Goal: Task Accomplishment & Management: Manage account settings

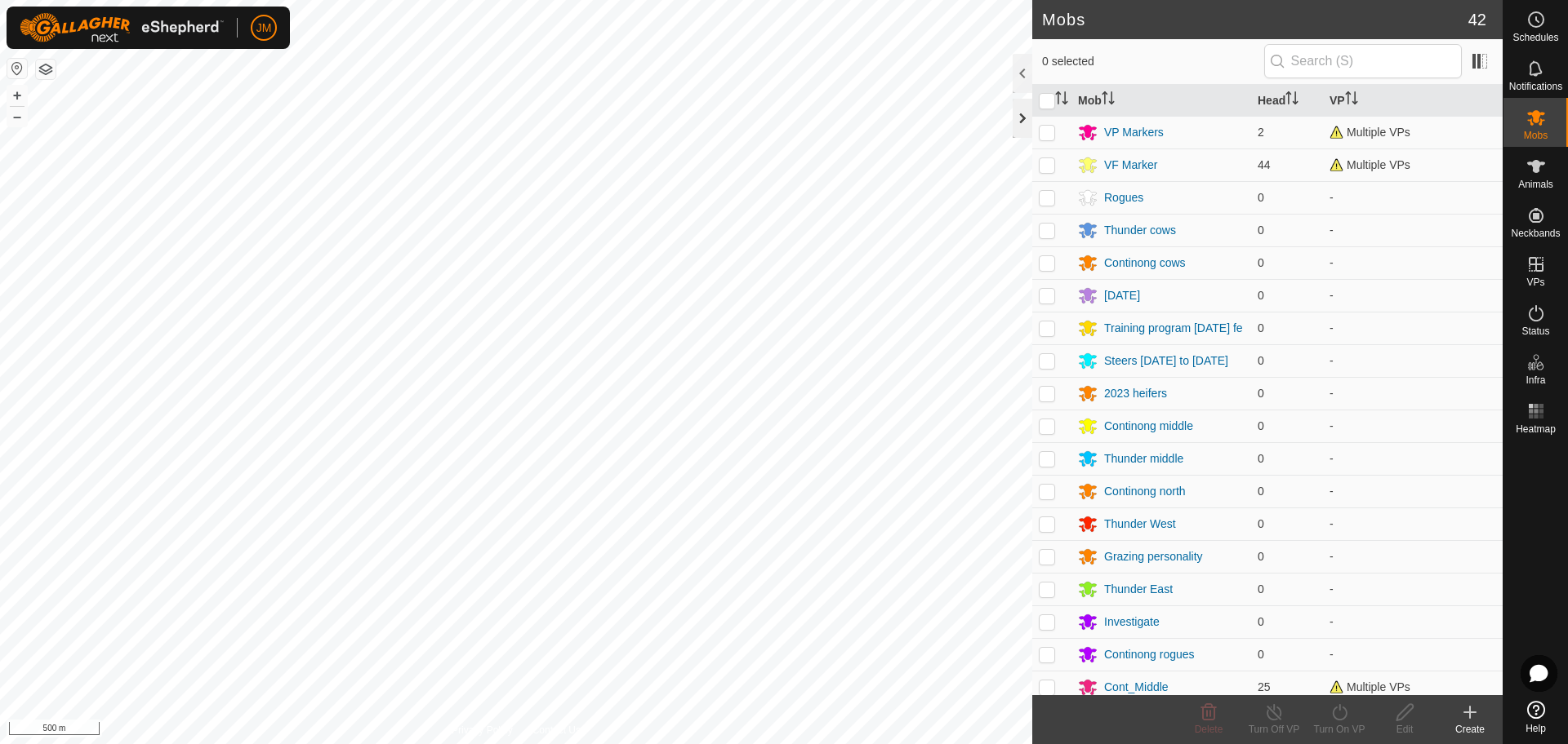
click at [1017, 121] on div at bounding box center [1023, 118] width 20 height 39
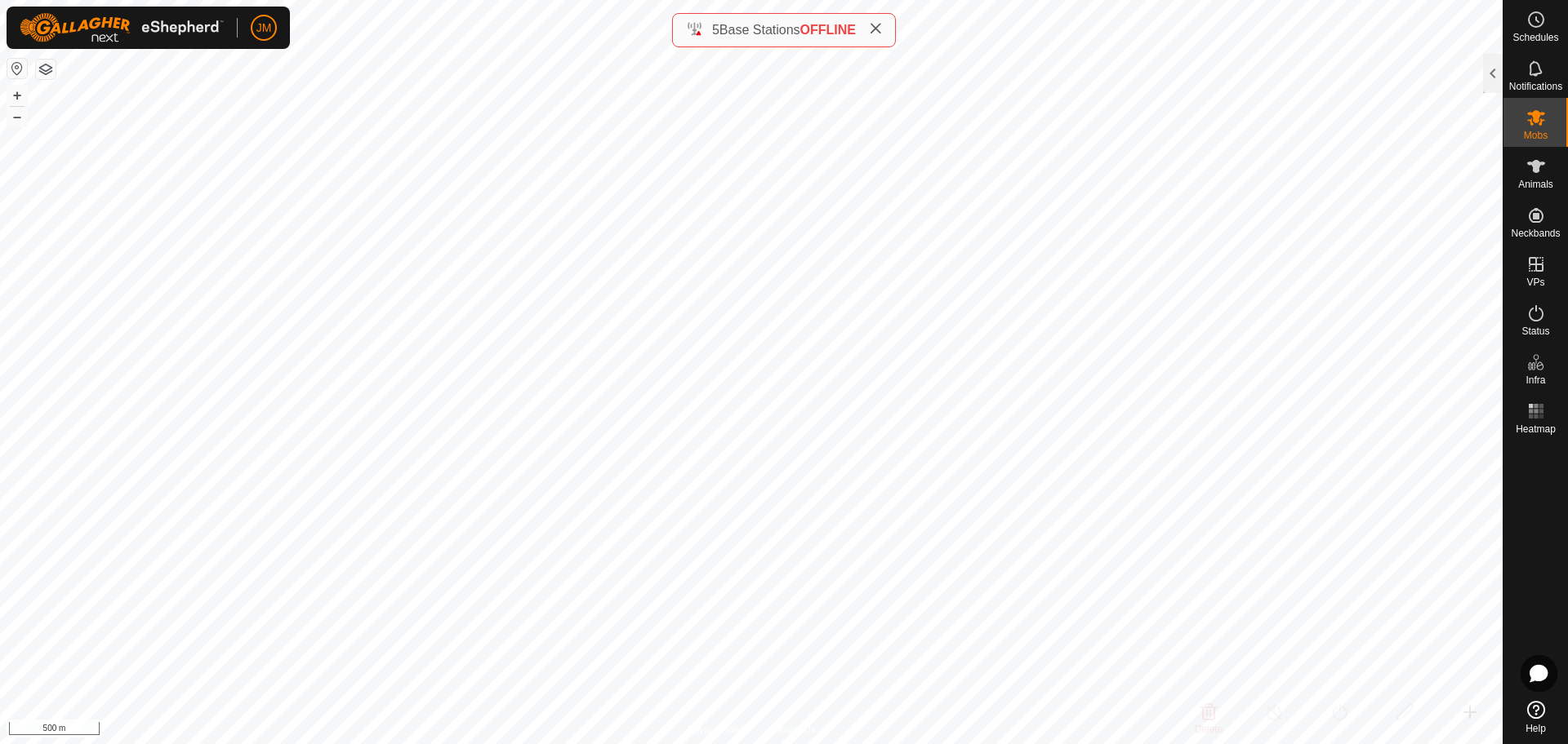
click at [879, 37] on span at bounding box center [876, 31] width 13 height 20
click at [19, 93] on button "+" at bounding box center [17, 96] width 20 height 20
click at [1533, 181] on span "Animals" at bounding box center [1535, 185] width 35 height 10
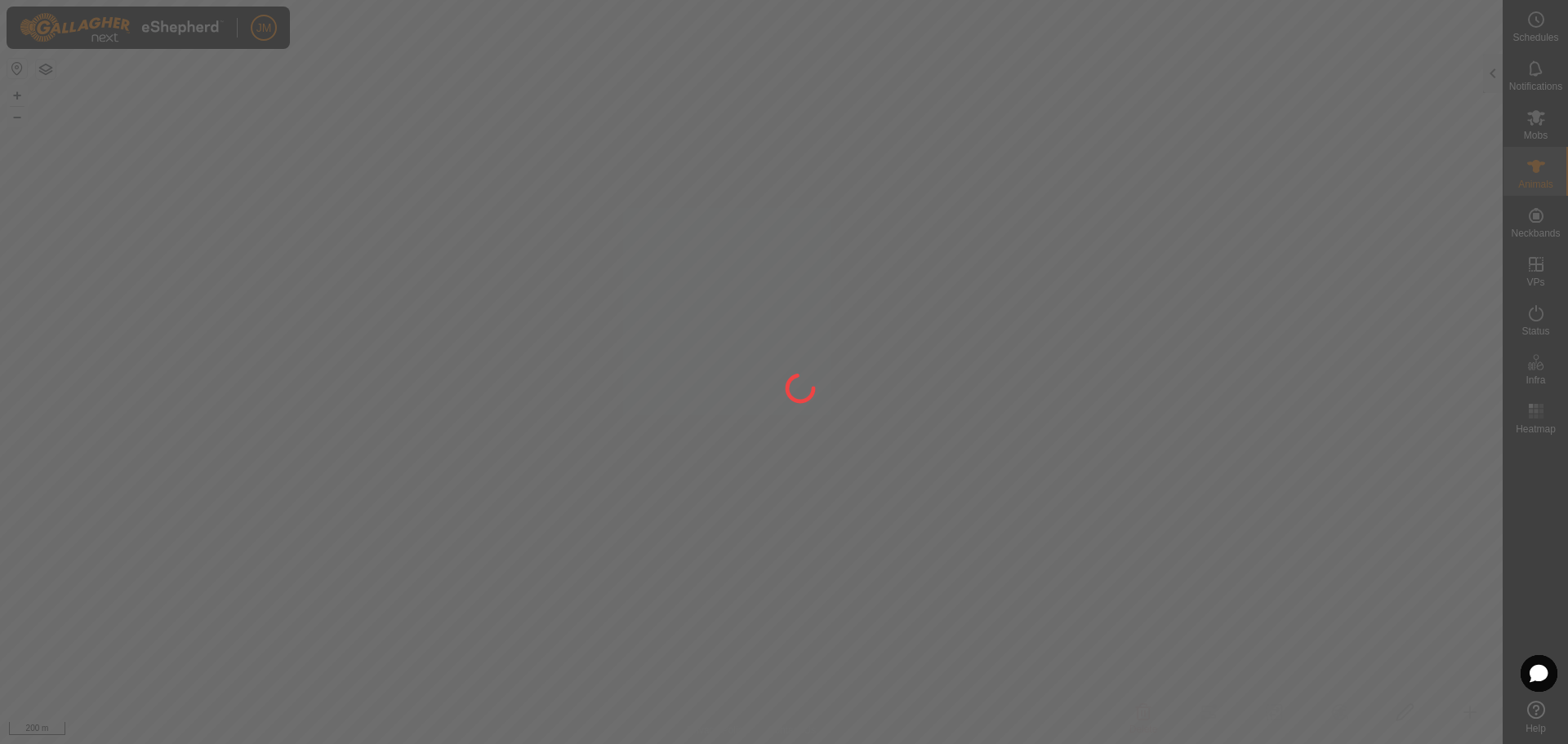
click at [1538, 166] on div at bounding box center [784, 372] width 1568 height 744
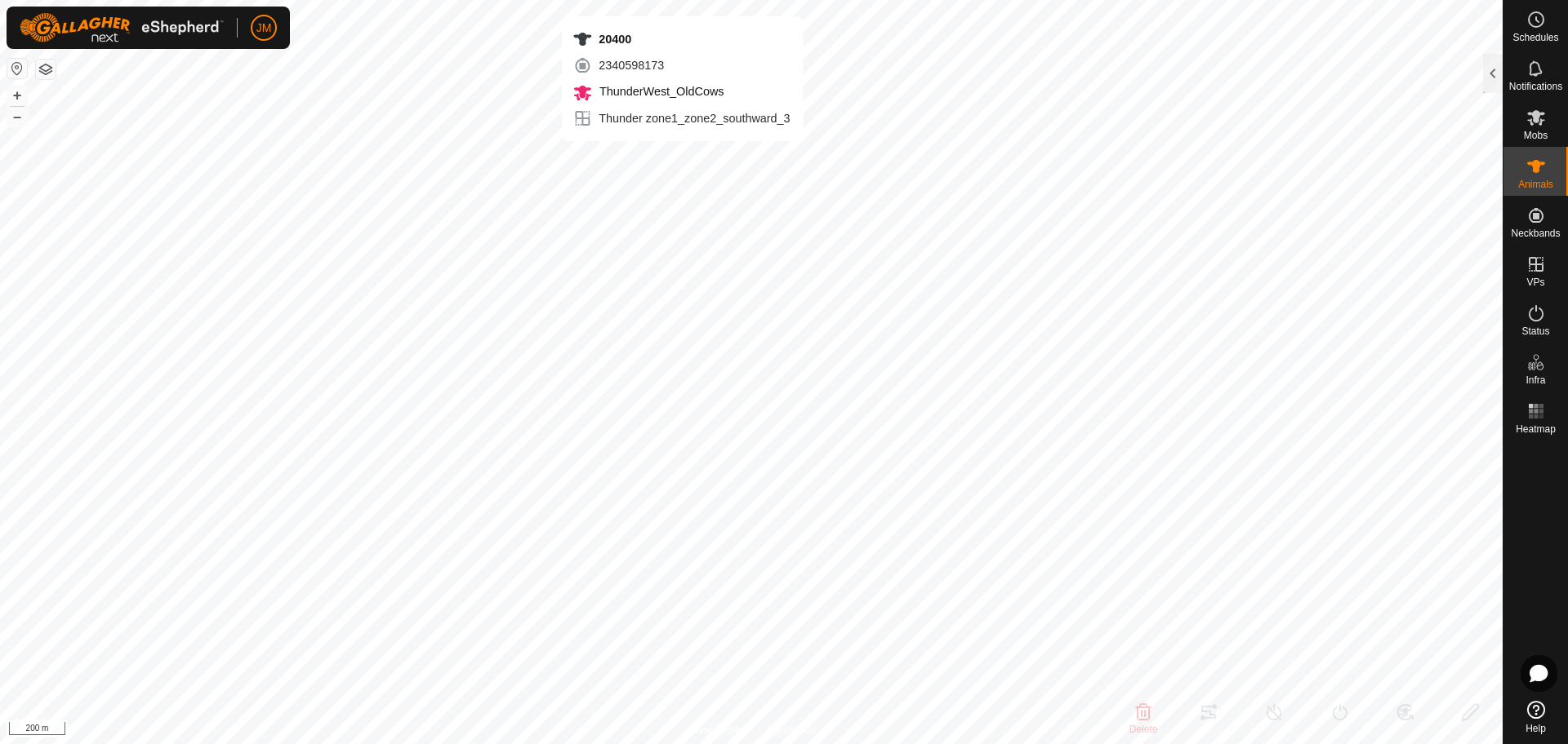
type input "20400"
type input "-"
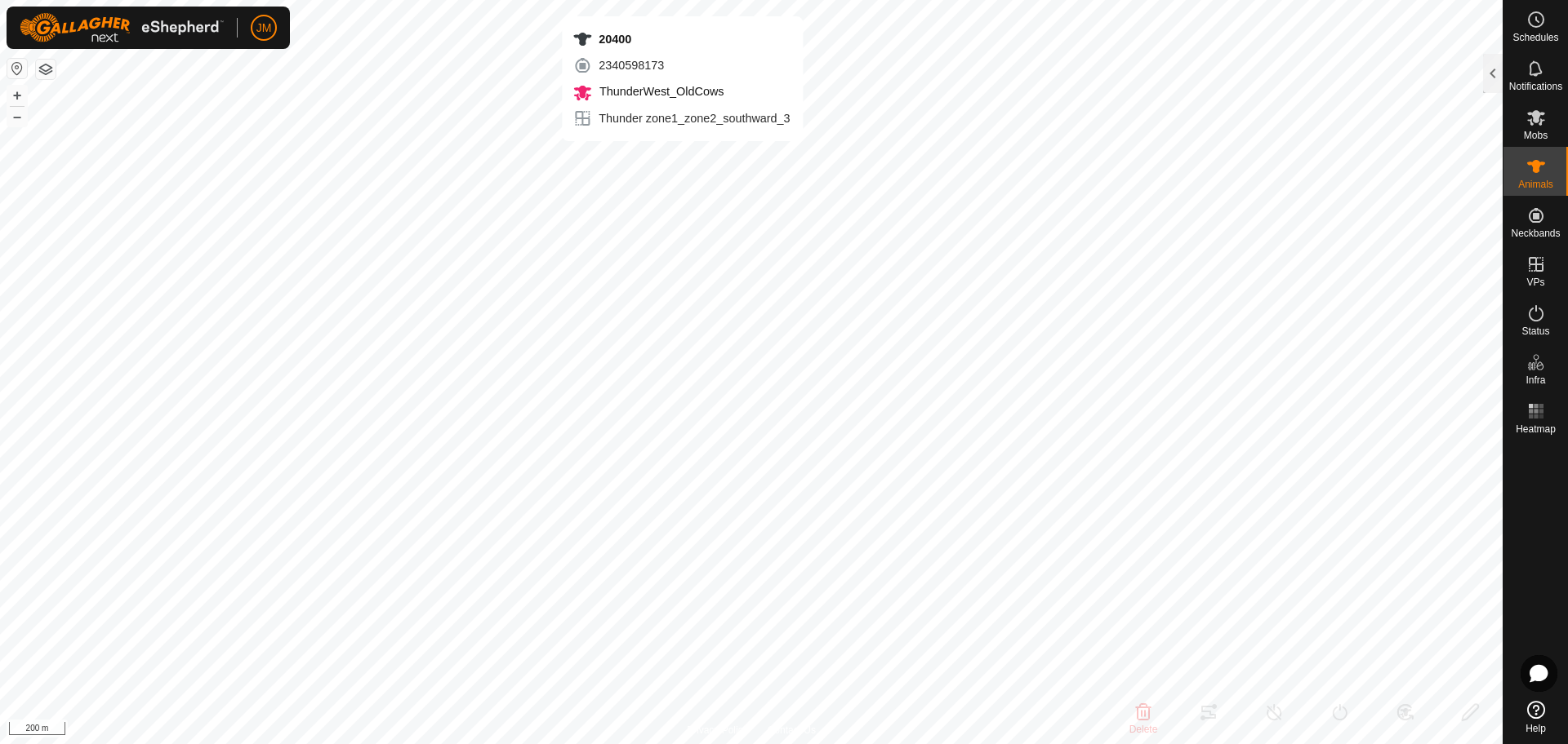
type input "-"
click at [1487, 68] on div at bounding box center [1493, 73] width 20 height 39
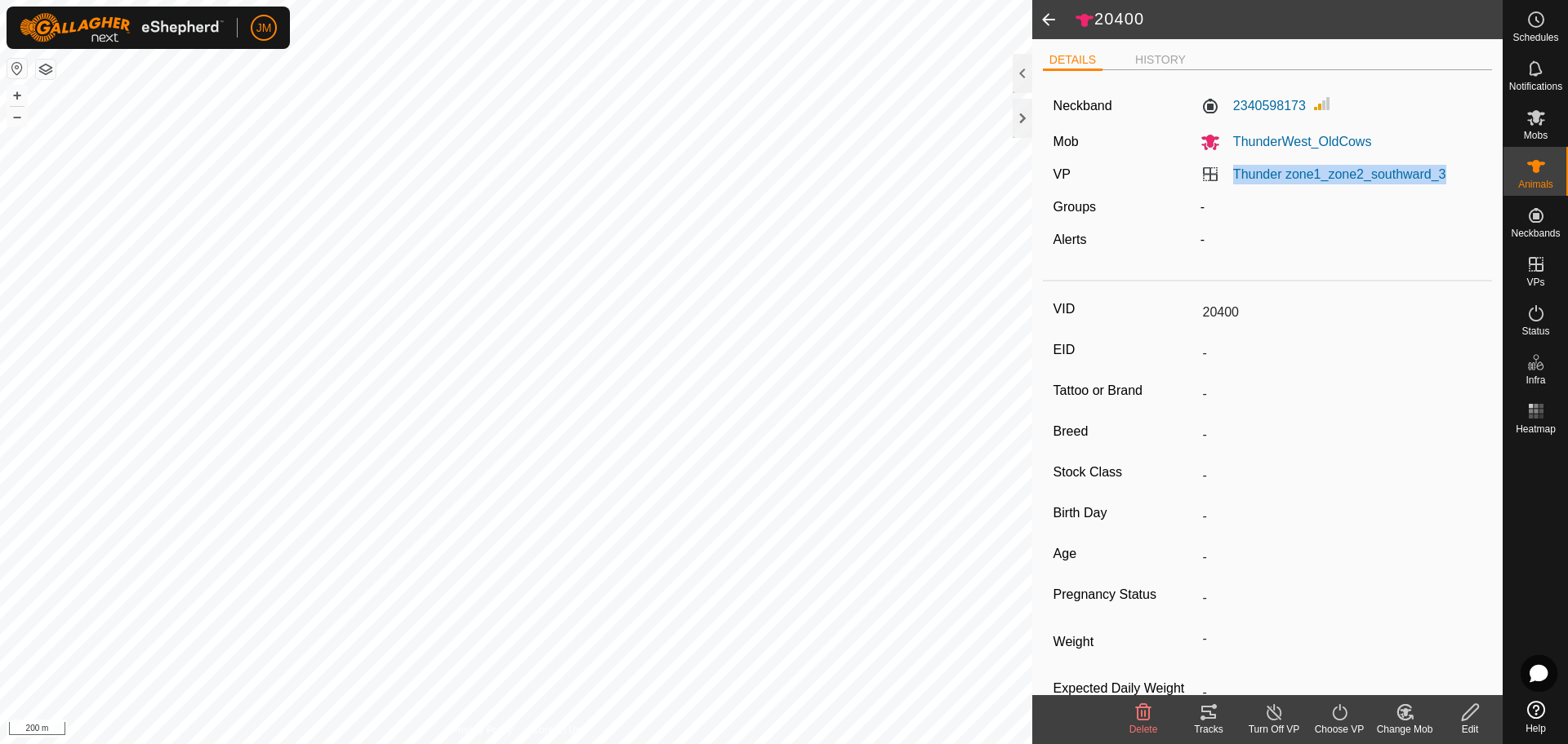
drag, startPoint x: 1456, startPoint y: 174, endPoint x: 1226, endPoint y: 180, distance: 230.1
click at [1226, 180] on div "Thunder zone1_zone2_southward_3" at bounding box center [1340, 175] width 295 height 20
copy link "Thunder zone1_zone2_southward_3"
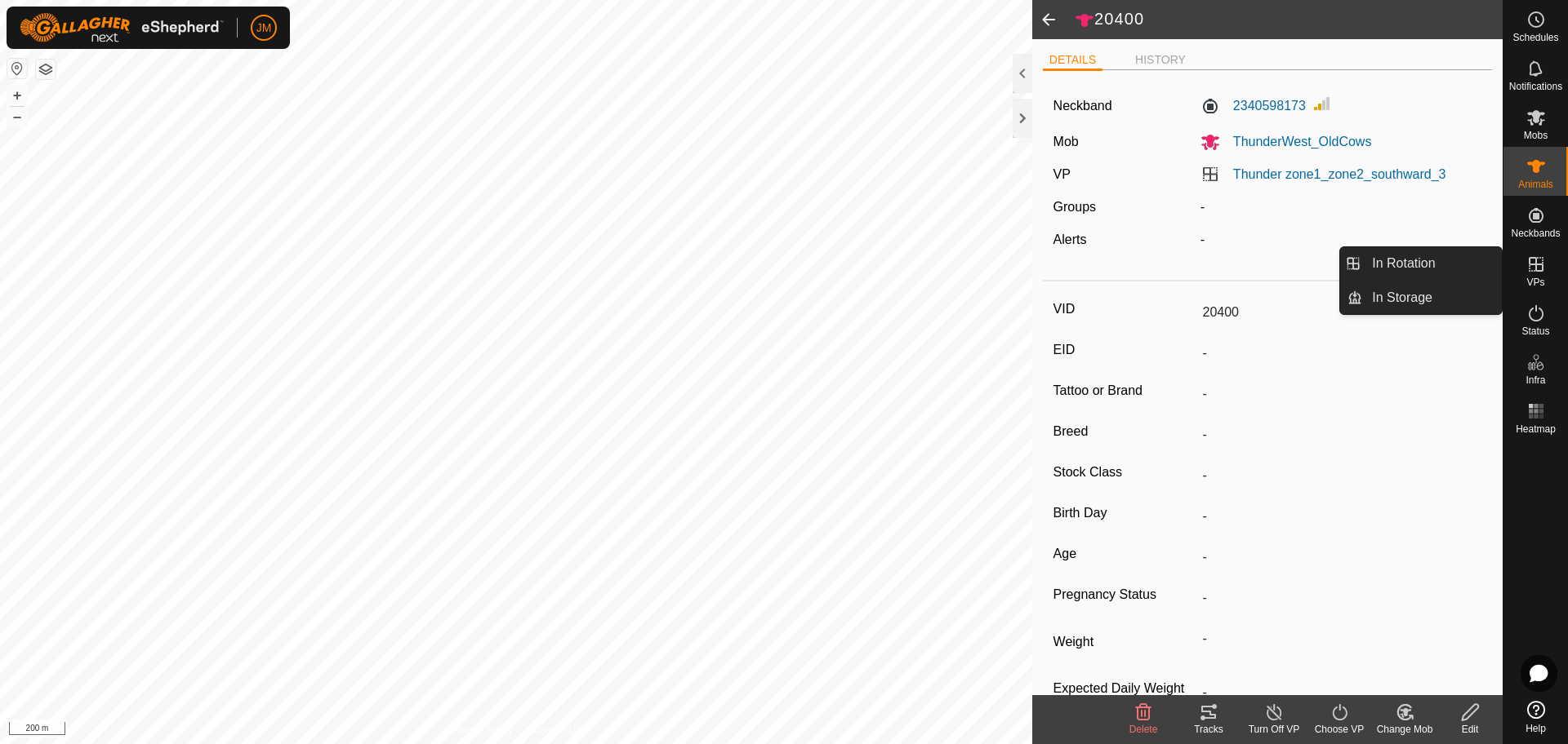
click at [1545, 271] on icon at bounding box center [1536, 265] width 20 height 20
click at [1429, 276] on link "In Rotation" at bounding box center [1431, 264] width 139 height 33
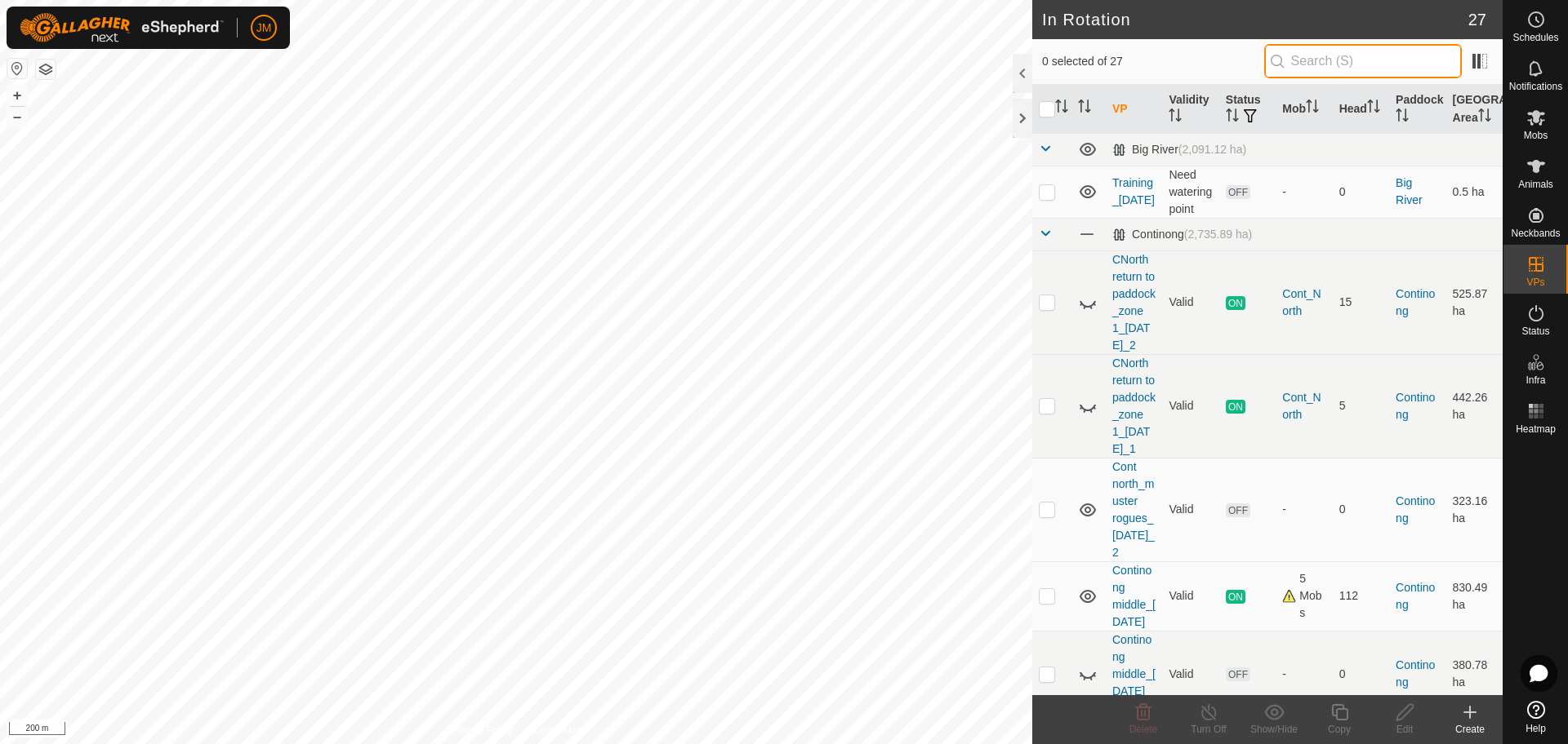
click at [1358, 69] on input "text" at bounding box center [1362, 61] width 197 height 35
paste input "Thunder zone1_zone2_southward_3"
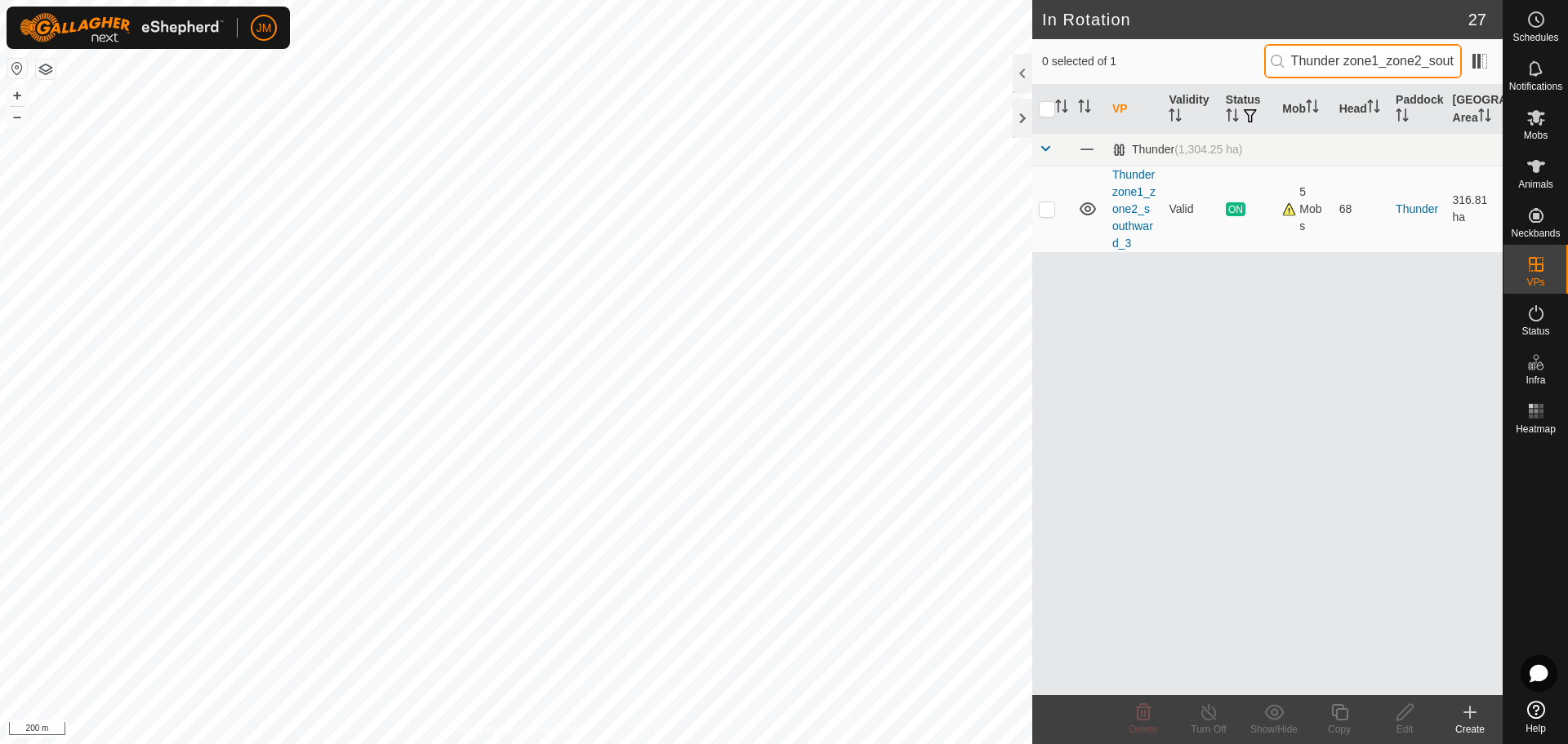
scroll to position [0, 53]
type input "Thunder zone1_zone2_southward_3"
click at [1046, 210] on p-checkbox at bounding box center [1046, 209] width 17 height 13
checkbox input "true"
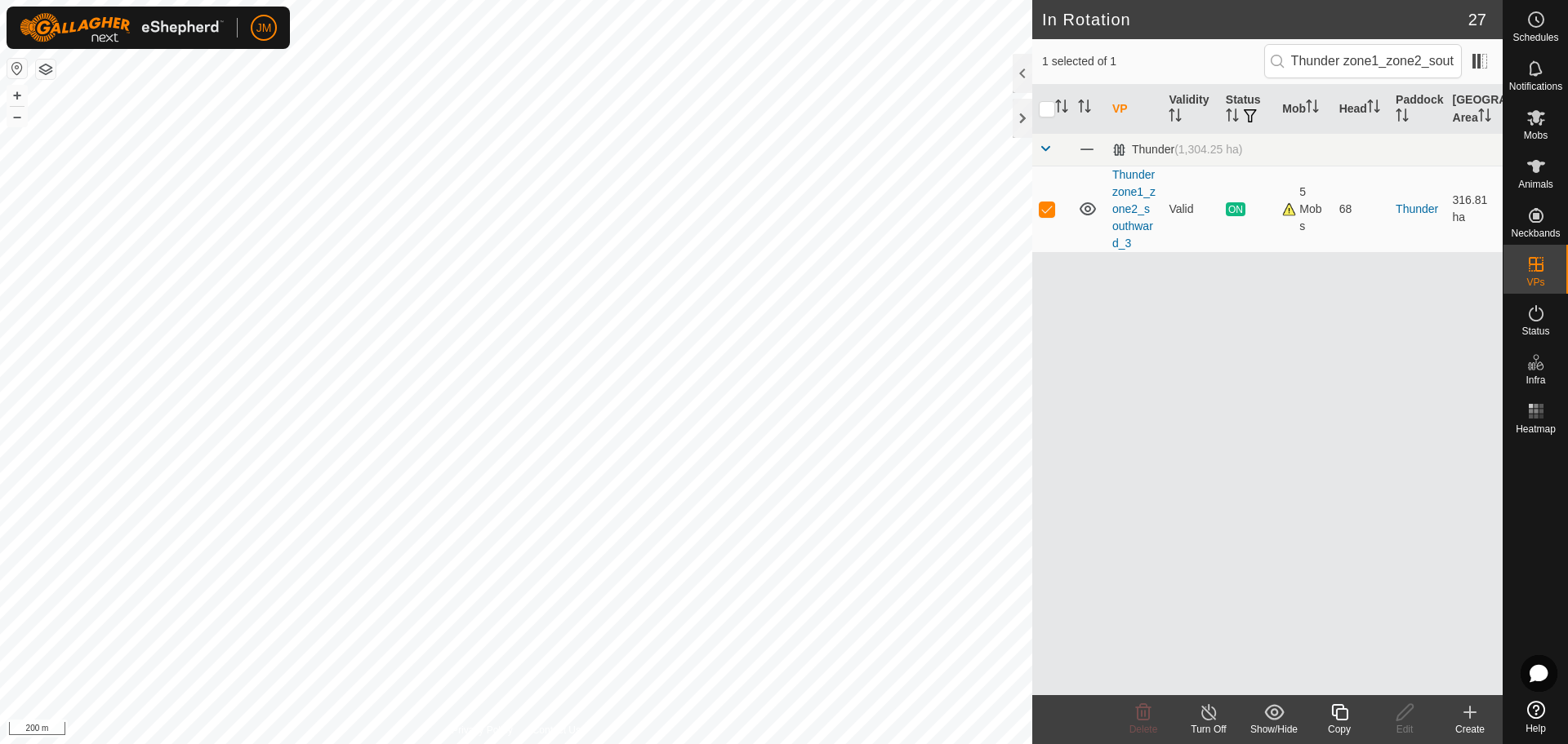
click at [1330, 713] on icon at bounding box center [1339, 713] width 21 height 20
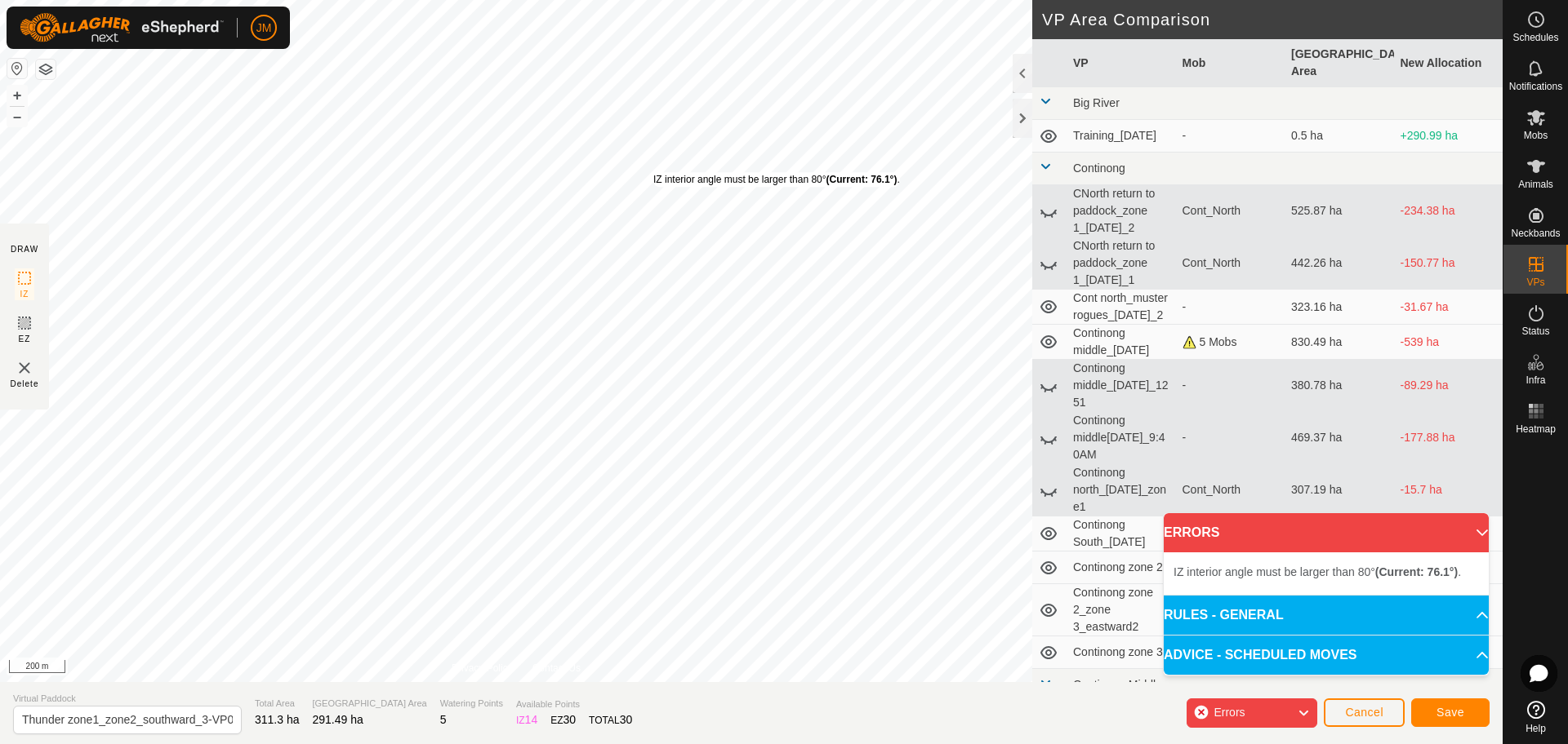
click at [654, 172] on div "IZ interior angle must be larger than 80° (Current: 76.1°) ." at bounding box center [776, 180] width 247 height 15
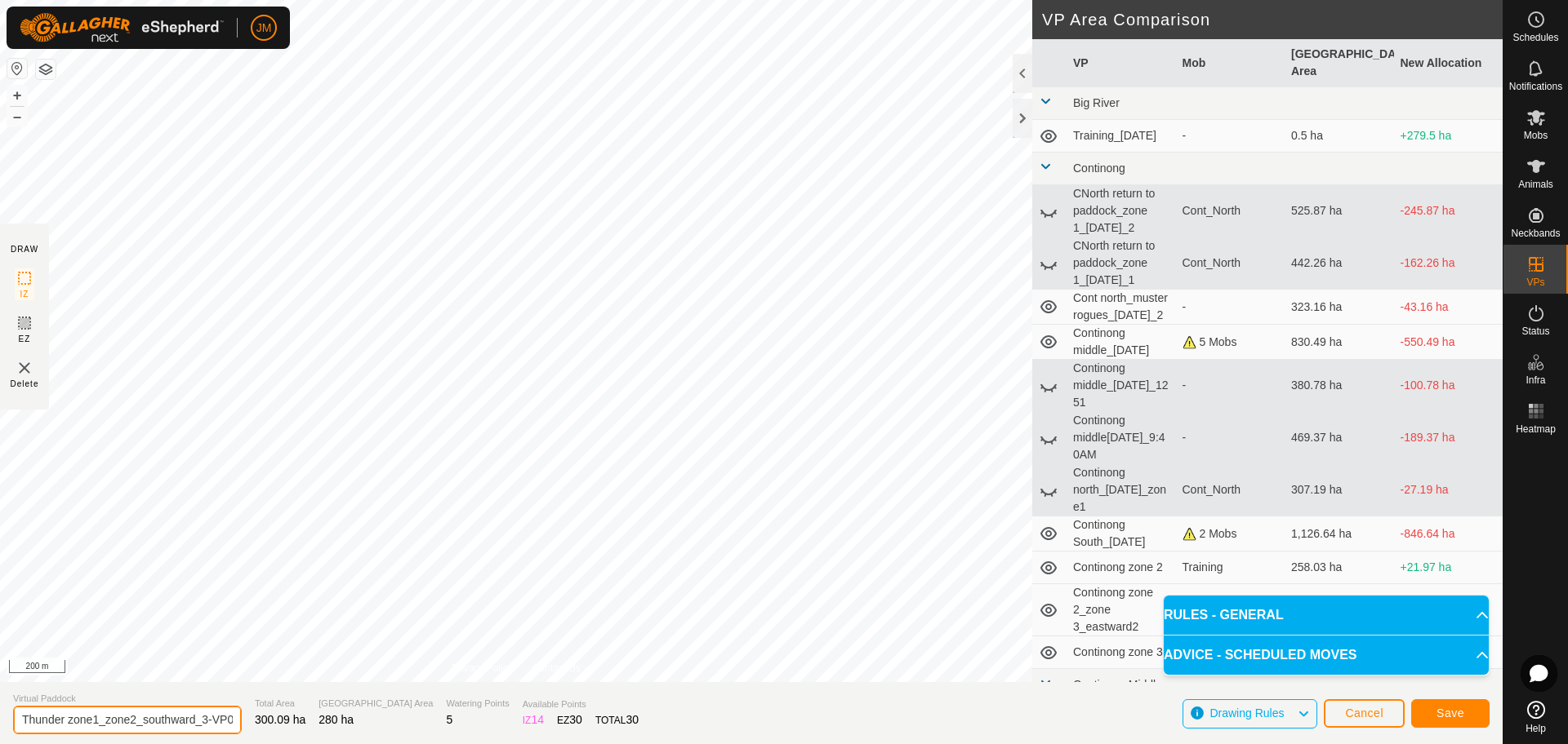
click at [188, 718] on input "Thunder zone1_zone2_southward_3-VP001" at bounding box center [127, 720] width 229 height 29
drag, startPoint x: 129, startPoint y: 720, endPoint x: 218, endPoint y: 725, distance: 89.1
click at [218, 725] on input "Thunder zone1_zone2_southward_3-VP001" at bounding box center [127, 720] width 229 height 29
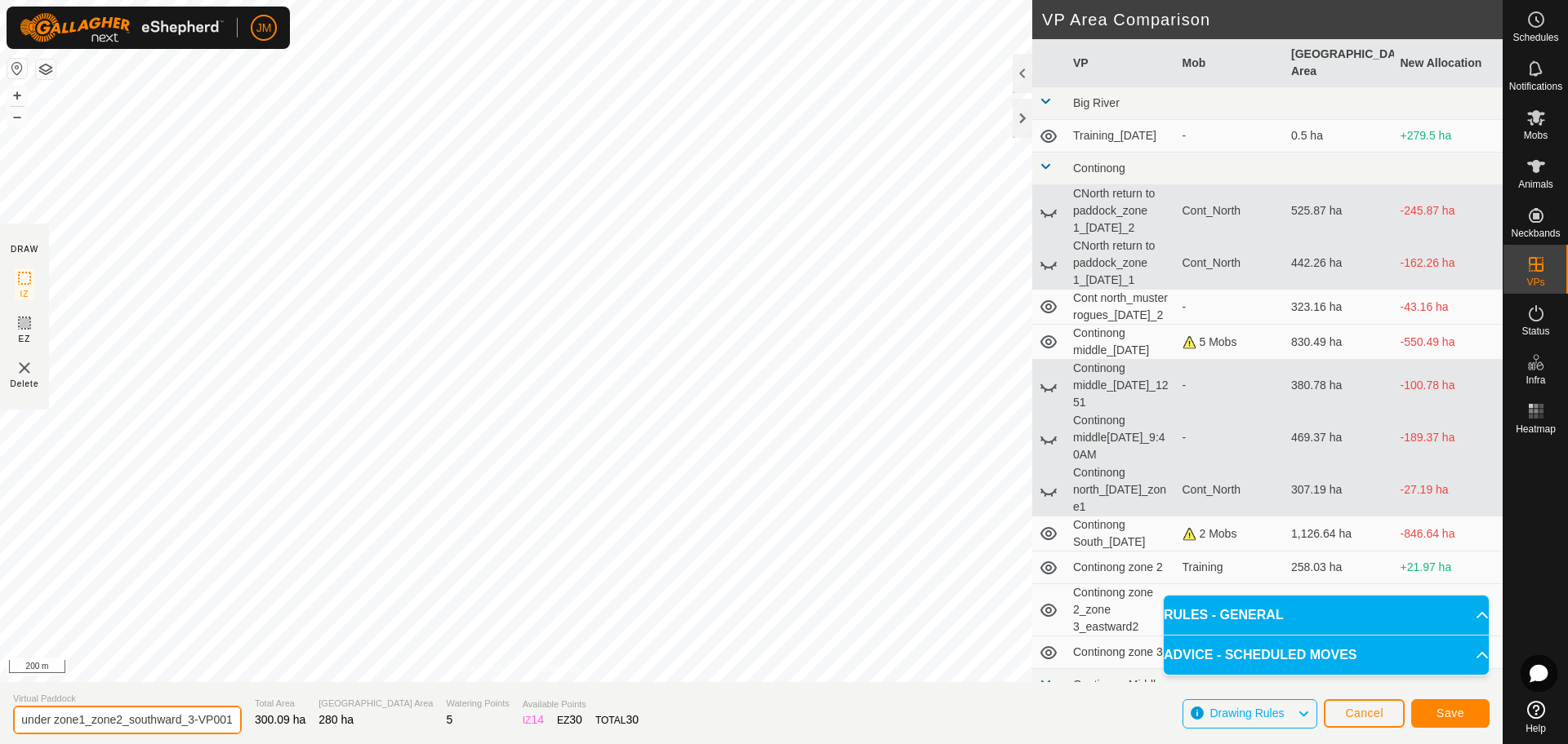
drag, startPoint x: 175, startPoint y: 724, endPoint x: 249, endPoint y: 720, distance: 74.1
click at [249, 720] on section "Virtual Paddock Thunder zone1_zone2_southward_3-VP001 Total Area 300.09 ha Graz…" at bounding box center [751, 713] width 1502 height 62
type input "Thunder zone1_zone2_southward_4"
click at [19, 94] on button "+" at bounding box center [17, 96] width 20 height 20
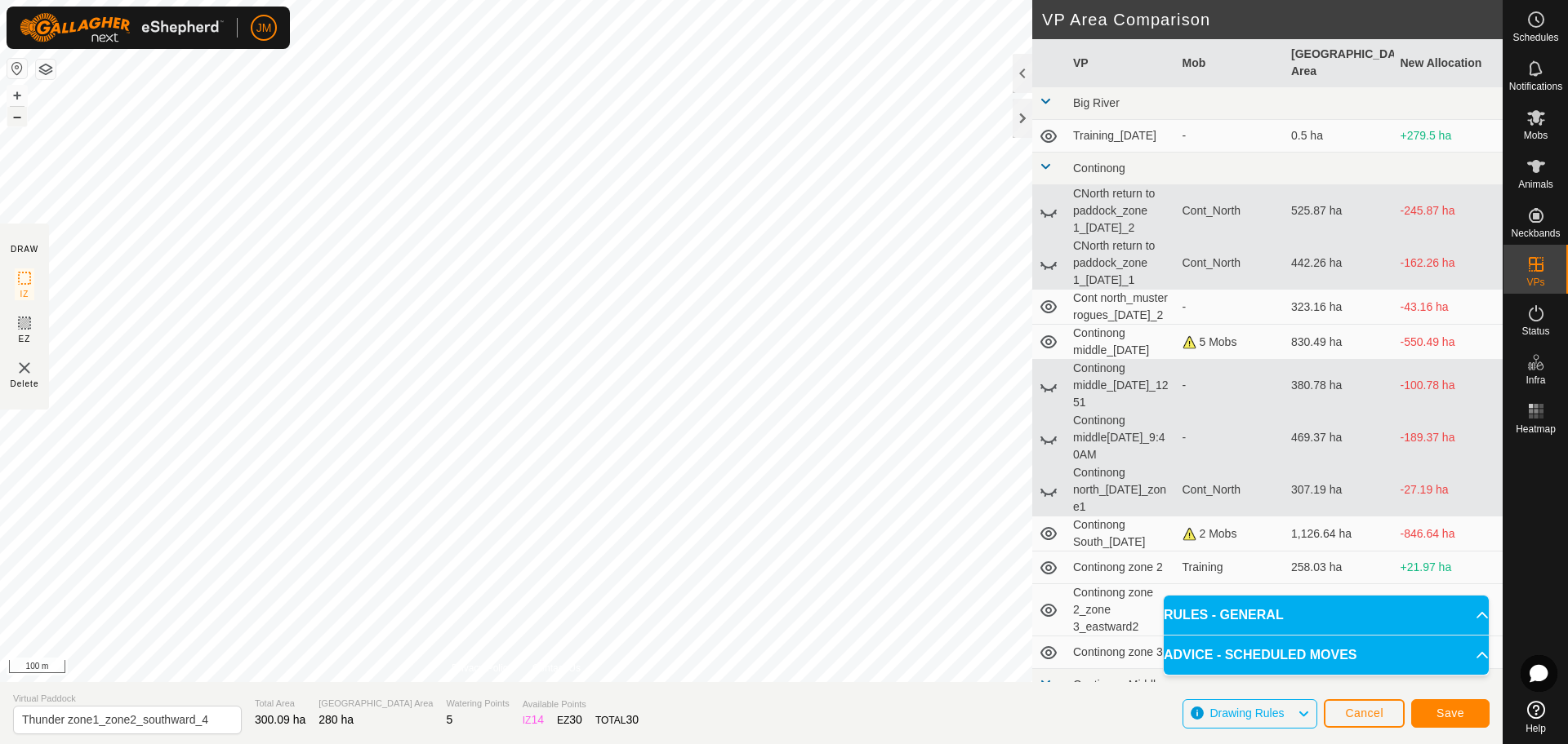
click at [20, 120] on button "–" at bounding box center [17, 117] width 20 height 20
click at [134, 720] on input "Thunder zone1_zone2_southward_4" at bounding box center [127, 720] width 229 height 29
drag, startPoint x: 97, startPoint y: 722, endPoint x: 252, endPoint y: 719, distance: 155.0
click at [252, 719] on section "Virtual Paddock Thunder zone1_zone2_southward_4 Total Area 300.09 ha Grazing Ar…" at bounding box center [751, 713] width 1502 height 62
click at [1450, 715] on span "Save" at bounding box center [1450, 713] width 28 height 13
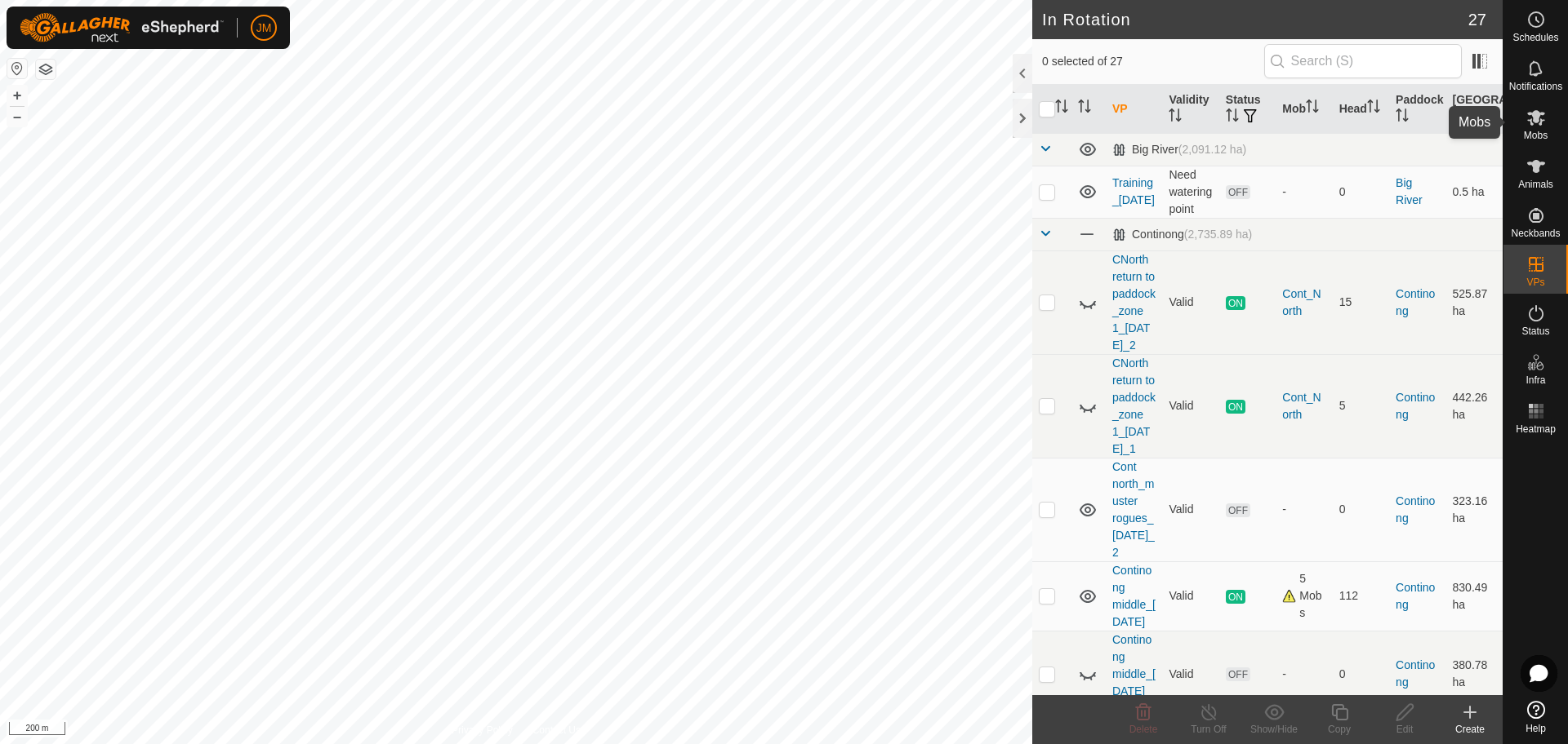
click at [1533, 125] on icon at bounding box center [1536, 118] width 20 height 20
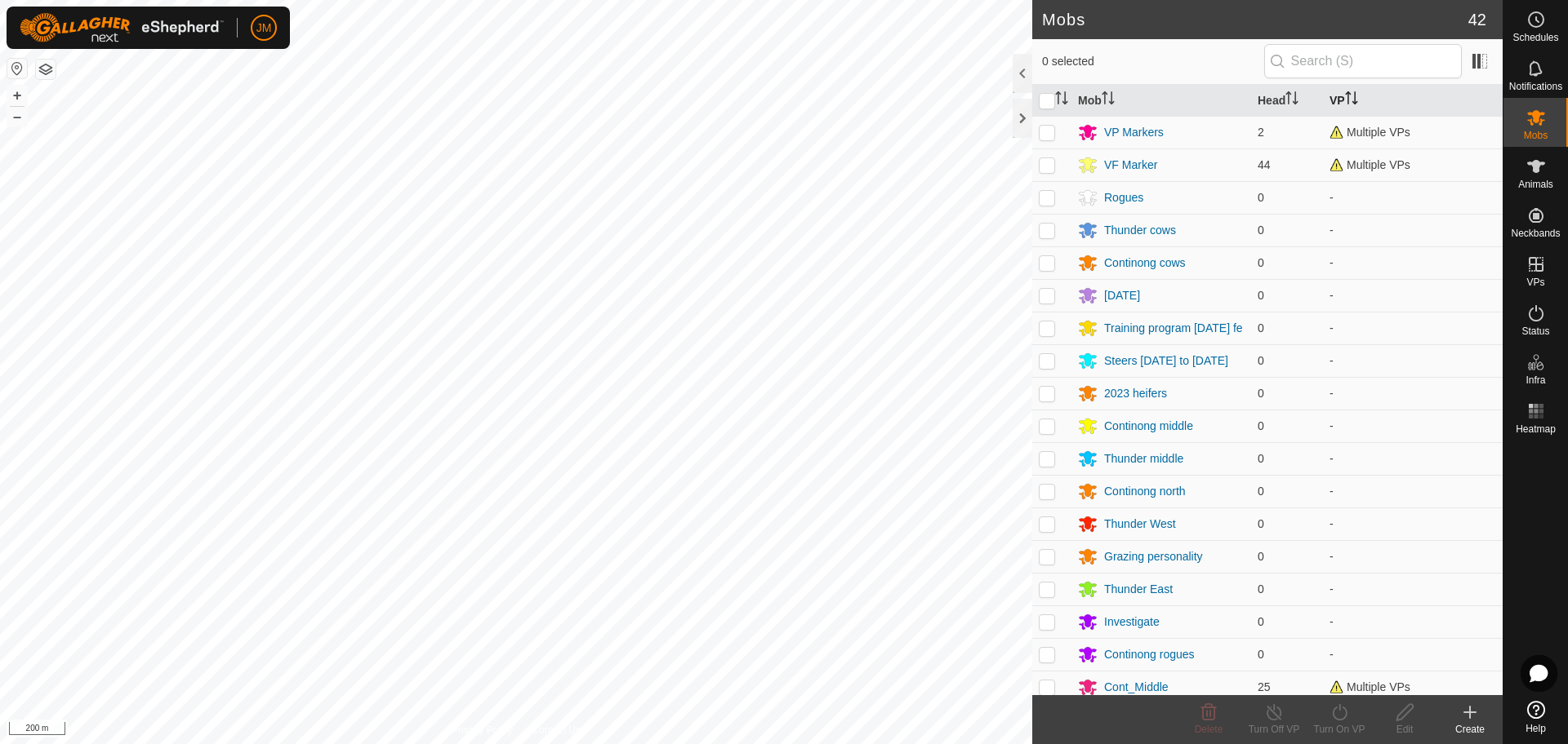
click at [1333, 99] on th "VP" at bounding box center [1413, 101] width 180 height 32
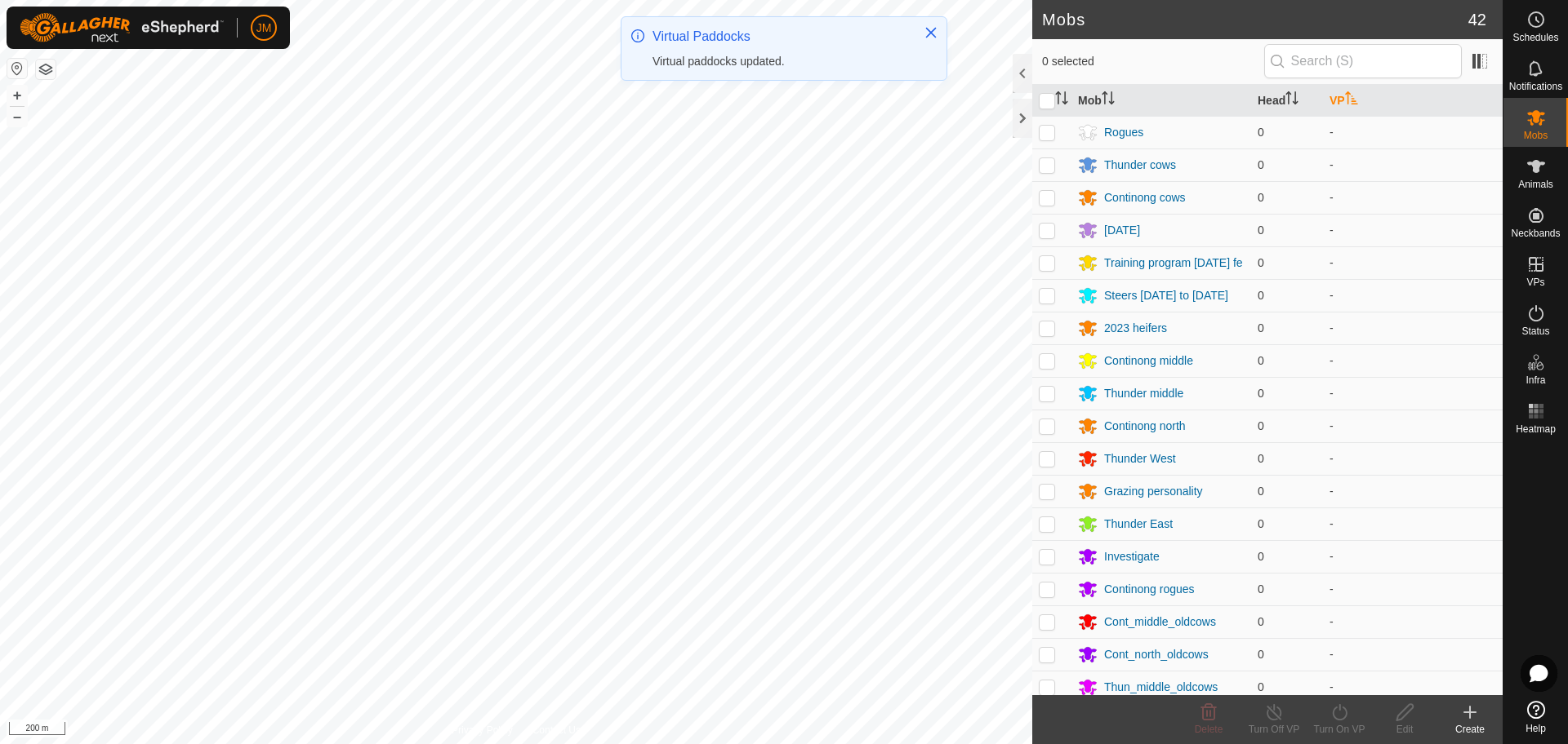
click at [1333, 99] on th "VP" at bounding box center [1413, 101] width 180 height 32
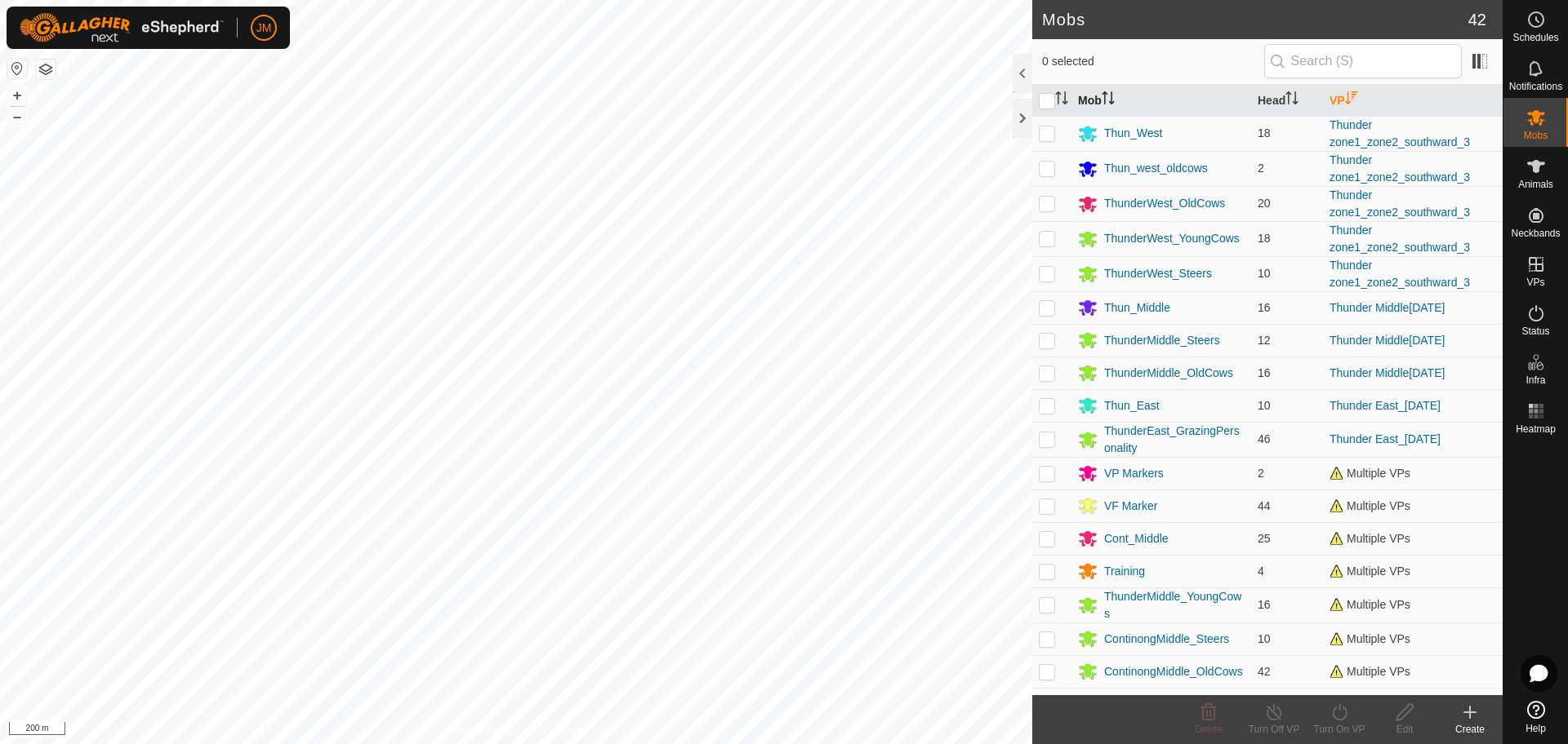
click at [1097, 101] on th "Mob" at bounding box center [1161, 101] width 180 height 32
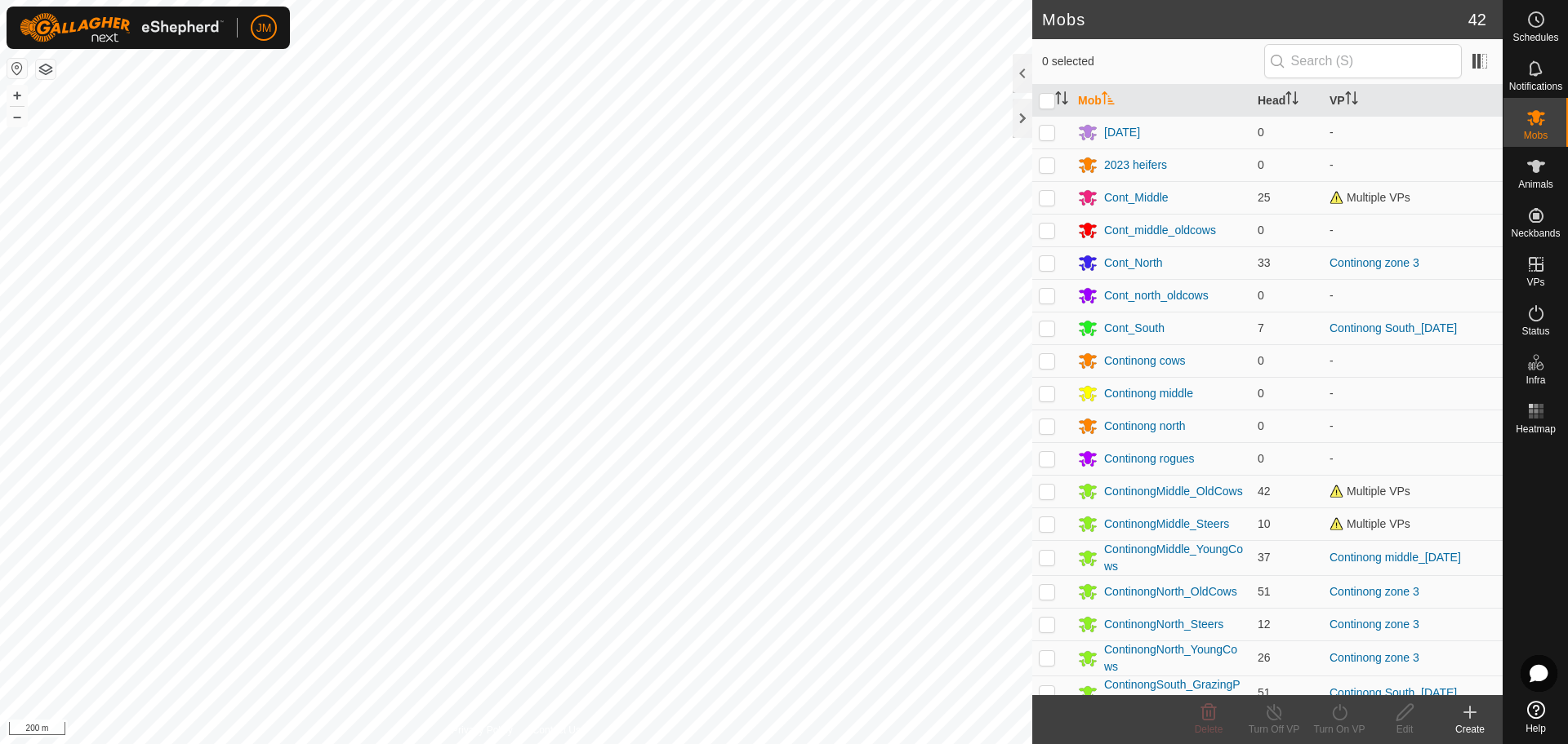
click at [1097, 101] on th "Mob" at bounding box center [1161, 101] width 180 height 32
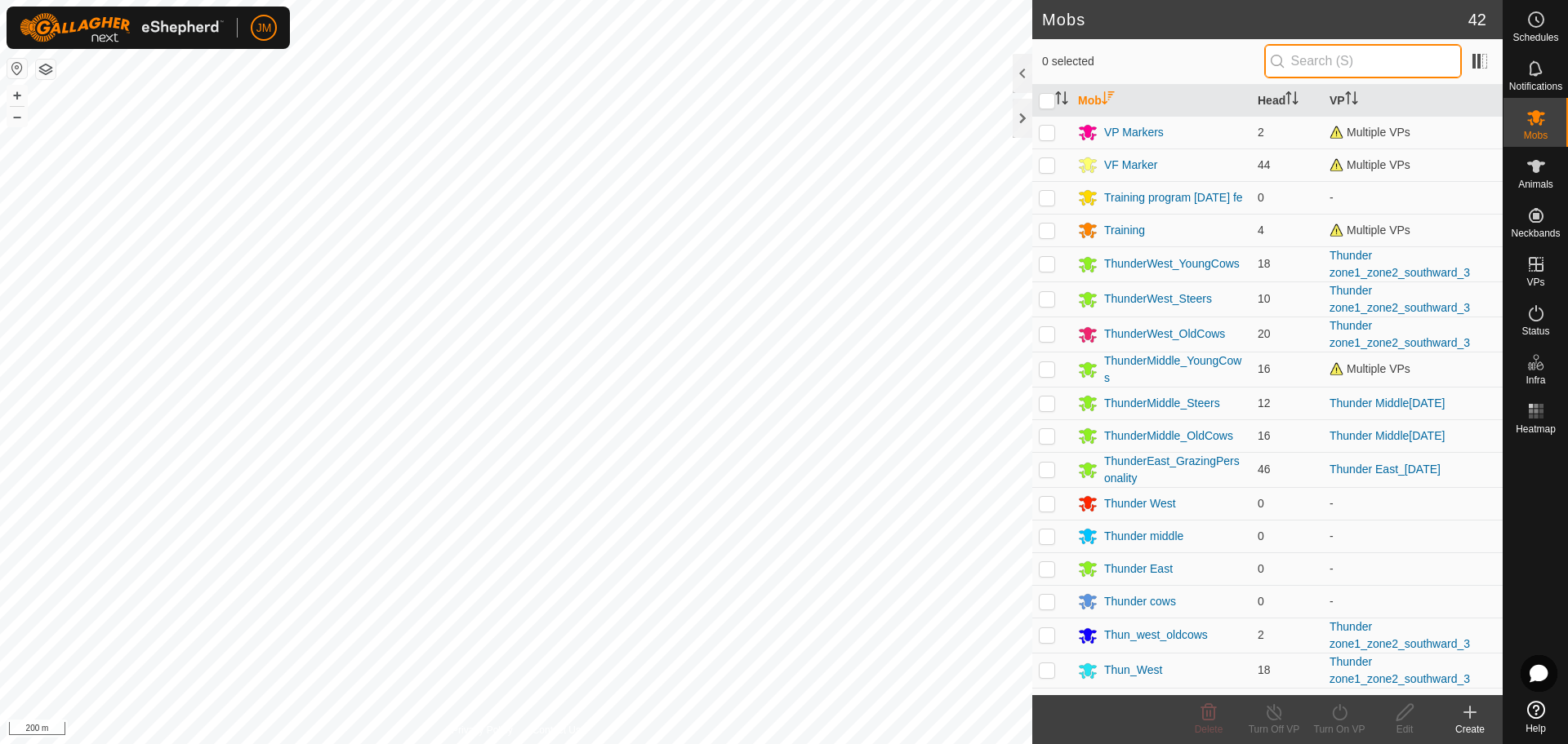
click at [1358, 51] on input "text" at bounding box center [1362, 61] width 197 height 35
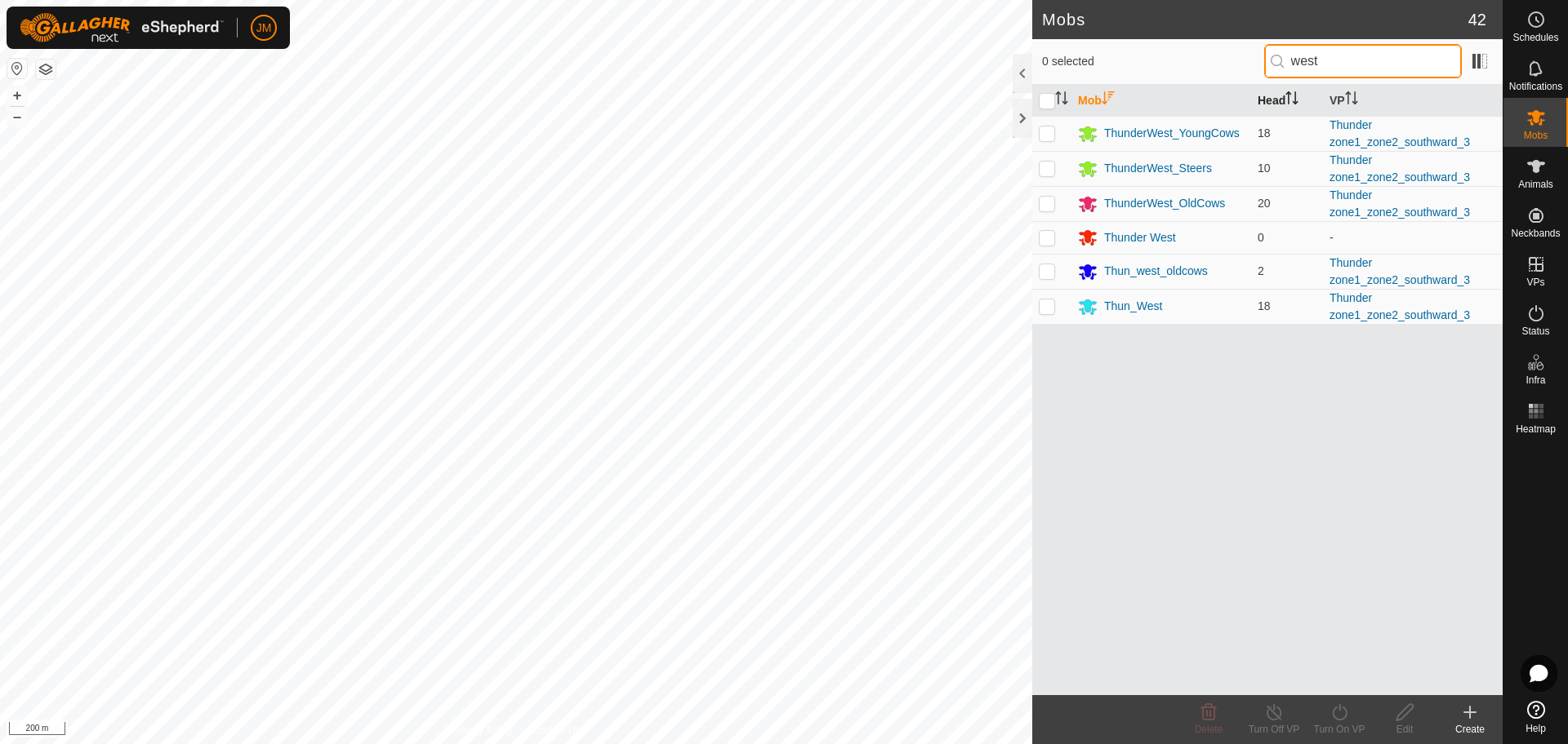
type input "west"
click at [1294, 95] on icon "Activate to sort" at bounding box center [1292, 98] width 13 height 13
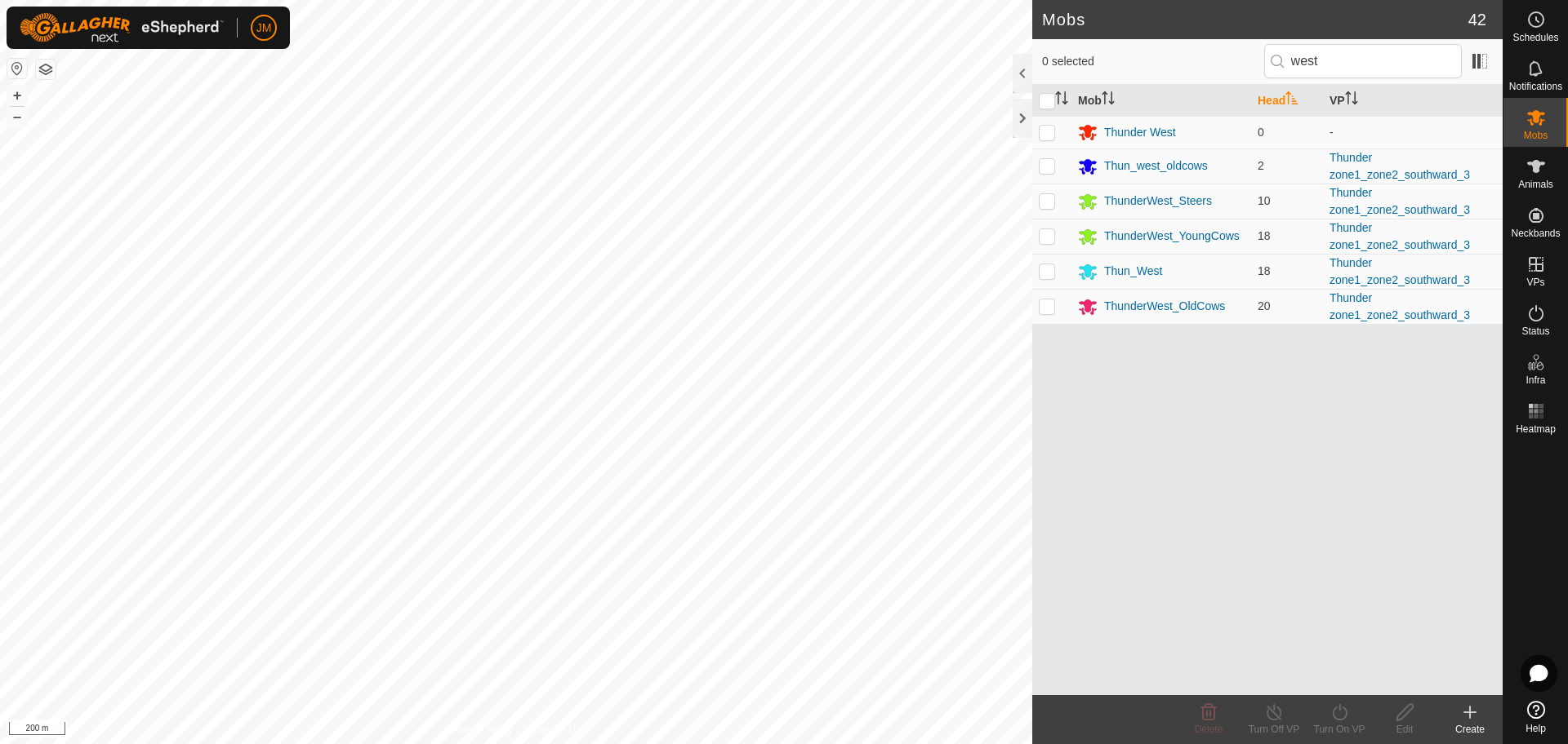
click at [1294, 95] on icon "Activate to sort" at bounding box center [1292, 98] width 13 height 13
click at [1264, 105] on th "Head" at bounding box center [1287, 101] width 72 height 32
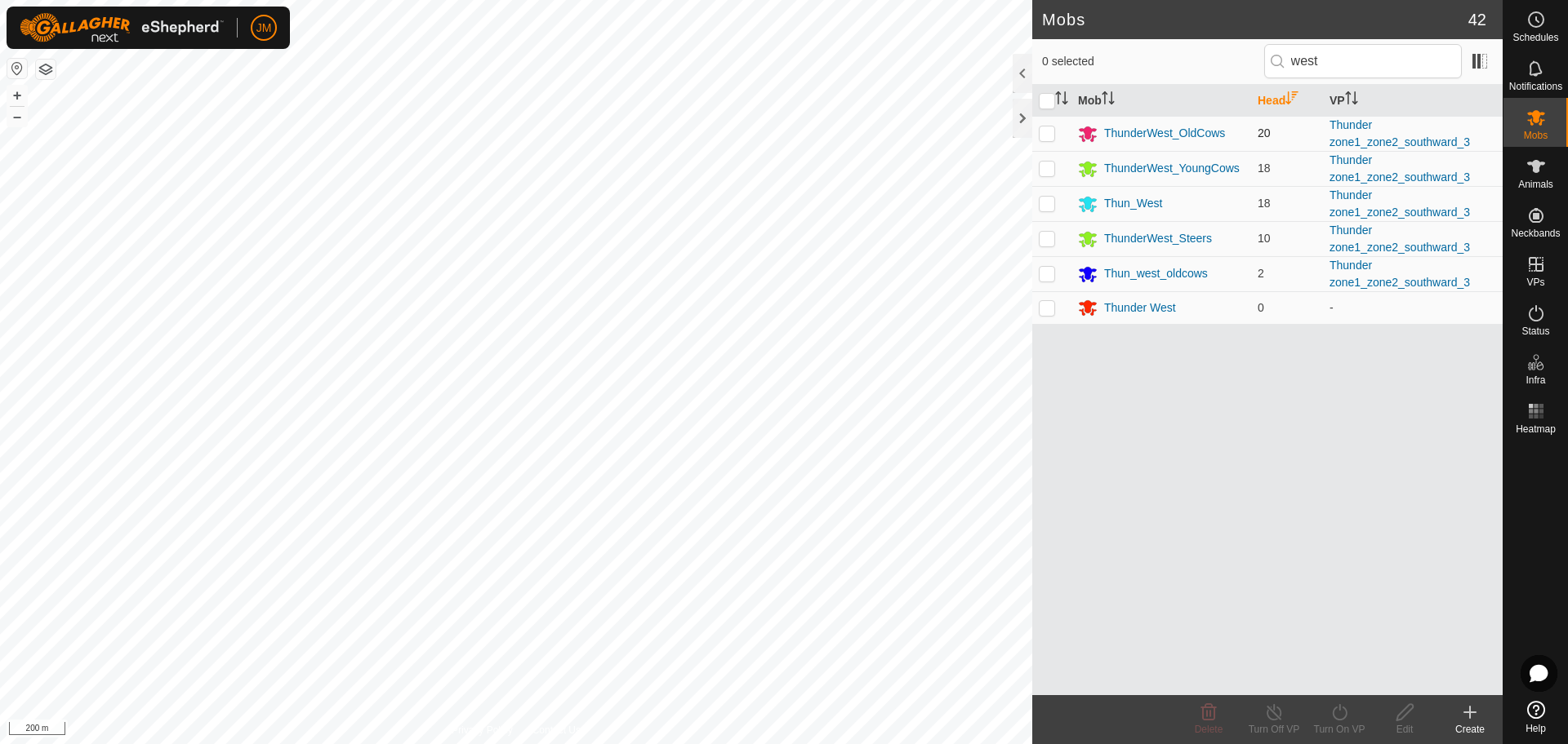
click at [1047, 140] on td at bounding box center [1051, 133] width 39 height 35
checkbox input "true"
click at [1049, 179] on td at bounding box center [1051, 168] width 39 height 35
checkbox input "true"
click at [1045, 208] on p-checkbox at bounding box center [1046, 203] width 17 height 13
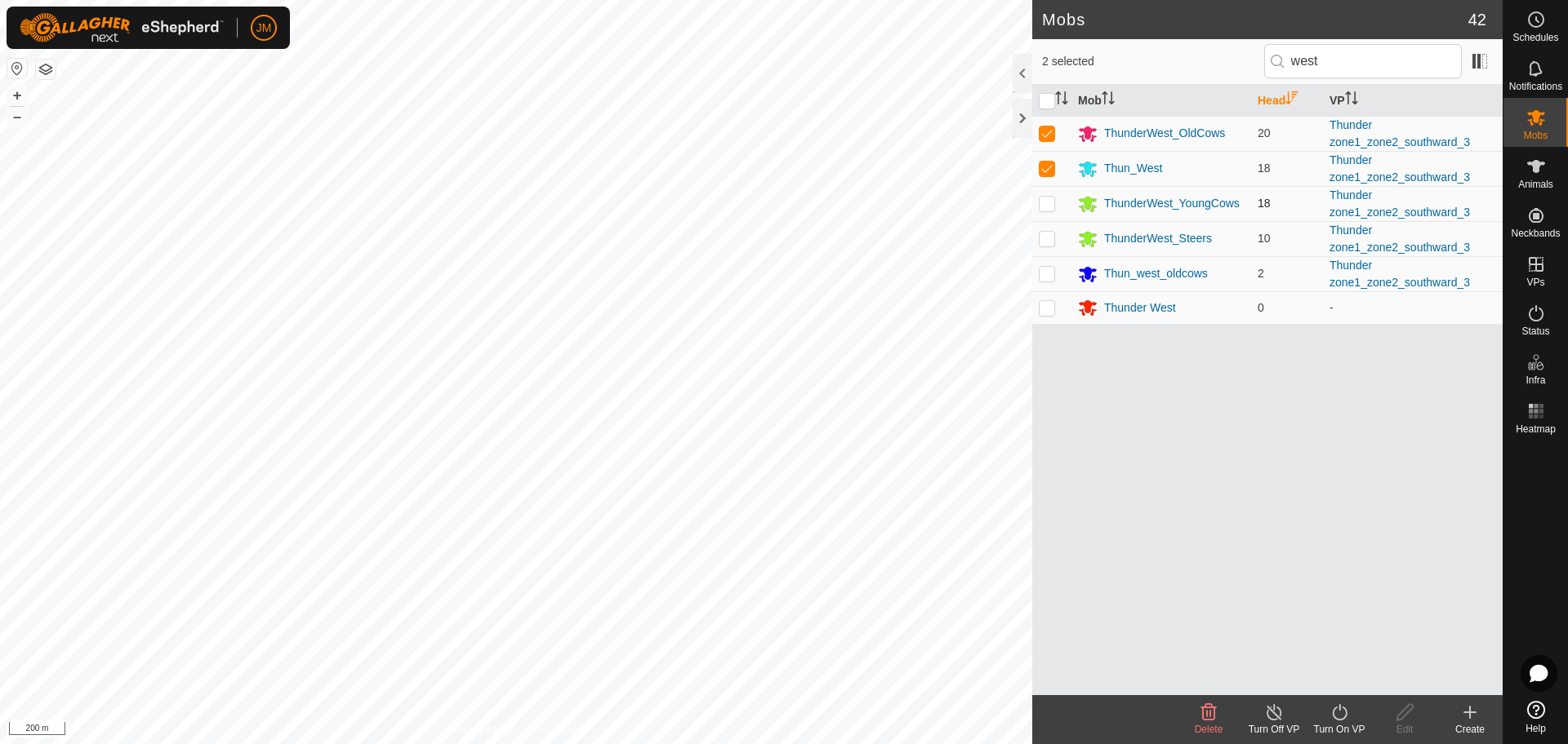
checkbox input "true"
click at [1045, 243] on p-checkbox at bounding box center [1046, 238] width 17 height 13
checkbox input "true"
click at [1047, 268] on p-checkbox at bounding box center [1046, 274] width 17 height 13
checkbox input "true"
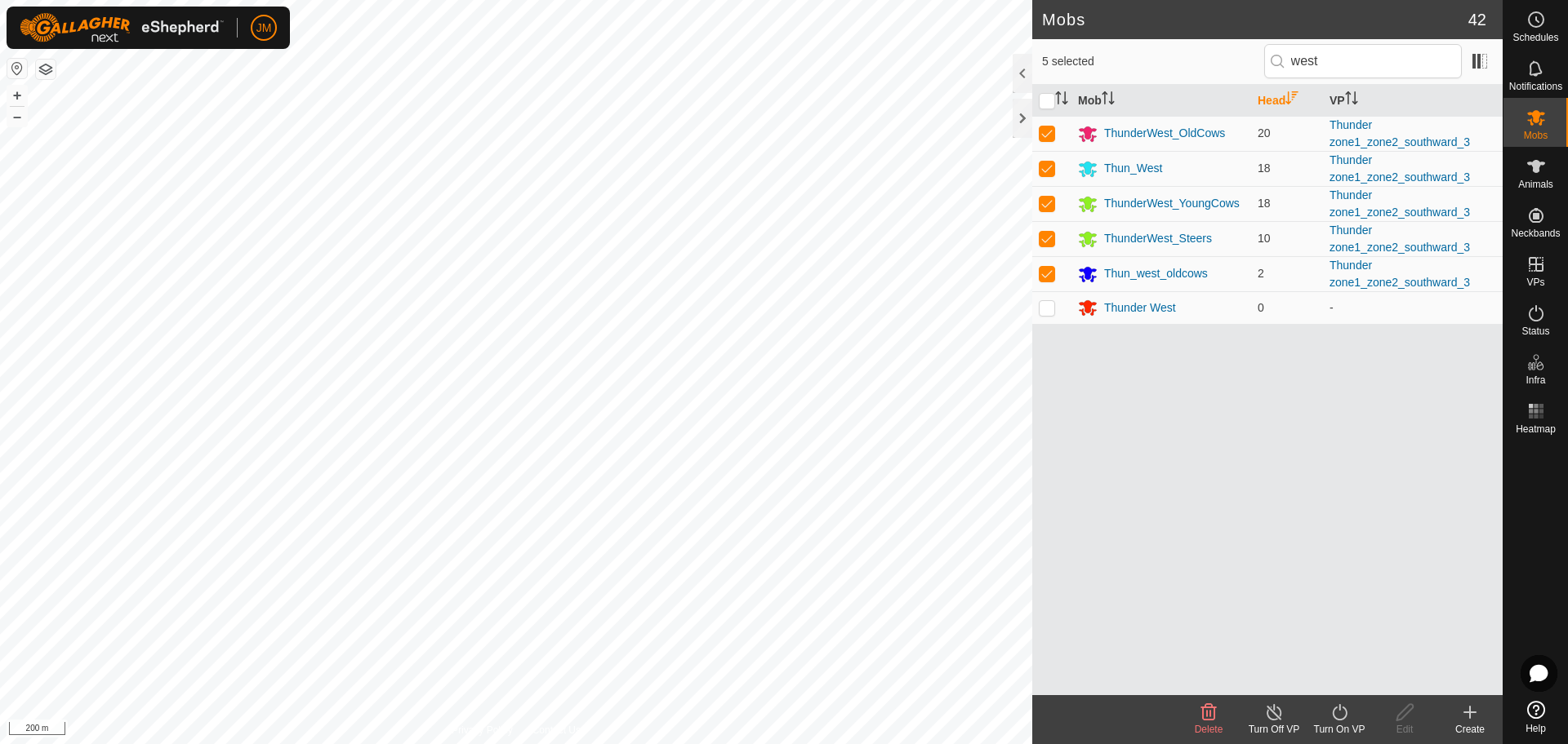
click at [1337, 732] on div "Turn On VP" at bounding box center [1339, 730] width 65 height 15
click at [1353, 670] on link "Now" at bounding box center [1388, 676] width 162 height 33
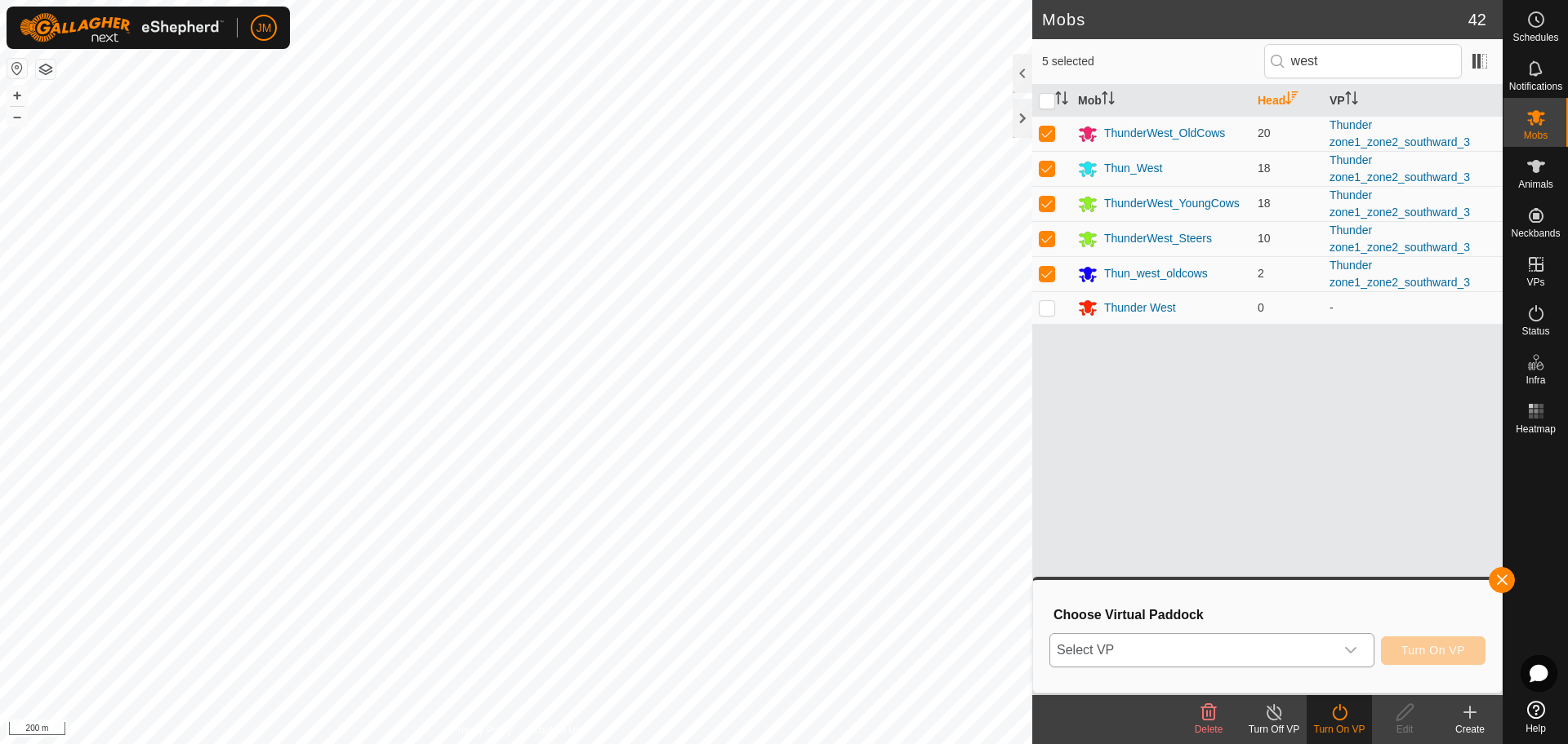
click at [1269, 648] on span "Select VP" at bounding box center [1192, 651] width 284 height 33
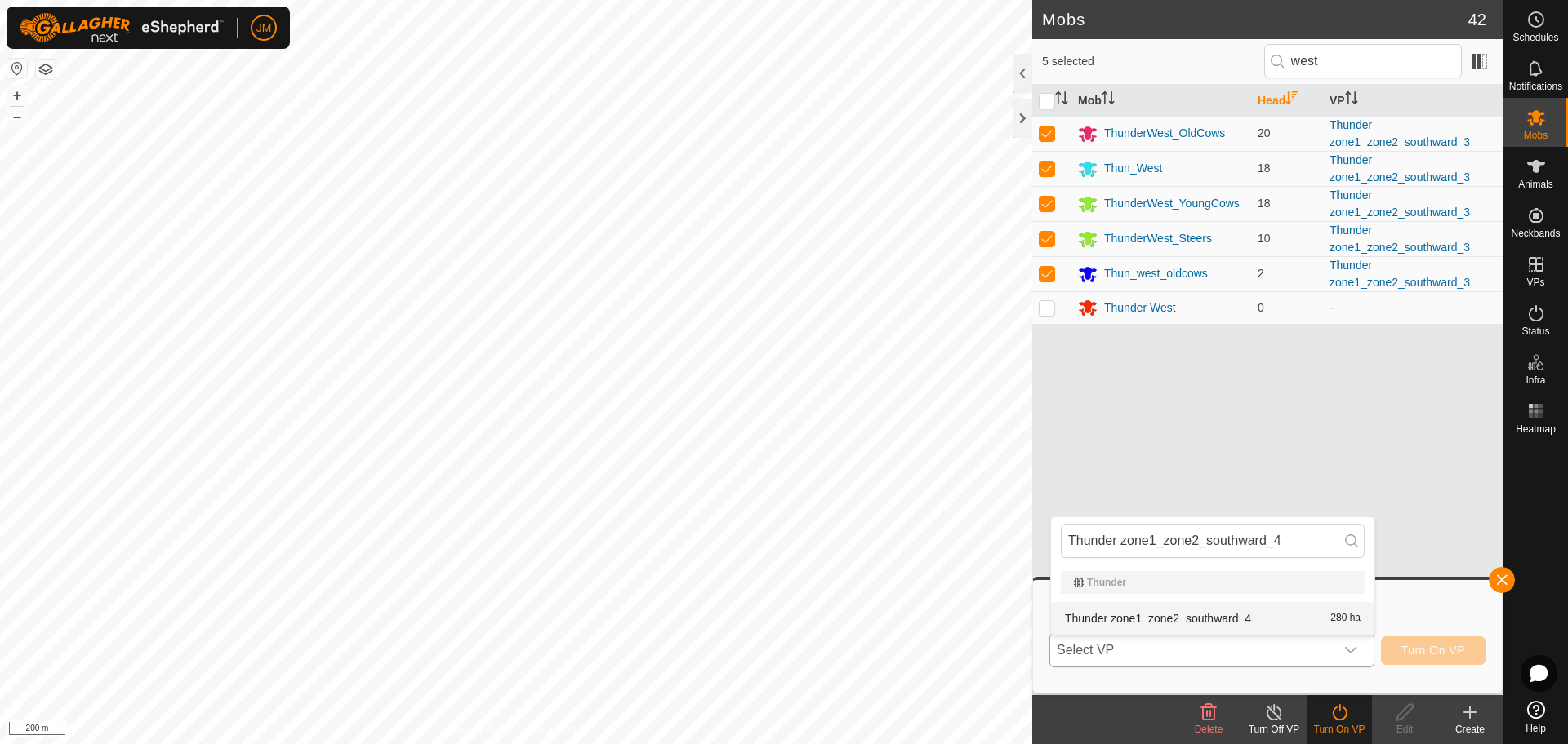
type input "Thunder zone1_zone2_southward_4"
click at [1188, 624] on li "Thunder zone1_zone2_southward_4 280 ha" at bounding box center [1212, 619] width 324 height 33
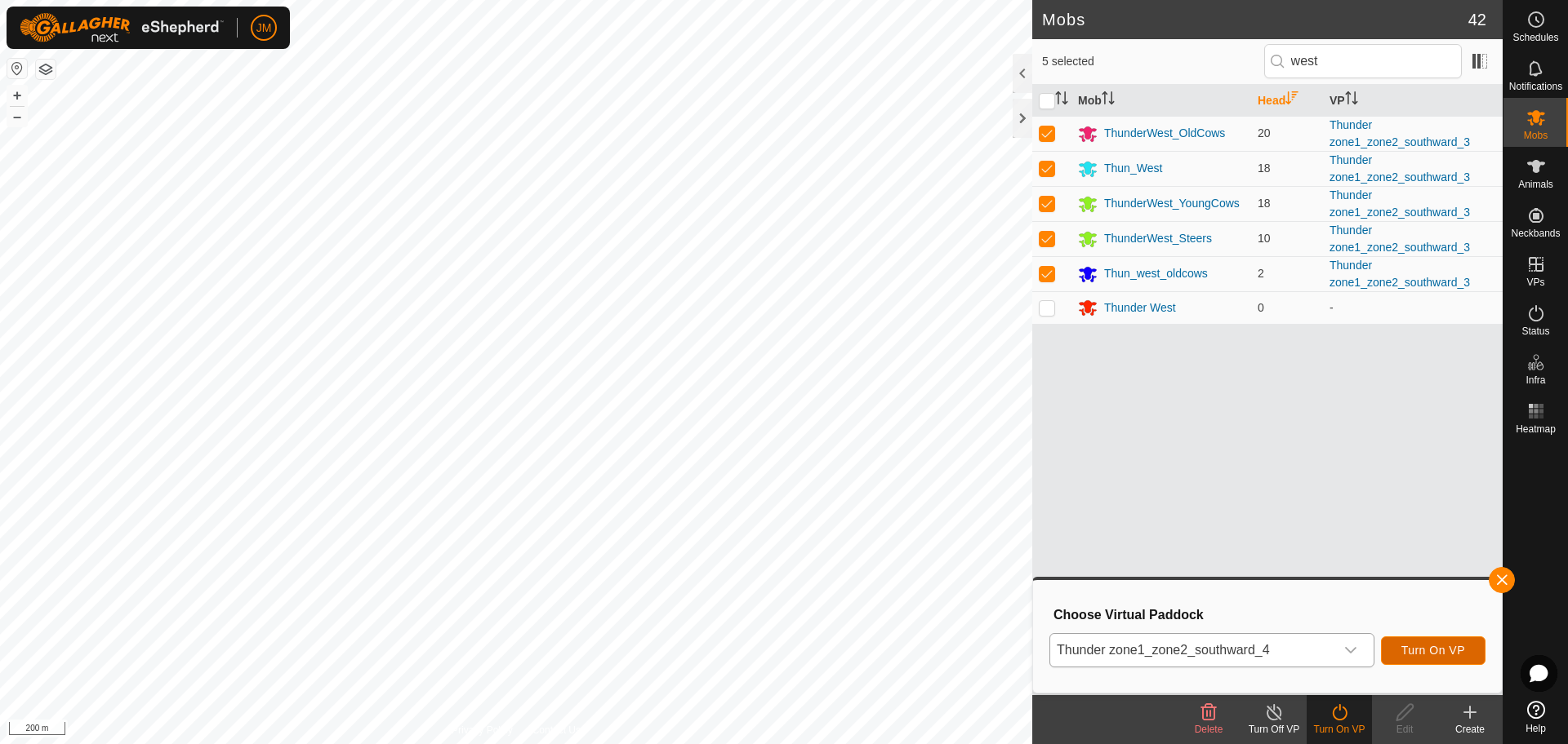
click at [1423, 653] on span "Turn On VP" at bounding box center [1433, 651] width 64 height 13
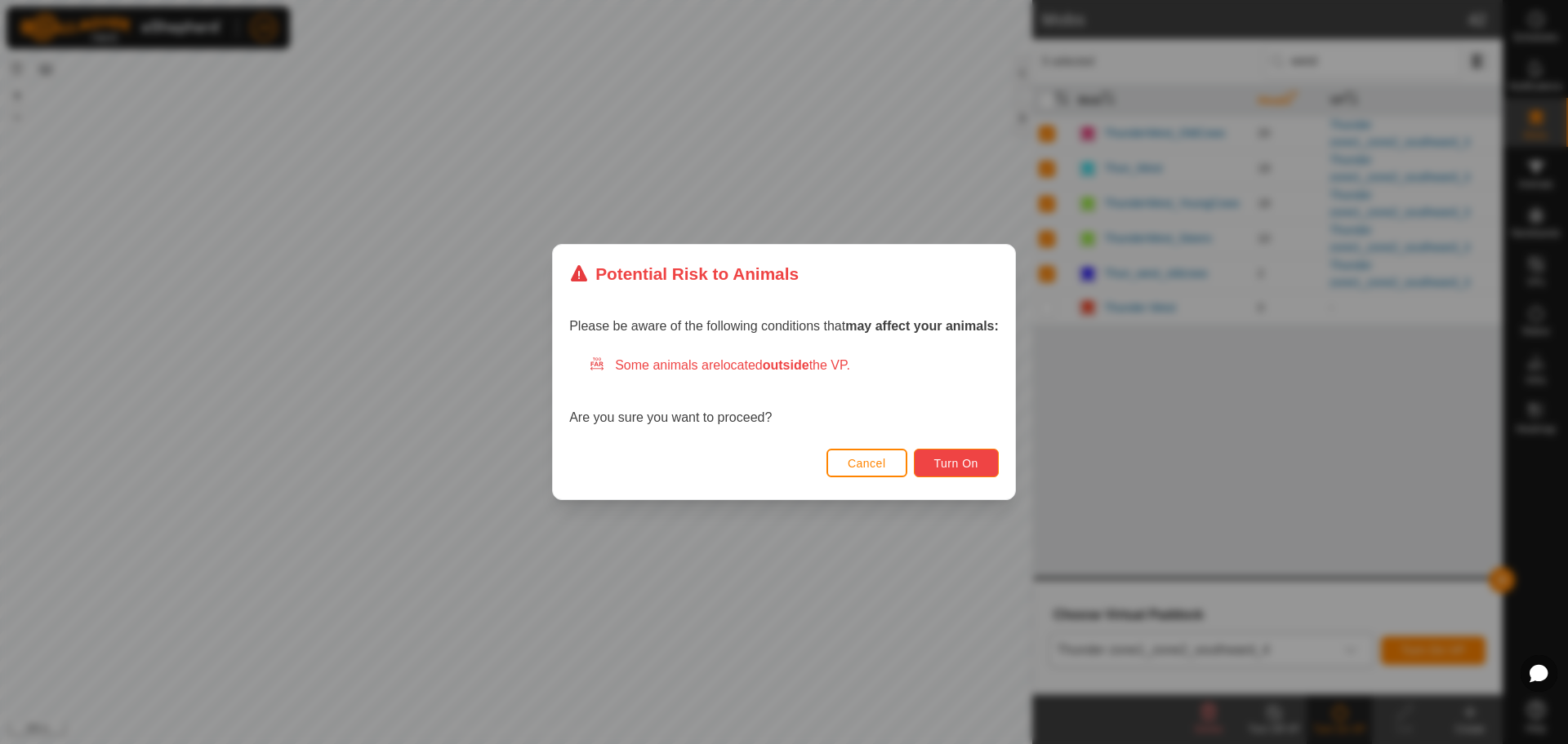
click at [980, 465] on button "Turn On" at bounding box center [956, 463] width 85 height 29
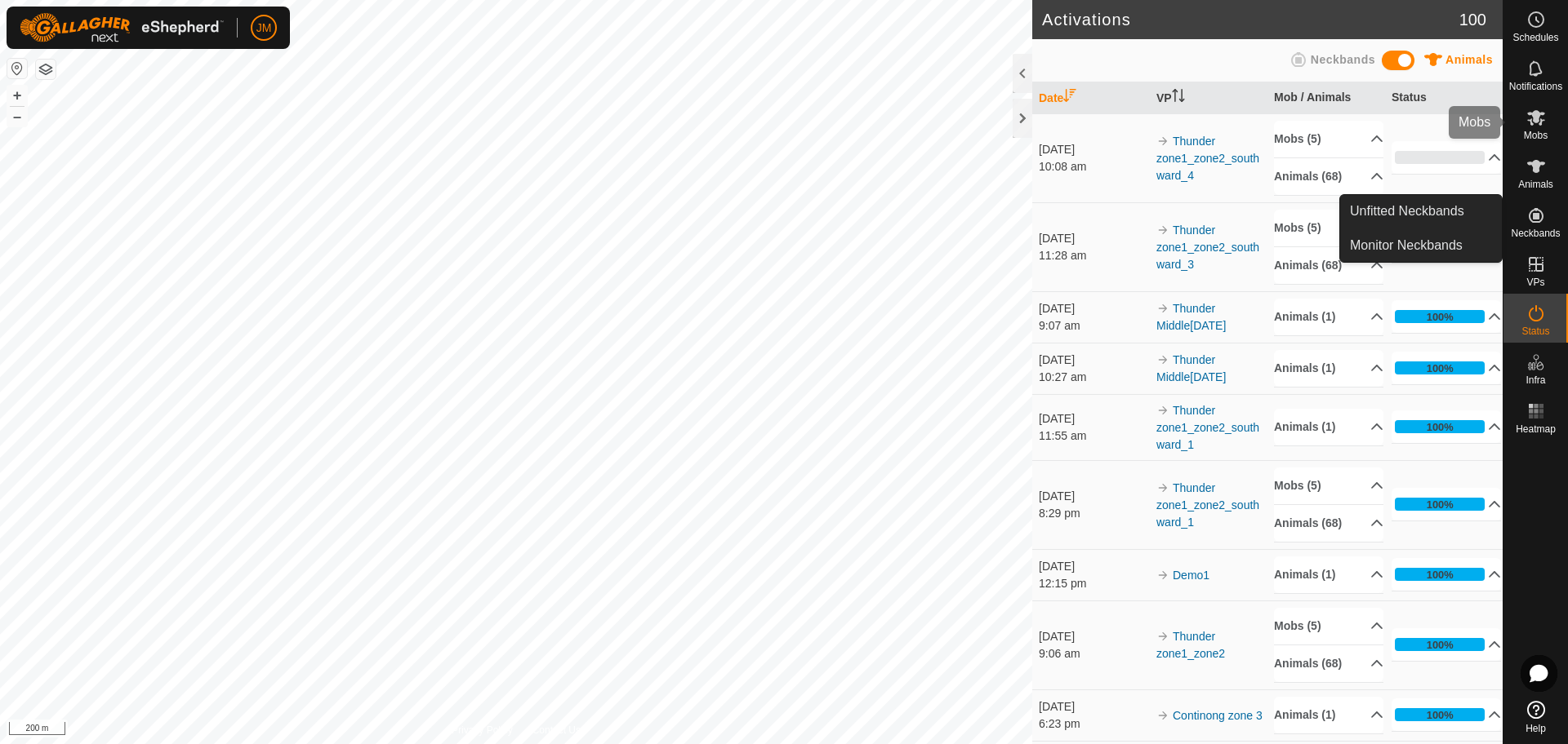
click at [1529, 130] on span "Mobs" at bounding box center [1535, 135] width 24 height 10
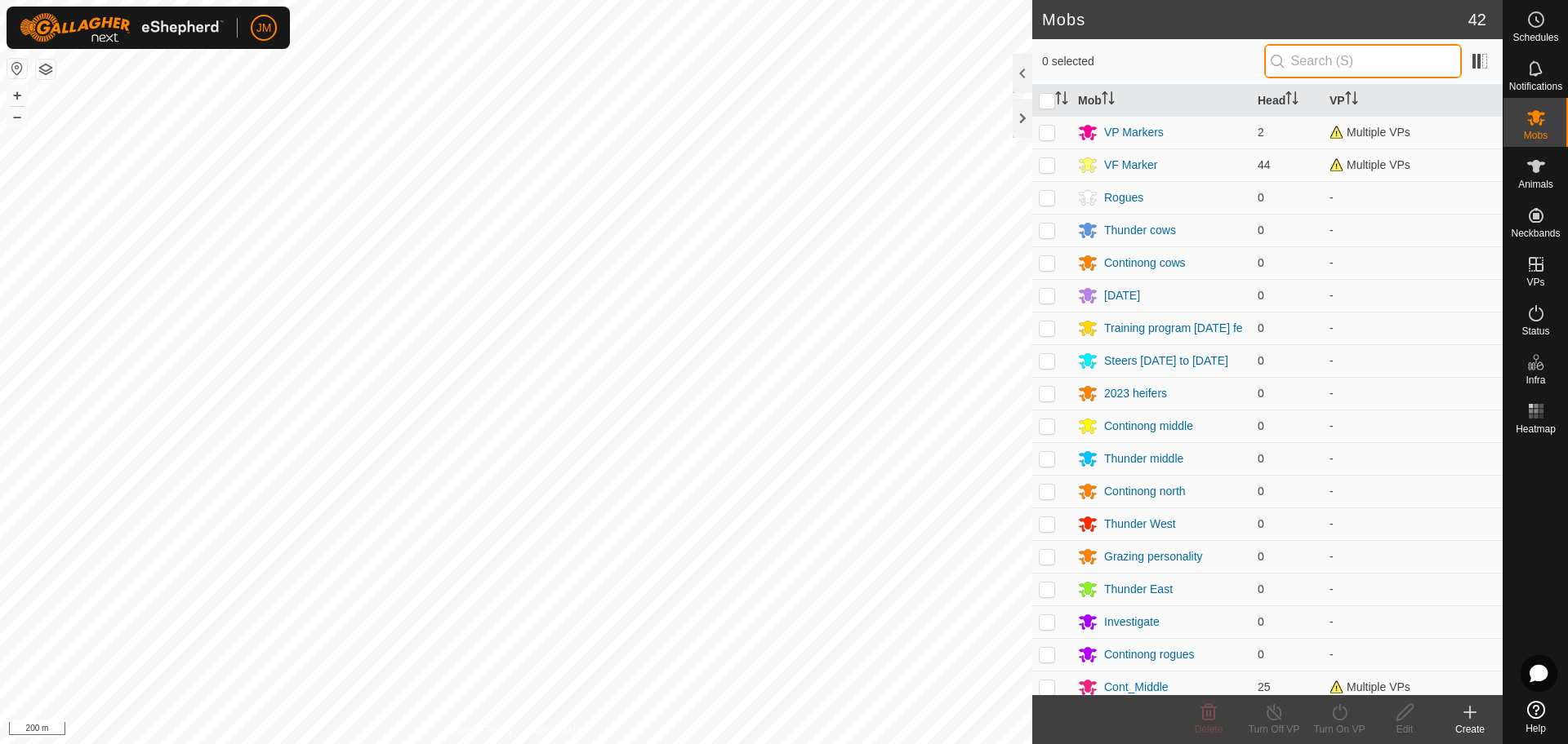
click at [1339, 50] on input "text" at bounding box center [1362, 61] width 197 height 35
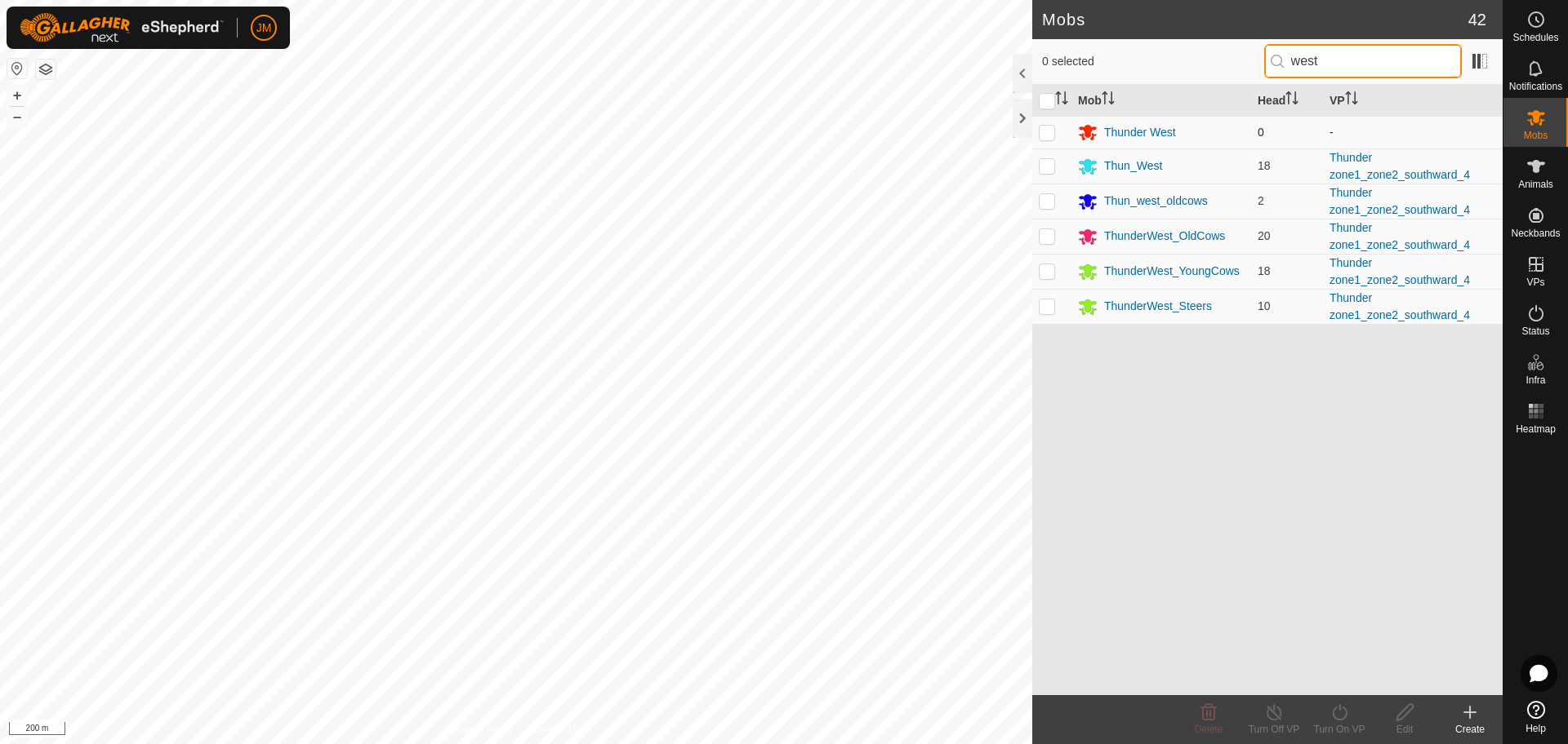
type input "west"
click at [1051, 139] on td at bounding box center [1051, 132] width 39 height 33
click at [1046, 135] on p-checkbox at bounding box center [1046, 132] width 17 height 13
checkbox input "false"
click at [1048, 169] on p-checkbox at bounding box center [1046, 166] width 17 height 13
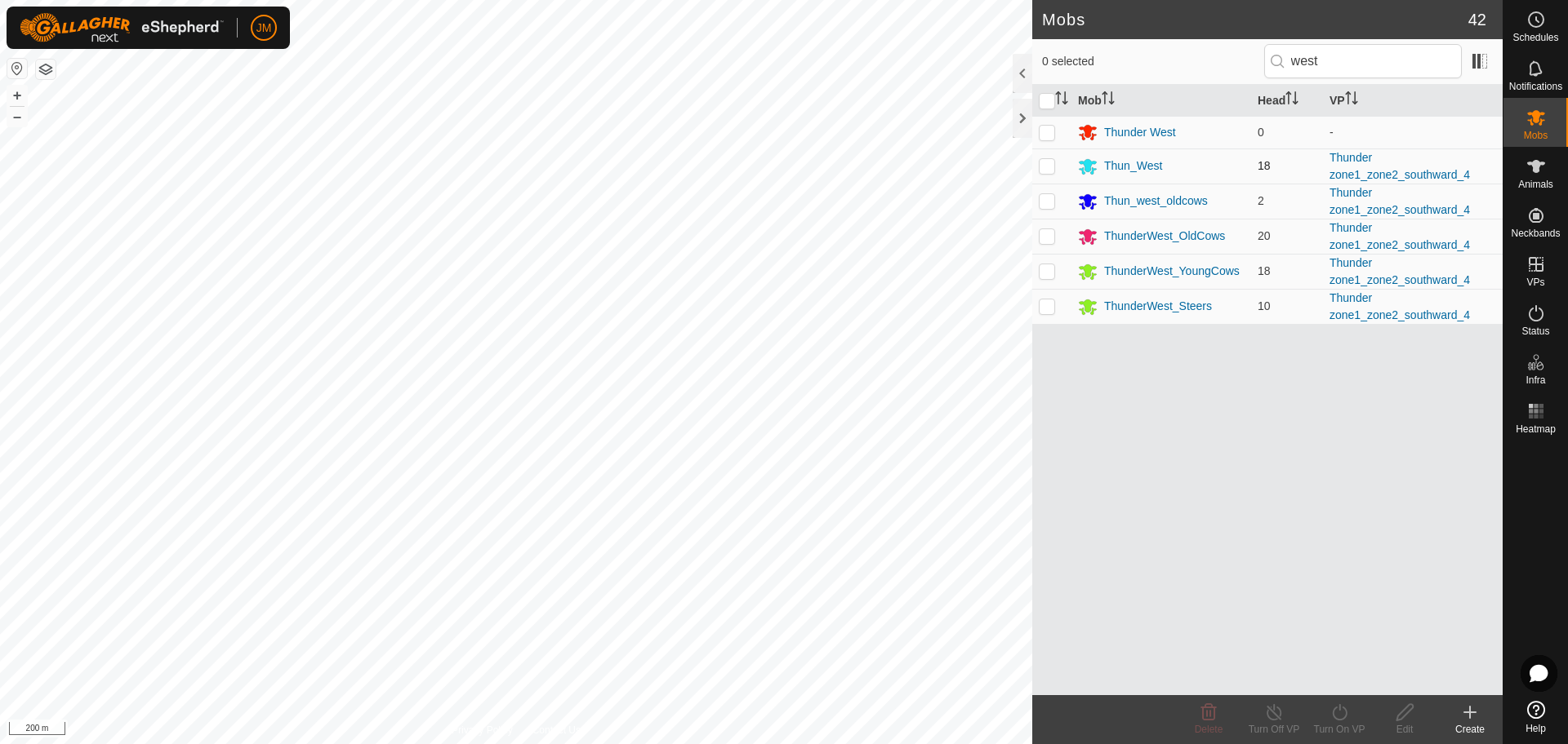
checkbox input "true"
click at [1335, 714] on icon at bounding box center [1339, 713] width 21 height 20
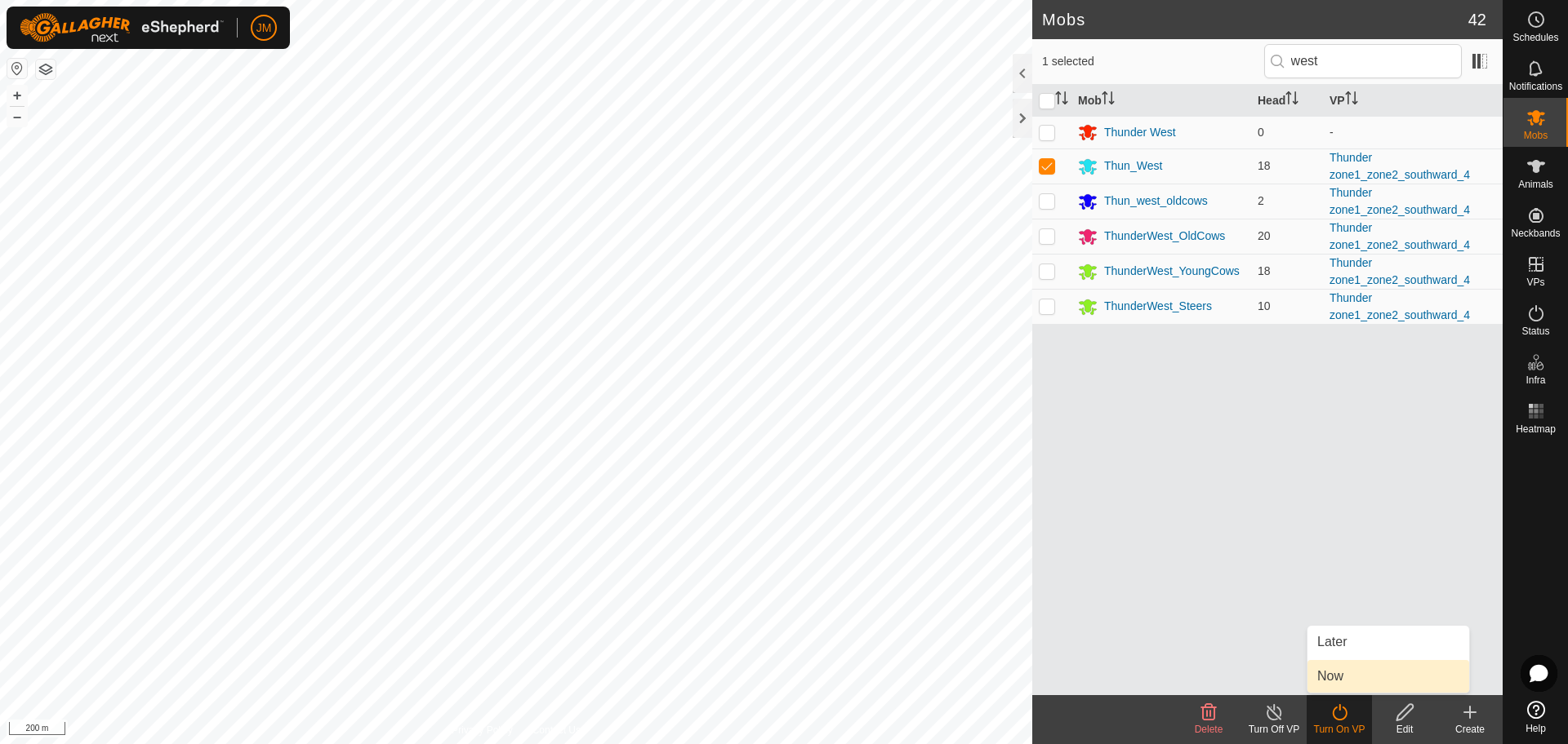
click at [1353, 669] on link "Now" at bounding box center [1388, 676] width 162 height 33
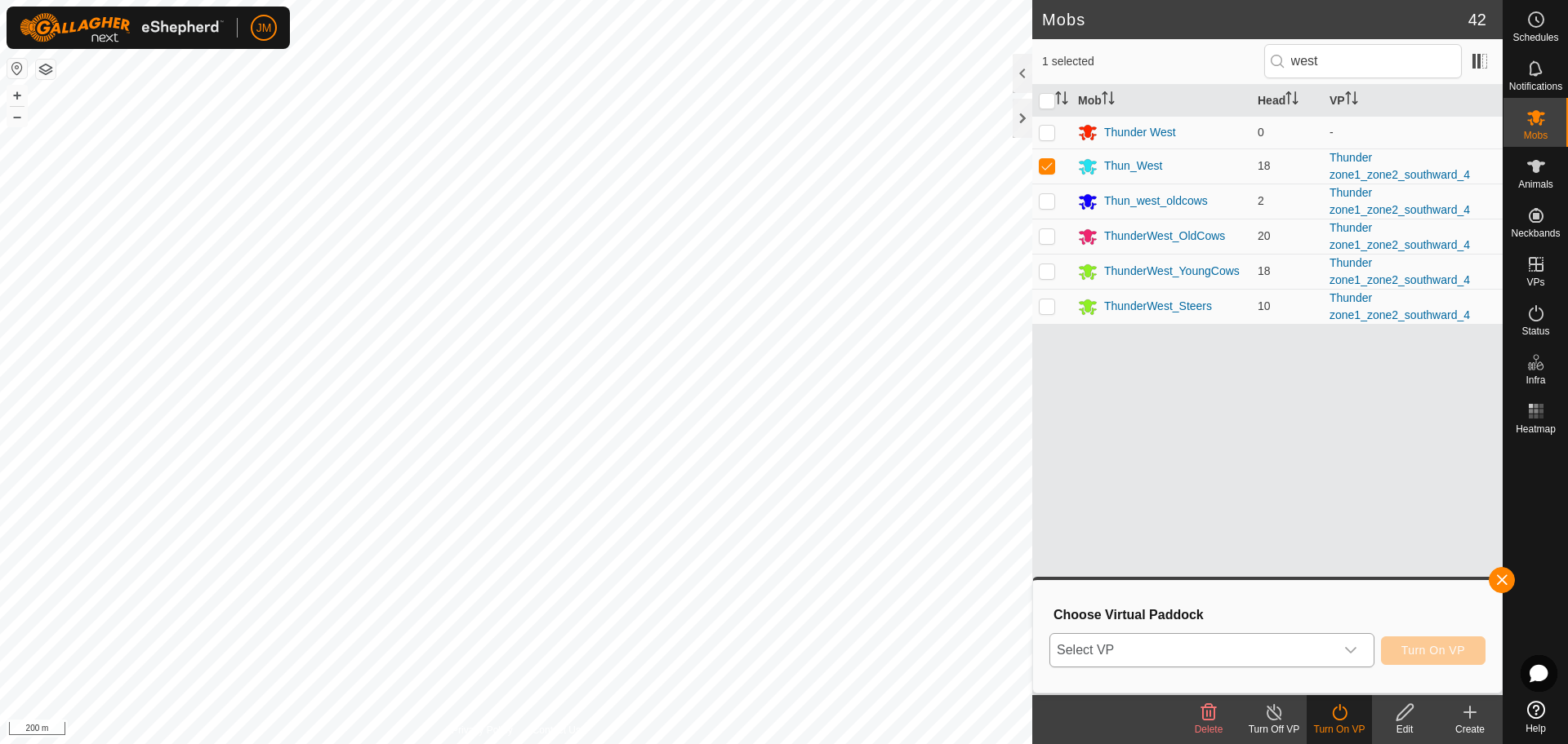
click at [1218, 651] on span "Select VP" at bounding box center [1192, 651] width 284 height 33
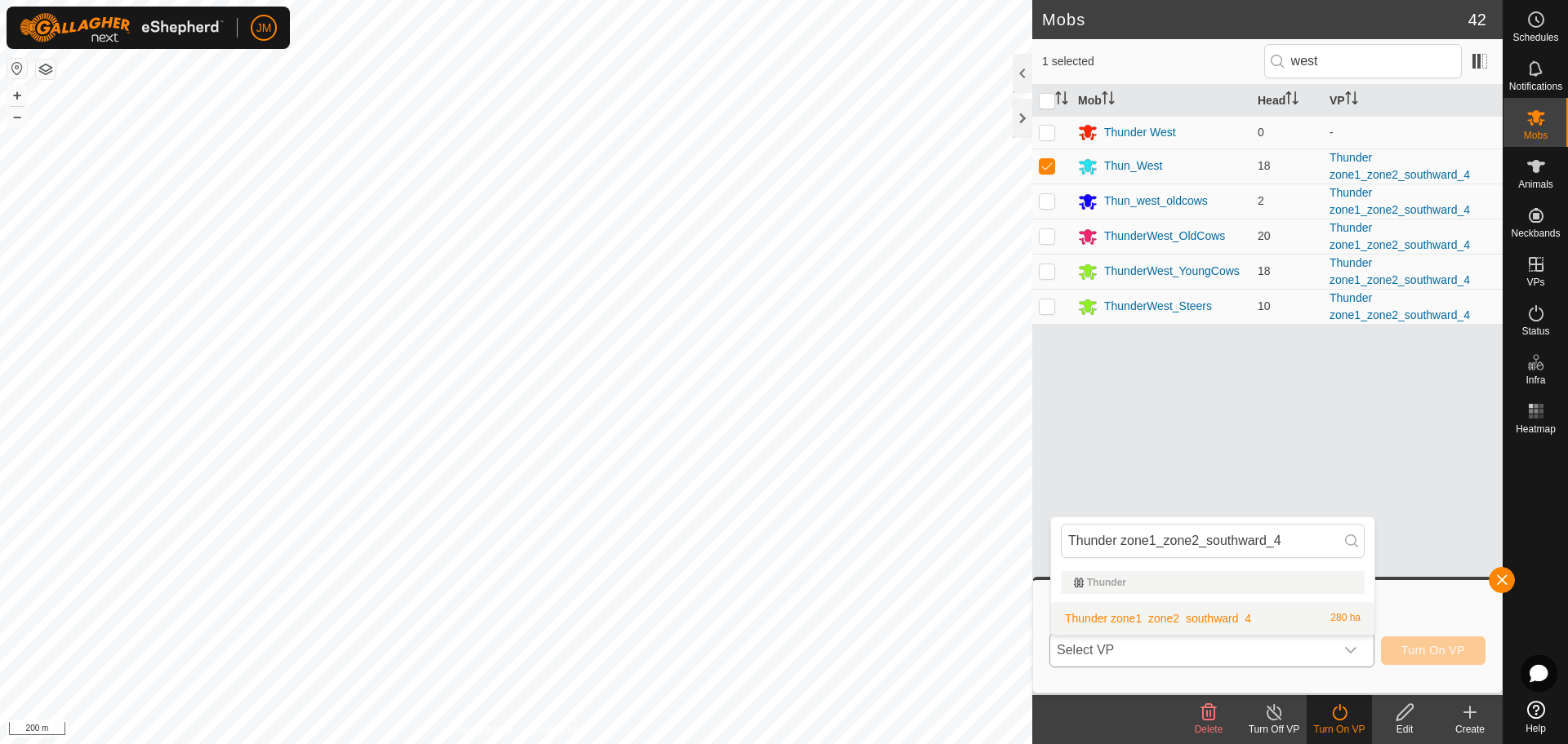
type input "Thunder zone1_zone2_southward_4"
click at [1263, 602] on li "Thunder zone1_zone2_southward_4 280 ha" at bounding box center [1212, 619] width 324 height 33
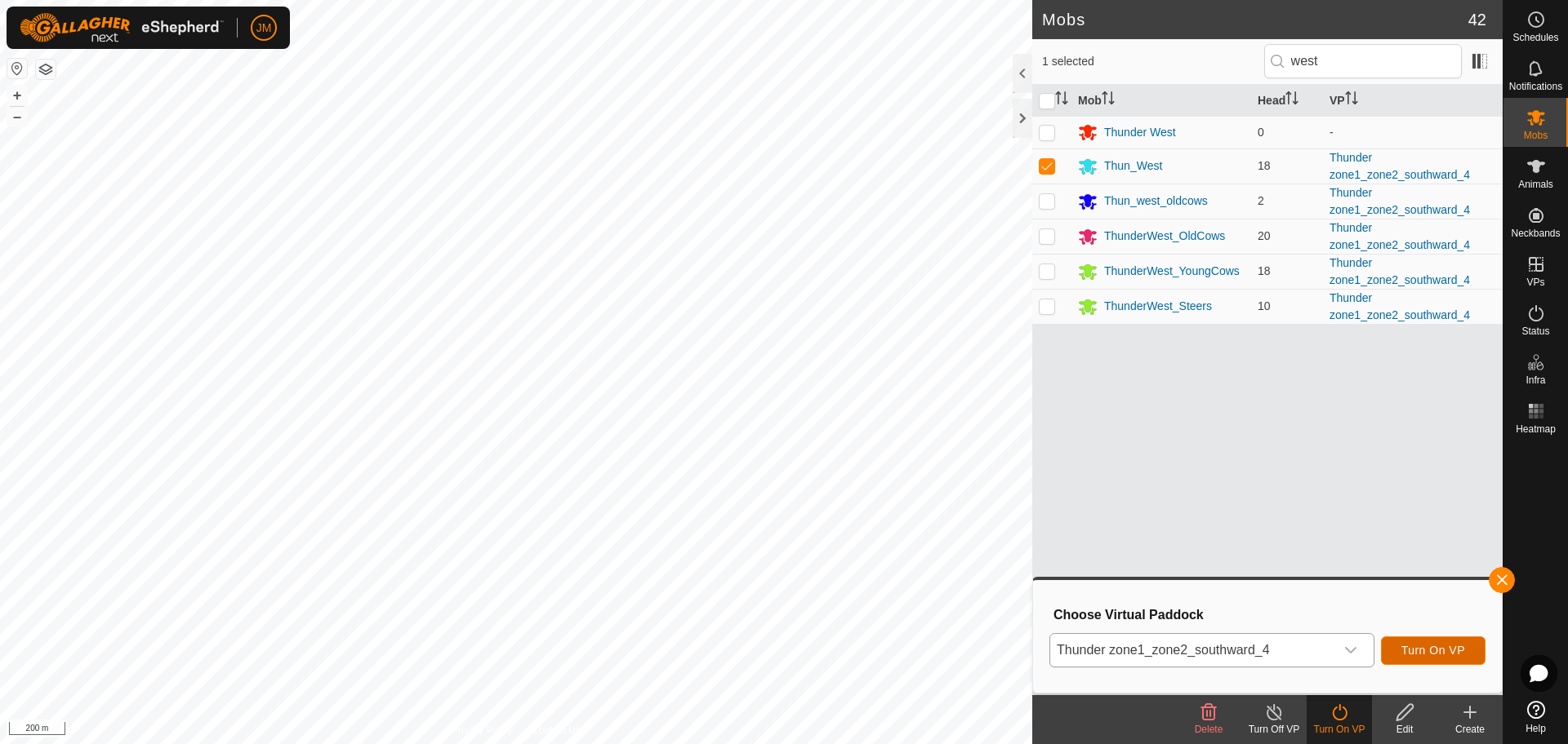
click at [1455, 650] on span "Turn On VP" at bounding box center [1433, 651] width 64 height 13
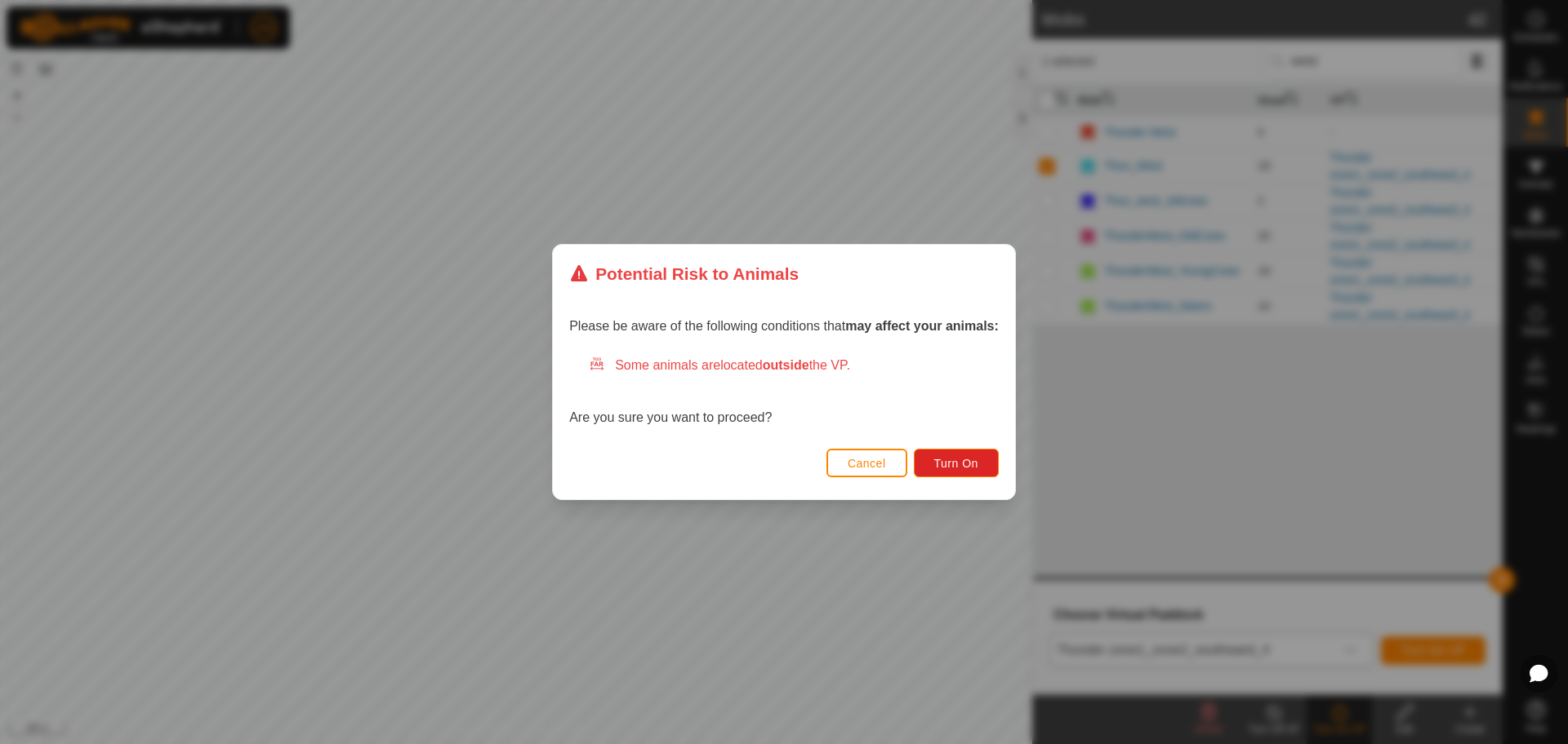
click at [865, 468] on span "Cancel" at bounding box center [867, 464] width 38 height 13
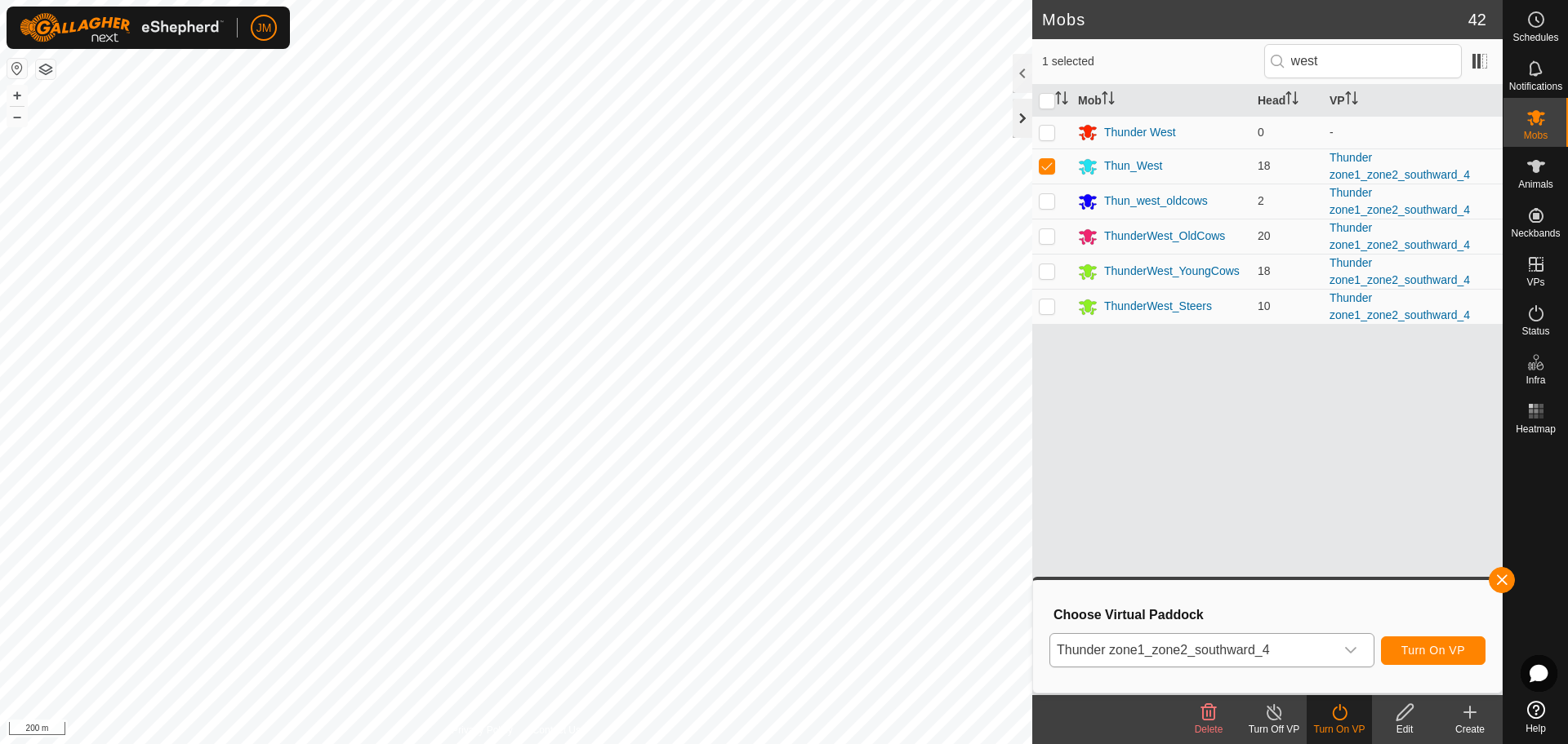
click at [1031, 112] on div at bounding box center [1023, 118] width 20 height 39
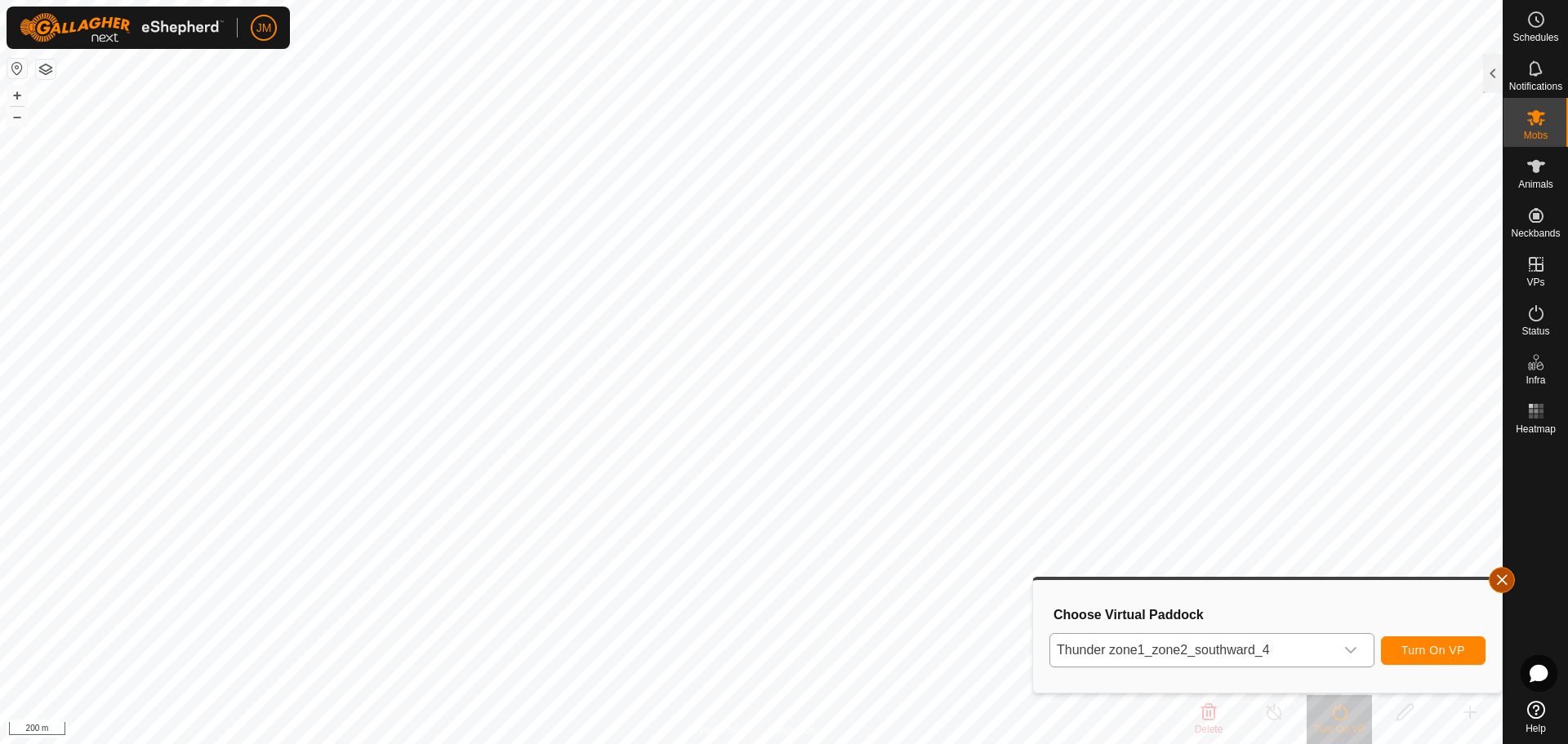
click at [1504, 580] on button "button" at bounding box center [1502, 581] width 26 height 26
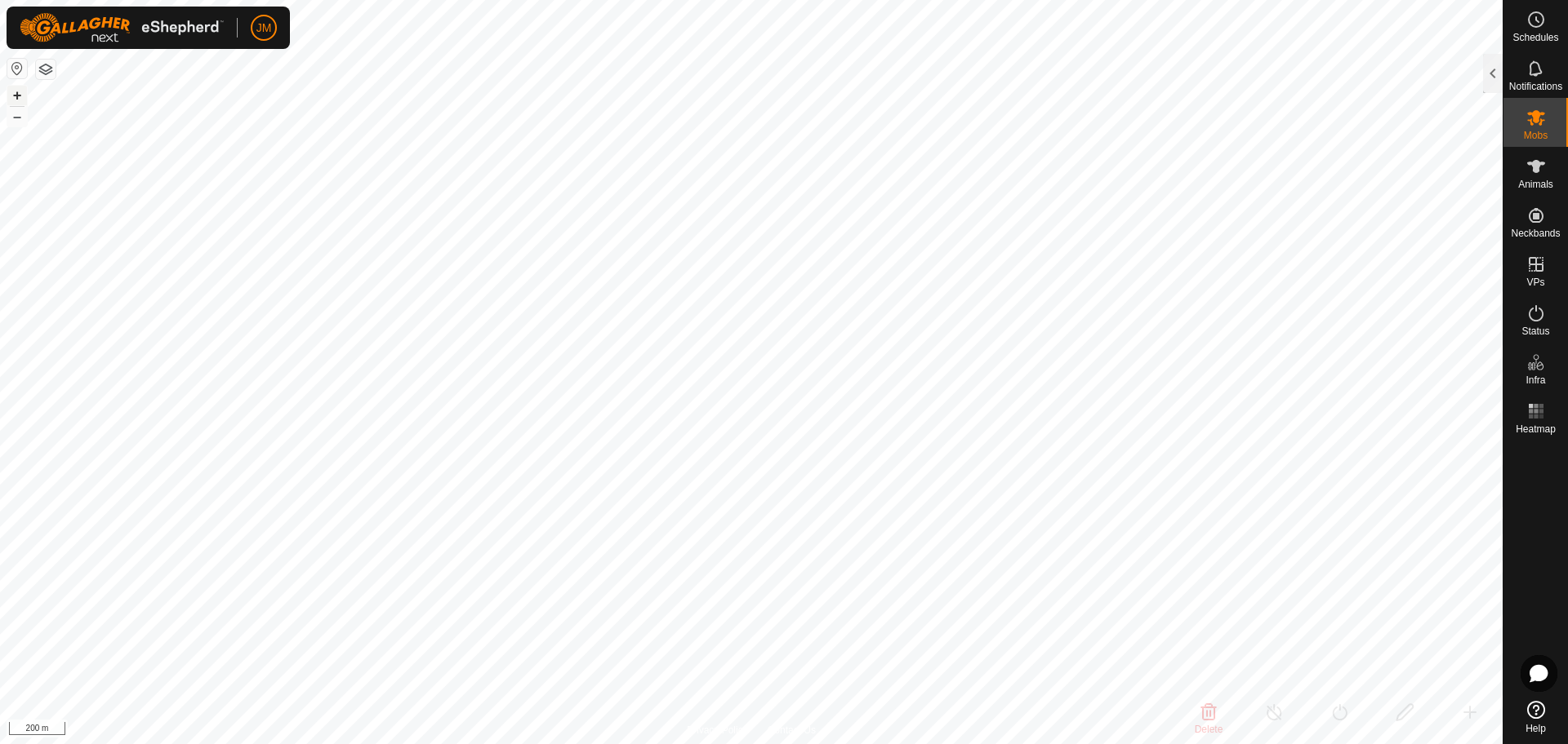
click at [23, 97] on button "+" at bounding box center [17, 96] width 20 height 20
type input "220684"
type input "-"
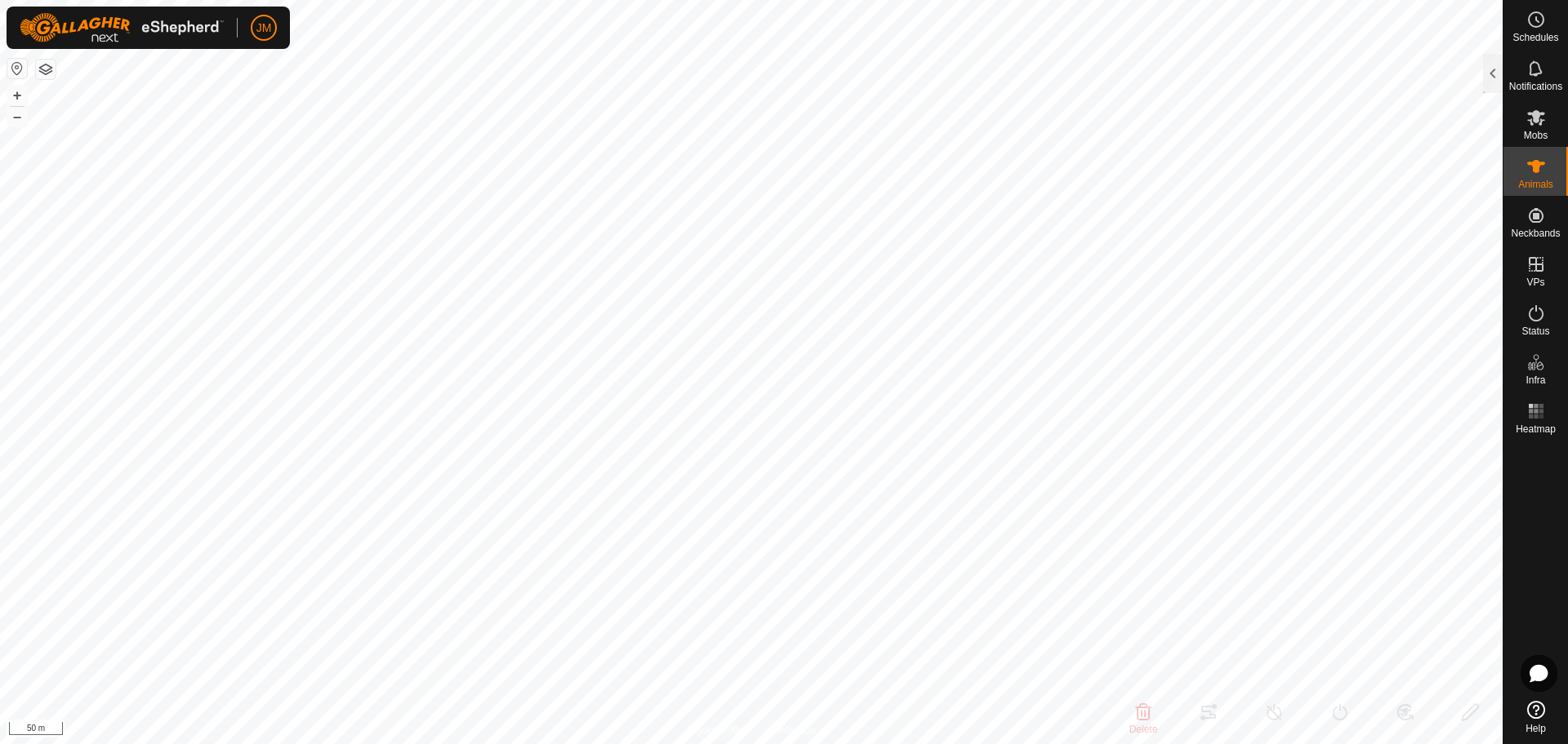
type input "-"
click at [21, 125] on button "–" at bounding box center [17, 117] width 20 height 20
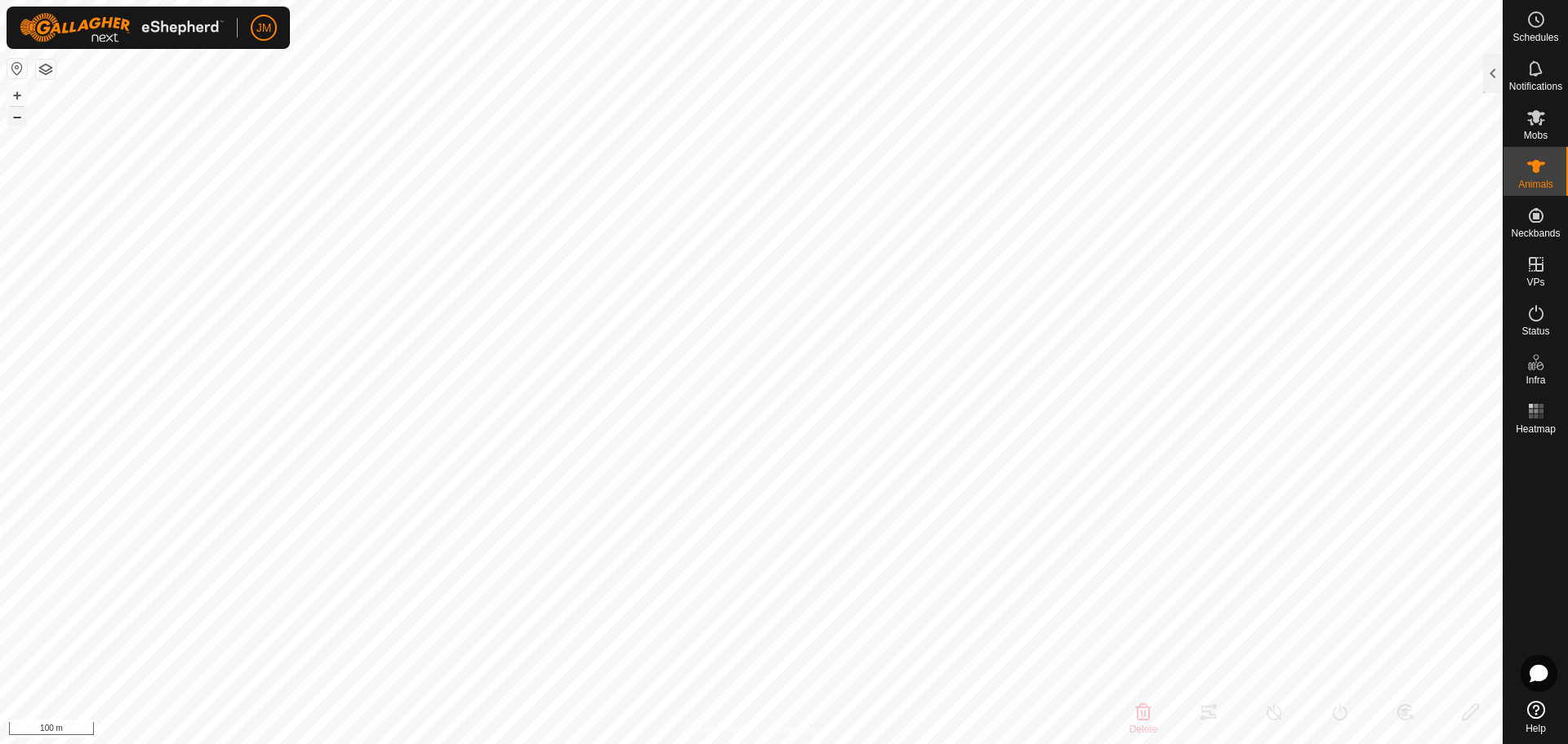
click at [21, 125] on button "–" at bounding box center [17, 117] width 20 height 20
click at [1544, 313] on icon at bounding box center [1536, 313] width 20 height 20
click at [1534, 314] on icon at bounding box center [1536, 313] width 20 height 20
click at [1491, 72] on div at bounding box center [1493, 73] width 20 height 39
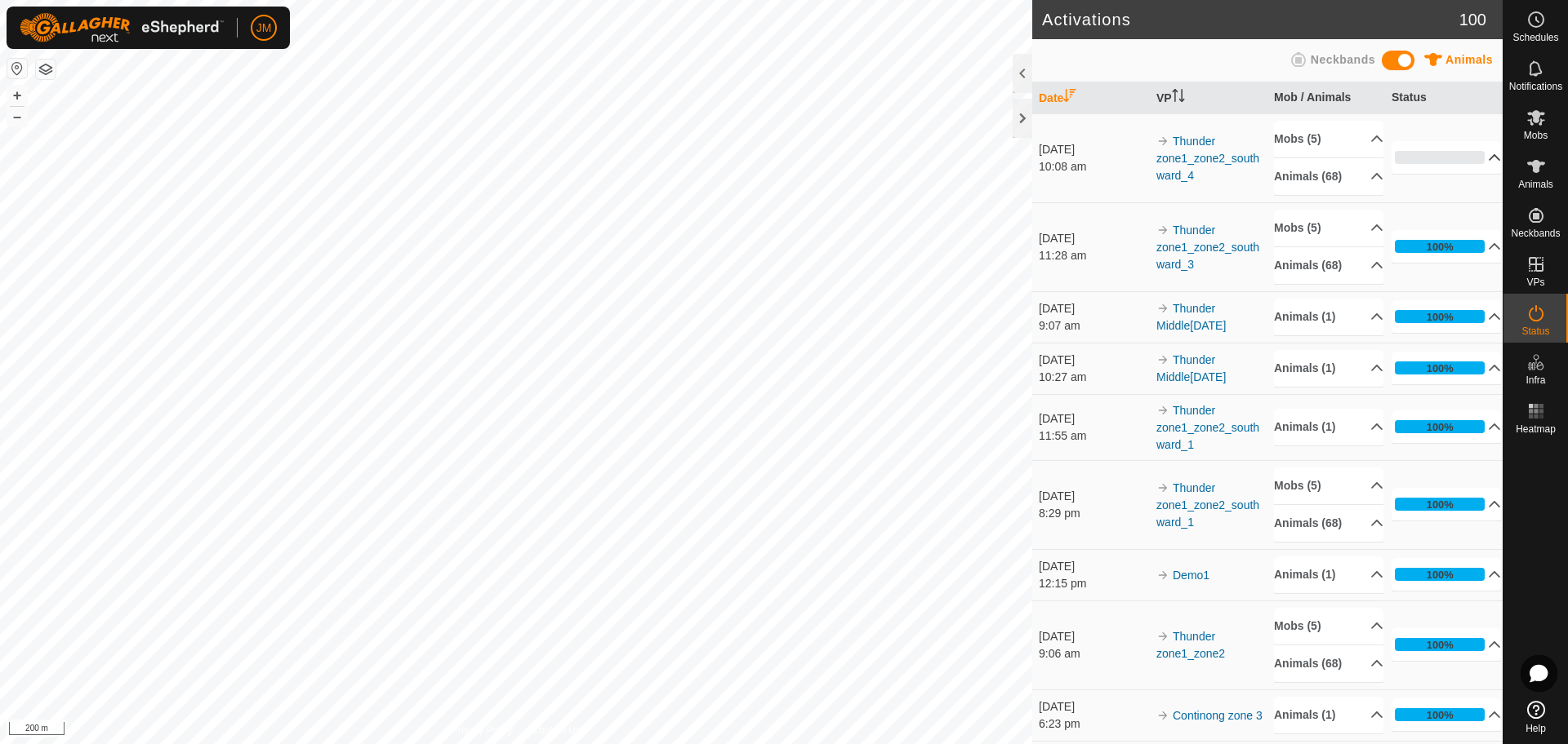
click at [1470, 157] on p-accordion-header "0%" at bounding box center [1446, 158] width 110 height 33
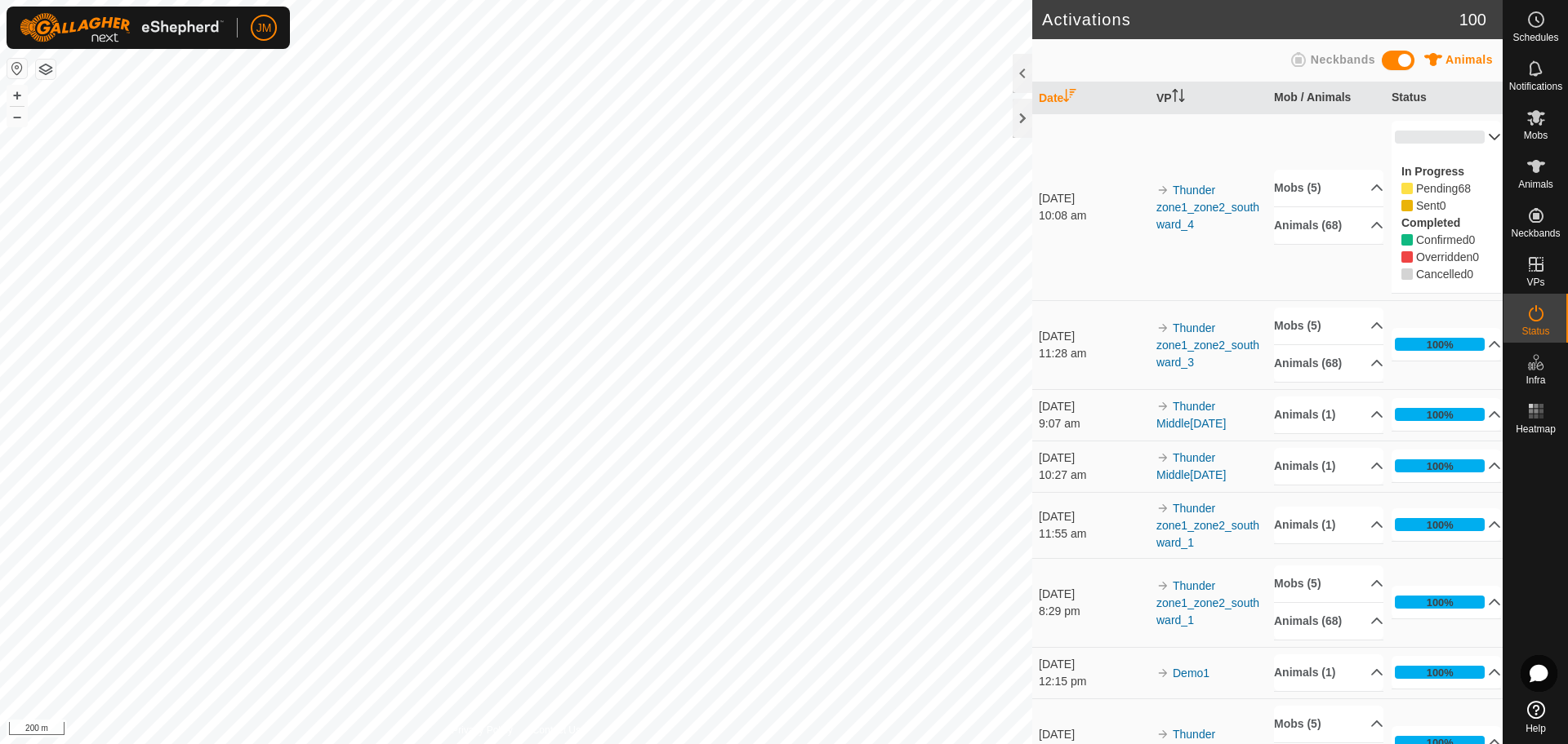
drag, startPoint x: 1407, startPoint y: 188, endPoint x: 1476, endPoint y: 282, distance: 116.6
click at [1476, 282] on div "In Progress Pending 68 Sent 0 Completed Confirmed 0 Overridden 0 Cancelled 0" at bounding box center [1446, 223] width 110 height 139
click at [1476, 282] on div "Cancelled 0" at bounding box center [1446, 275] width 90 height 17
drag, startPoint x: 1476, startPoint y: 282, endPoint x: 1391, endPoint y: 173, distance: 138.2
click at [1391, 173] on div "In Progress Pending 68 Sent 0 Completed Confirmed 0 Overridden 0 Cancelled 0" at bounding box center [1446, 223] width 110 height 139
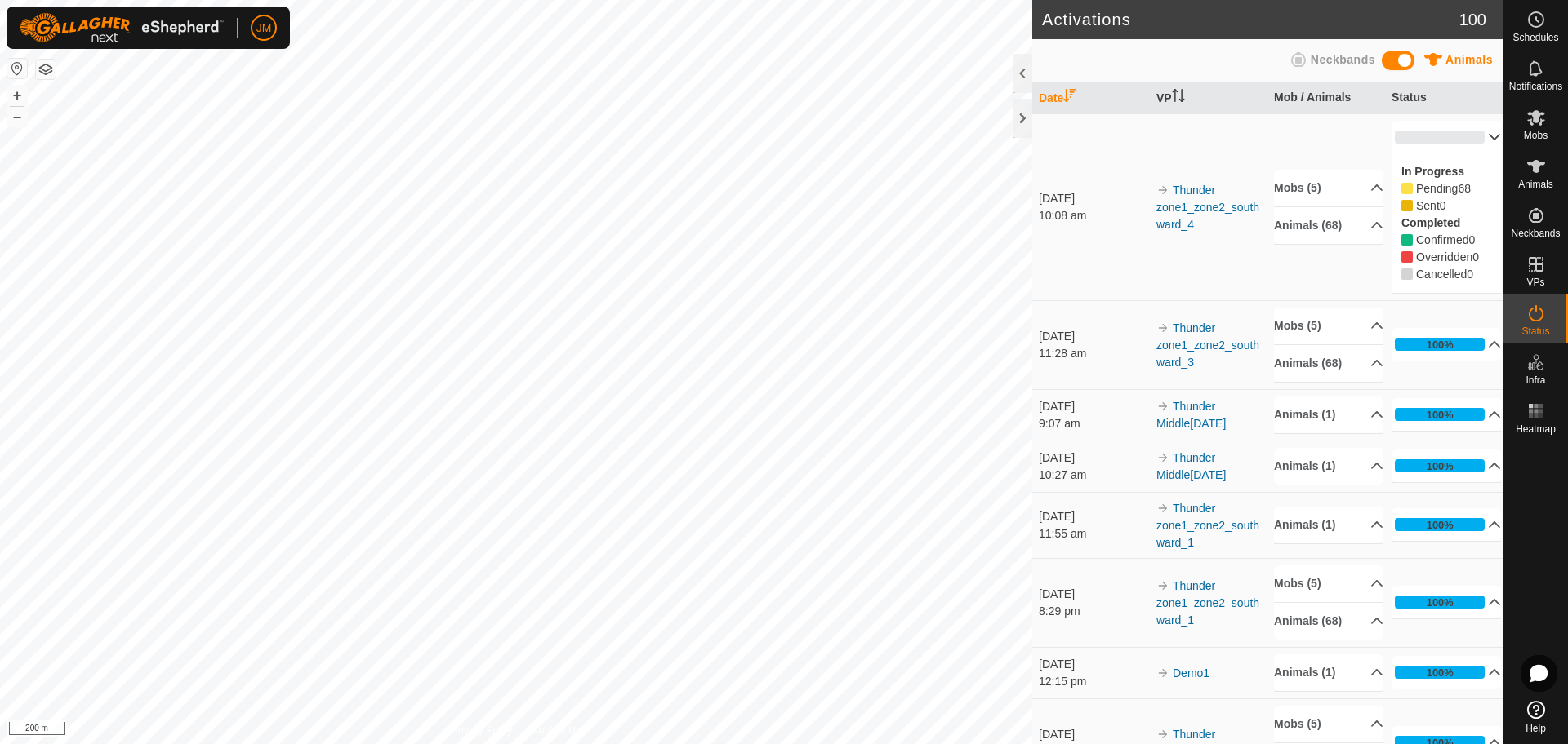
click at [1401, 173] on label "In Progress" at bounding box center [1433, 172] width 63 height 13
drag, startPoint x: 1391, startPoint y: 173, endPoint x: 1470, endPoint y: 274, distance: 128.2
click at [1470, 274] on div "In Progress Pending 68 Sent 0 Completed Confirmed 0 Overridden 0 Cancelled 0" at bounding box center [1446, 223] width 110 height 139
click at [1470, 274] on div "Cancelled 0" at bounding box center [1446, 275] width 90 height 17
click at [1356, 222] on p-accordion-header "Animals (68)" at bounding box center [1328, 225] width 110 height 37
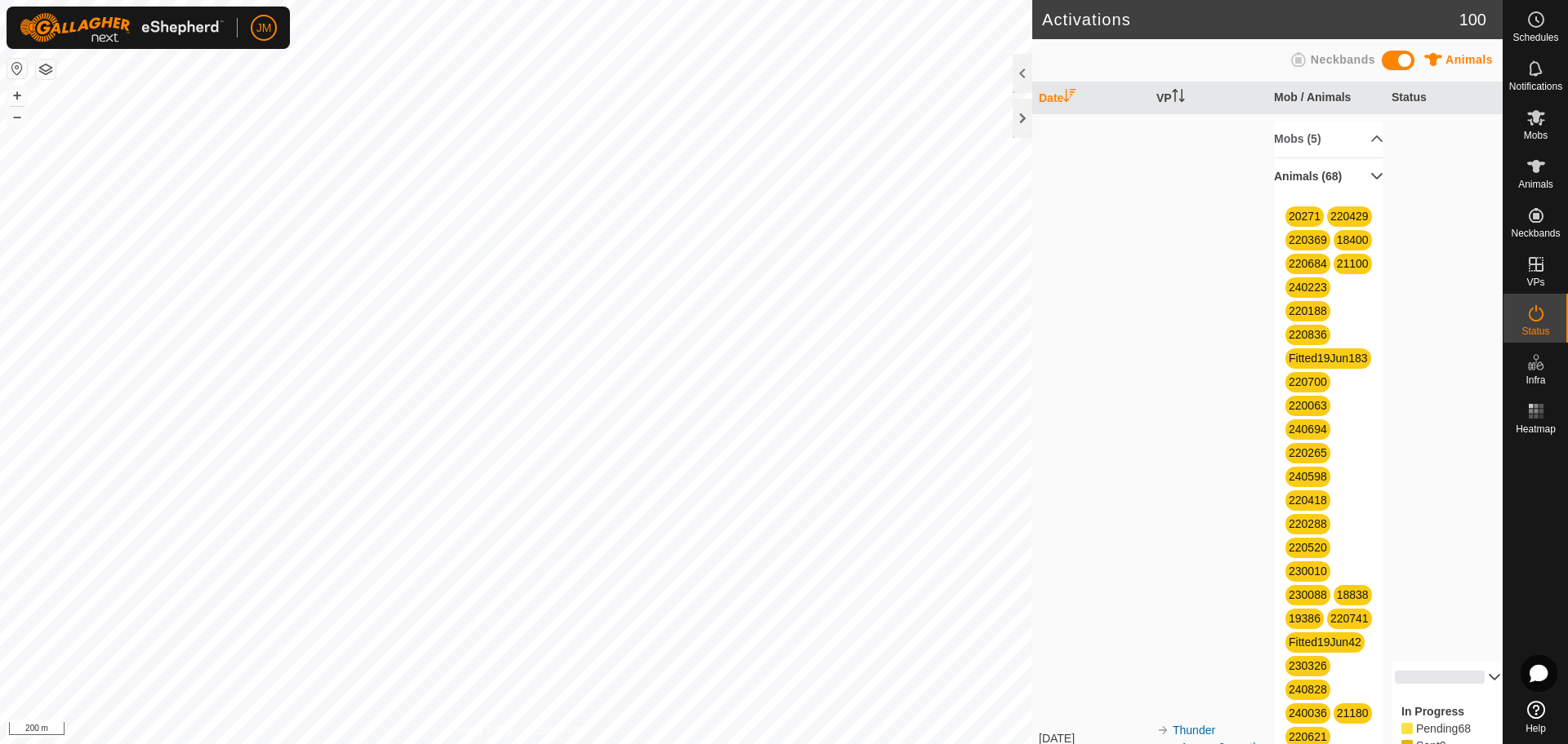
click at [1358, 184] on p-accordion-header "Animals (68)" at bounding box center [1328, 177] width 110 height 37
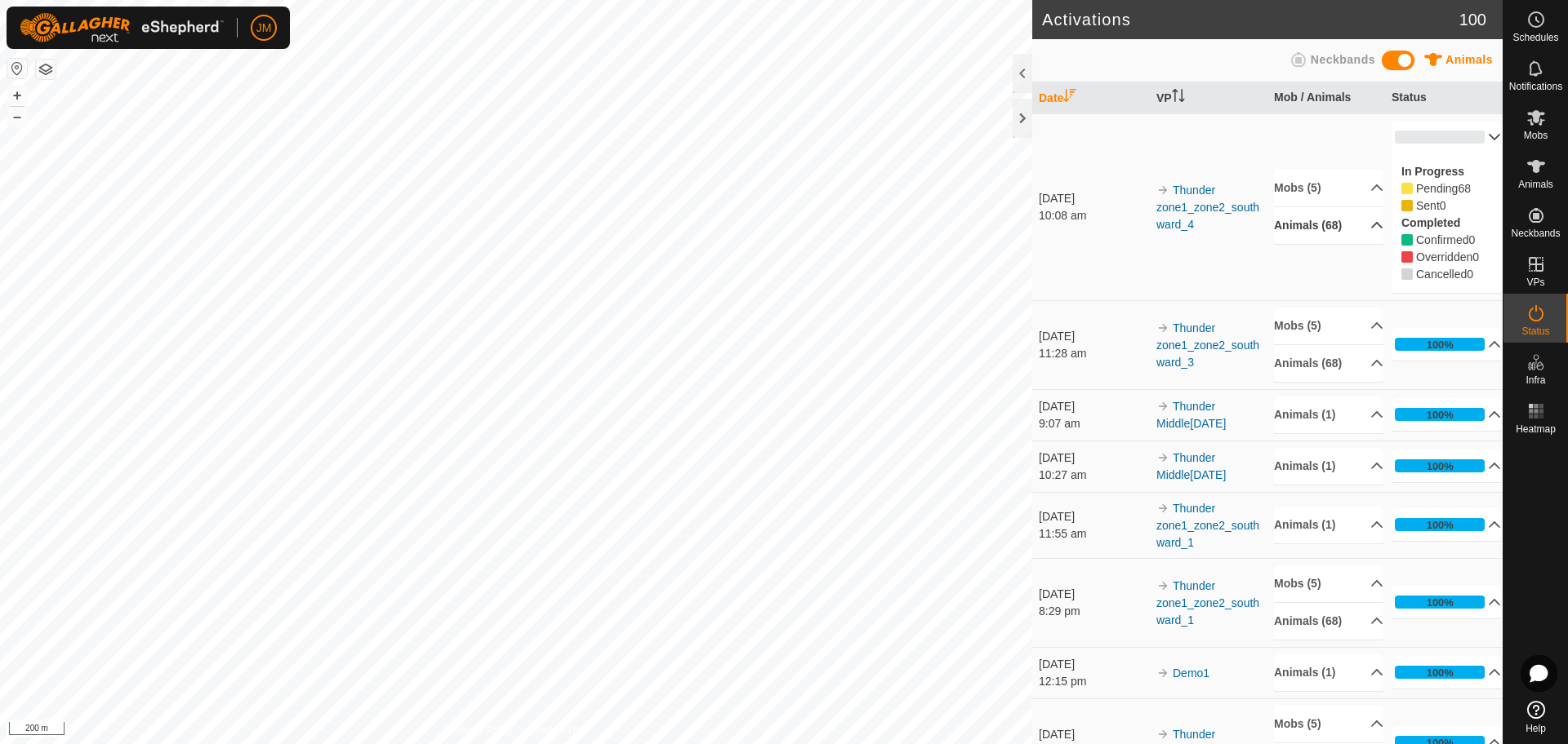
click at [1370, 219] on icon at bounding box center [1377, 225] width 13 height 13
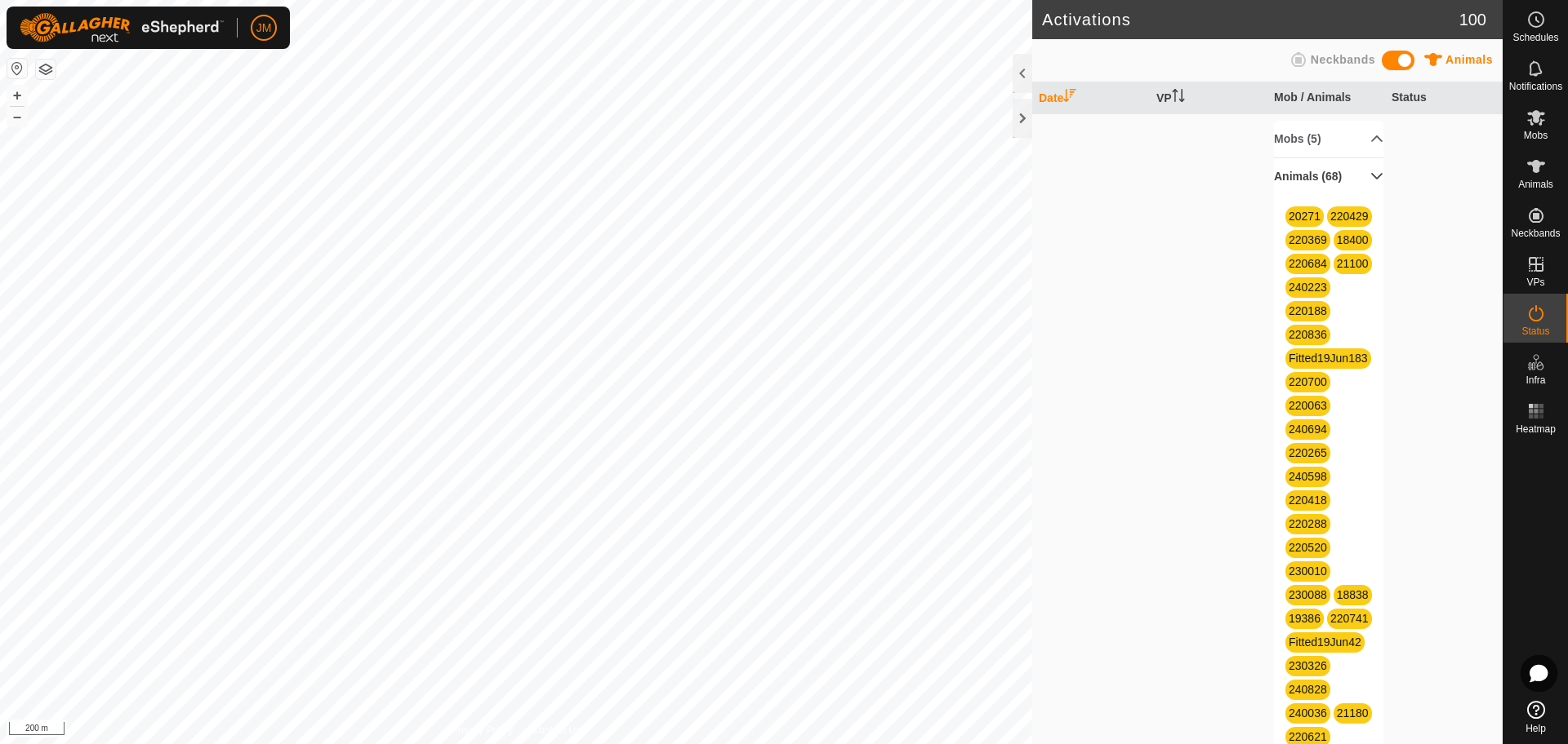
click at [1338, 167] on p-accordion-header "Animals (68)" at bounding box center [1328, 177] width 110 height 37
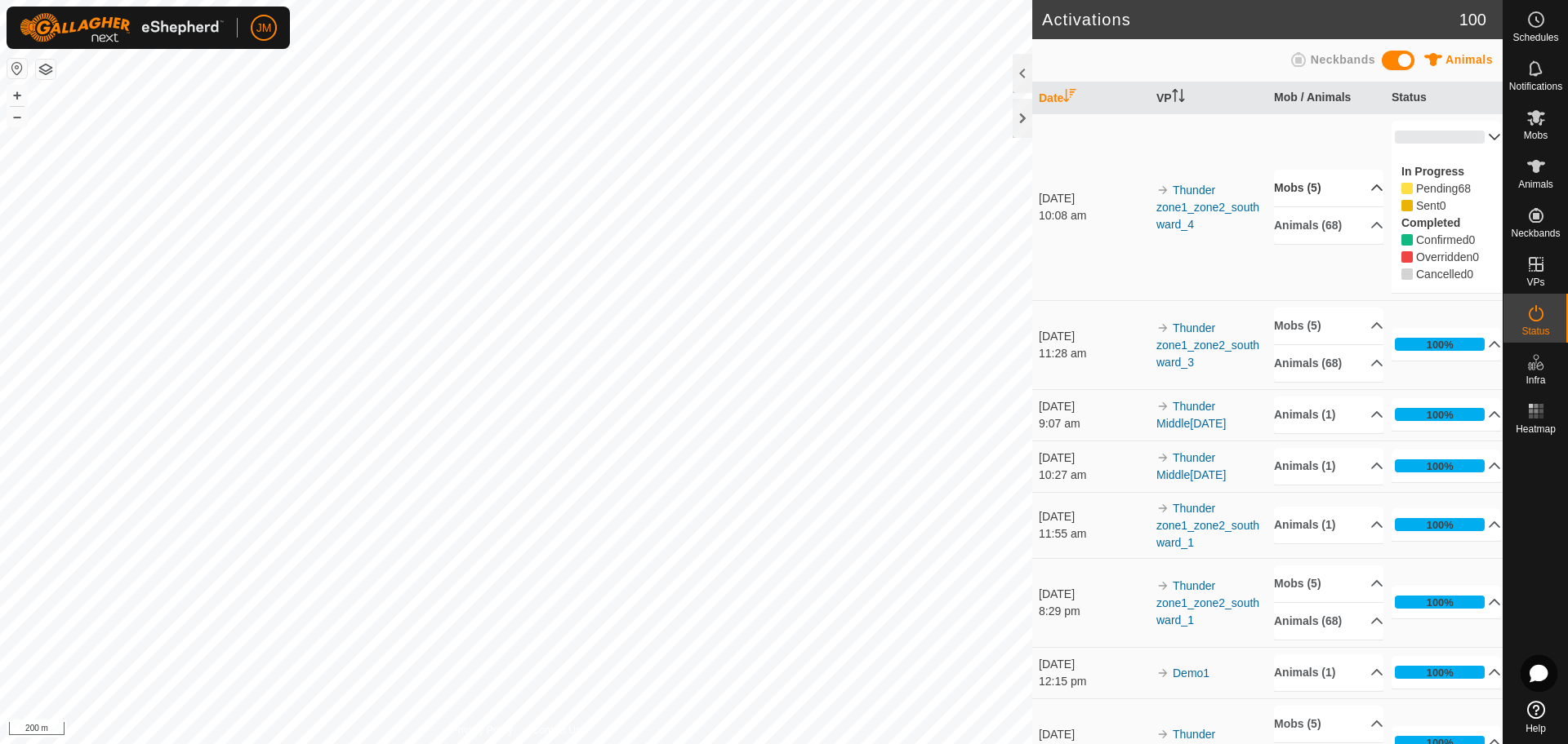
click at [1353, 191] on p-accordion-header "Mobs (5)" at bounding box center [1328, 188] width 110 height 37
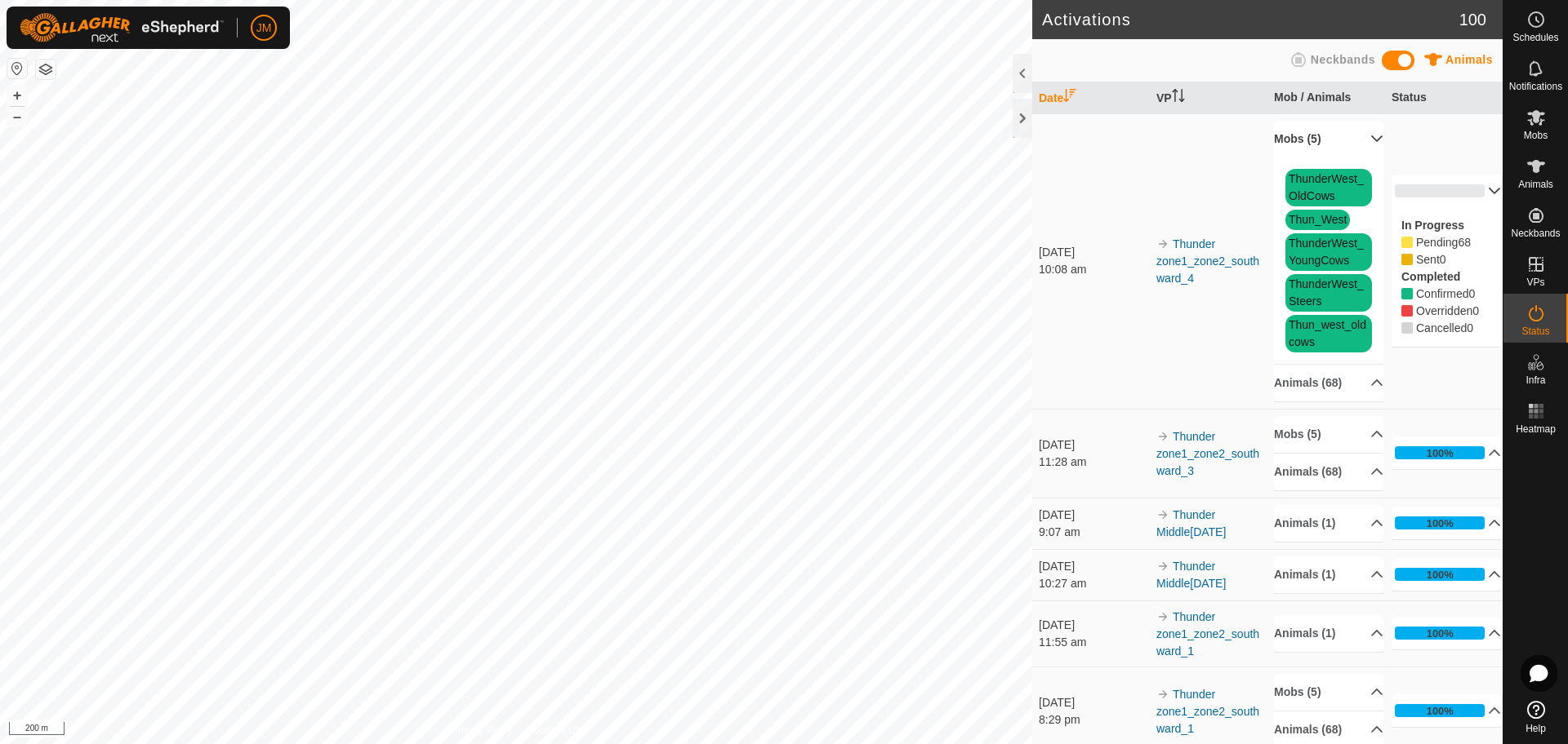
click at [1353, 144] on p-accordion-header "Mobs (5)" at bounding box center [1328, 139] width 110 height 37
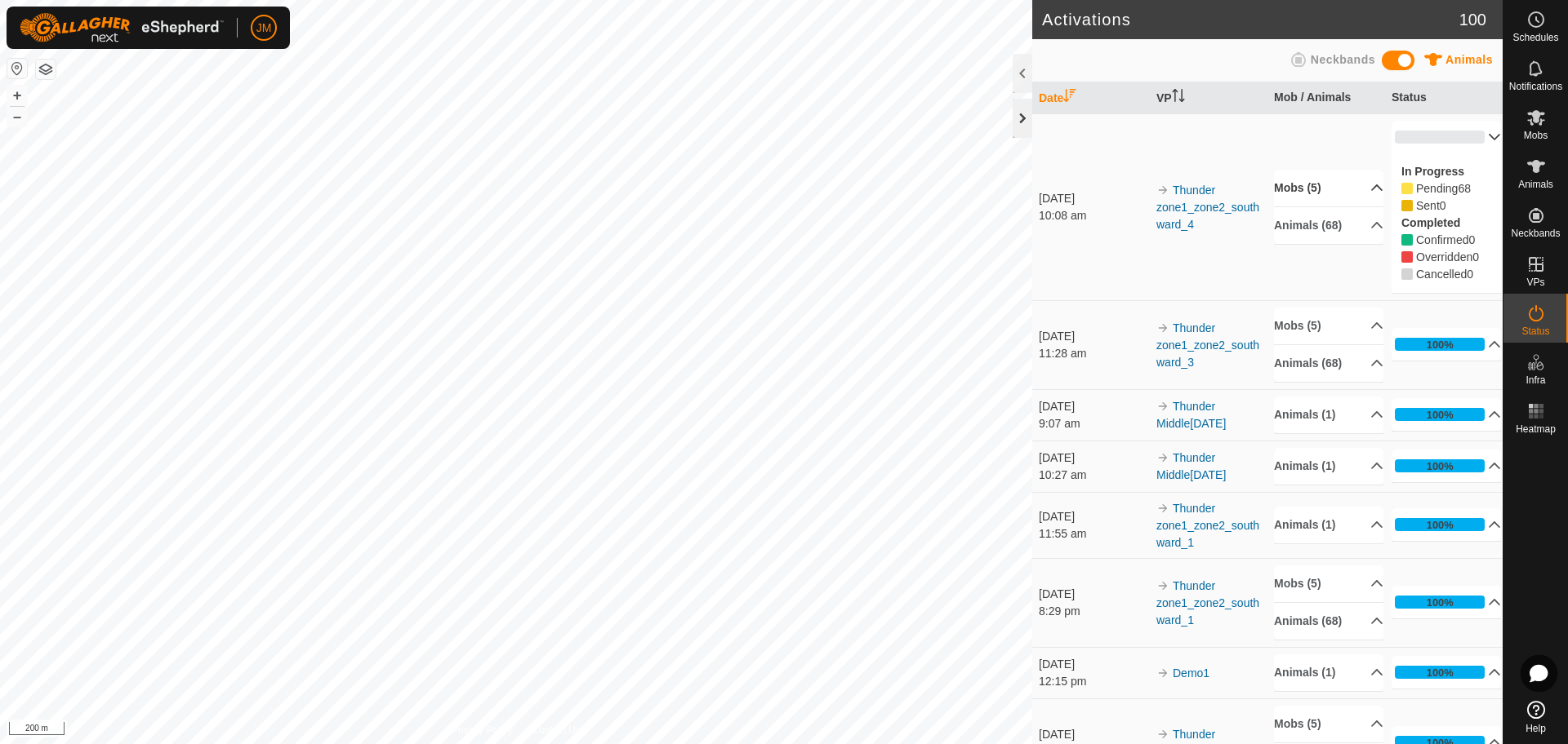
click at [1024, 124] on div at bounding box center [1023, 118] width 20 height 39
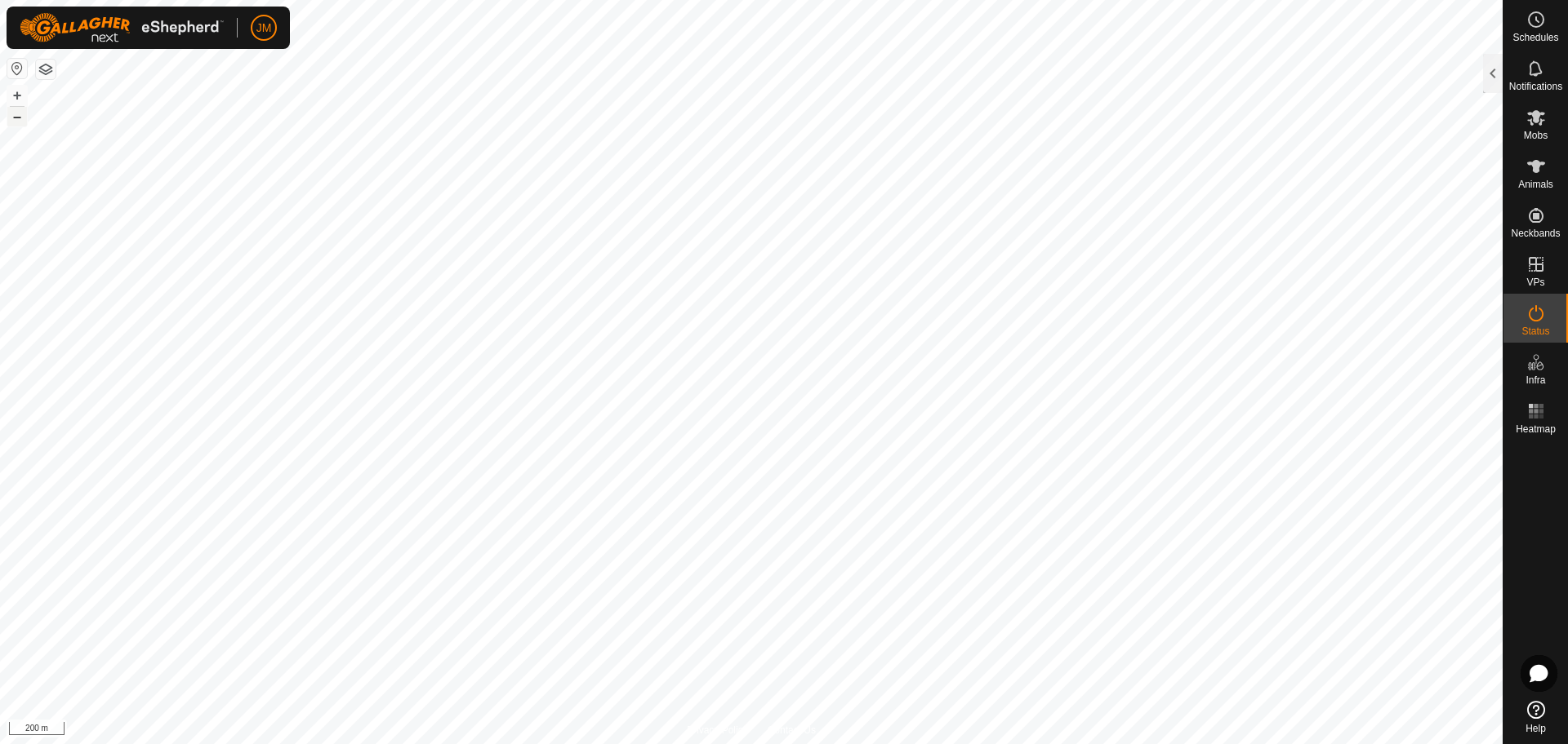
click at [23, 120] on button "–" at bounding box center [17, 117] width 20 height 20
type input "230630"
type input "-"
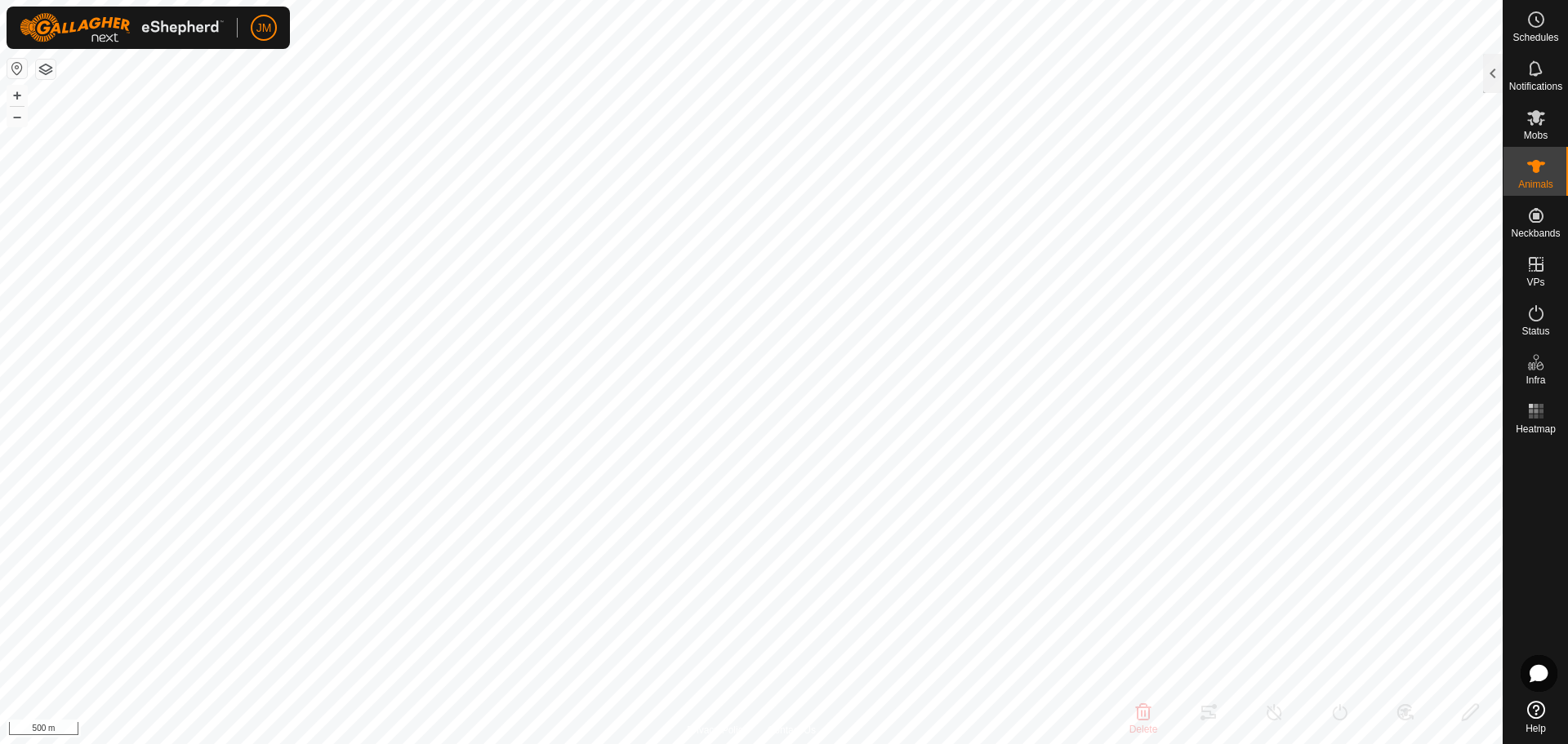
type input "-"
type input "0 kg"
type input "-"
click at [22, 93] on button "+" at bounding box center [17, 96] width 20 height 20
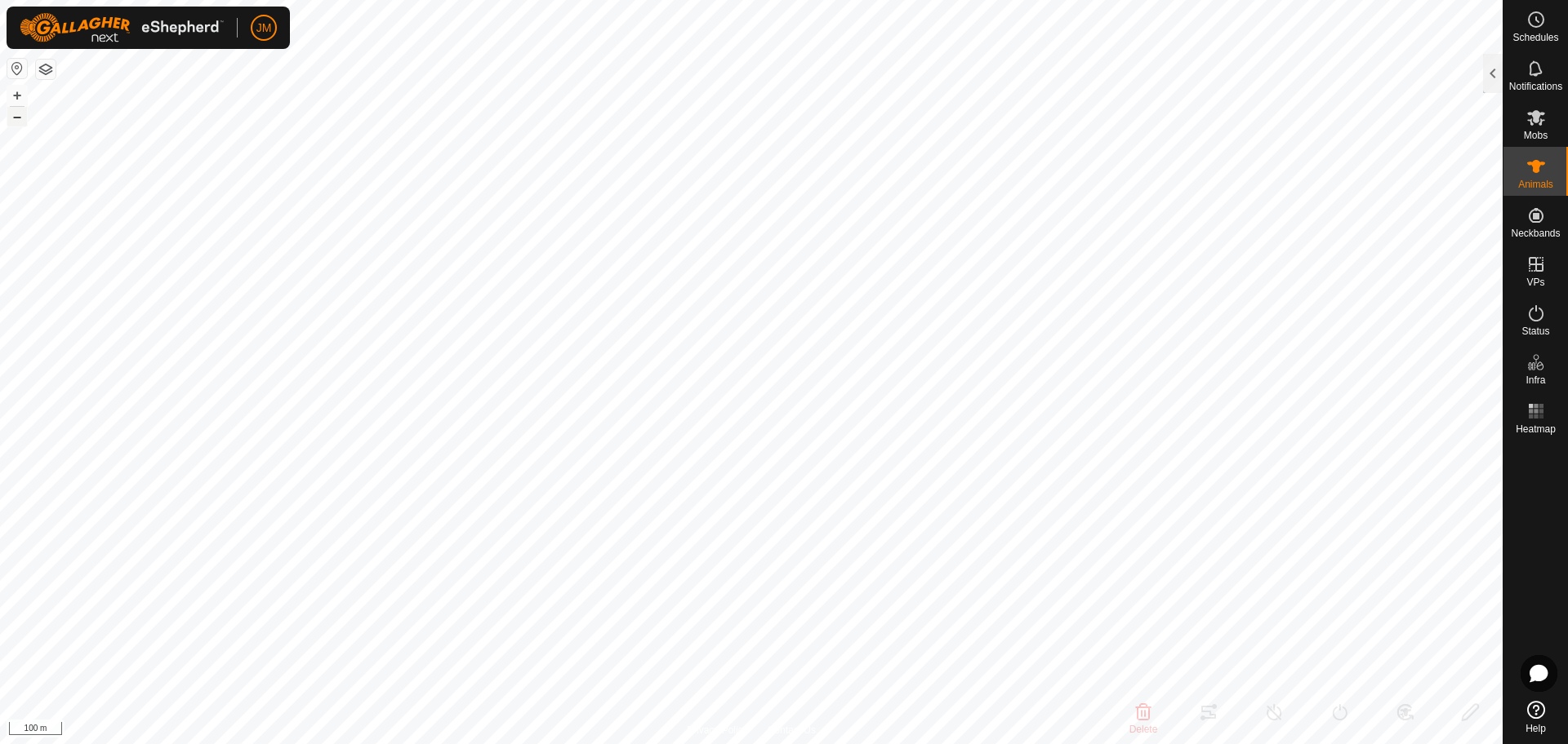
click at [19, 115] on button "–" at bounding box center [17, 117] width 20 height 20
click at [15, 94] on button "+" at bounding box center [17, 96] width 20 height 20
click at [16, 95] on button "+" at bounding box center [17, 96] width 20 height 20
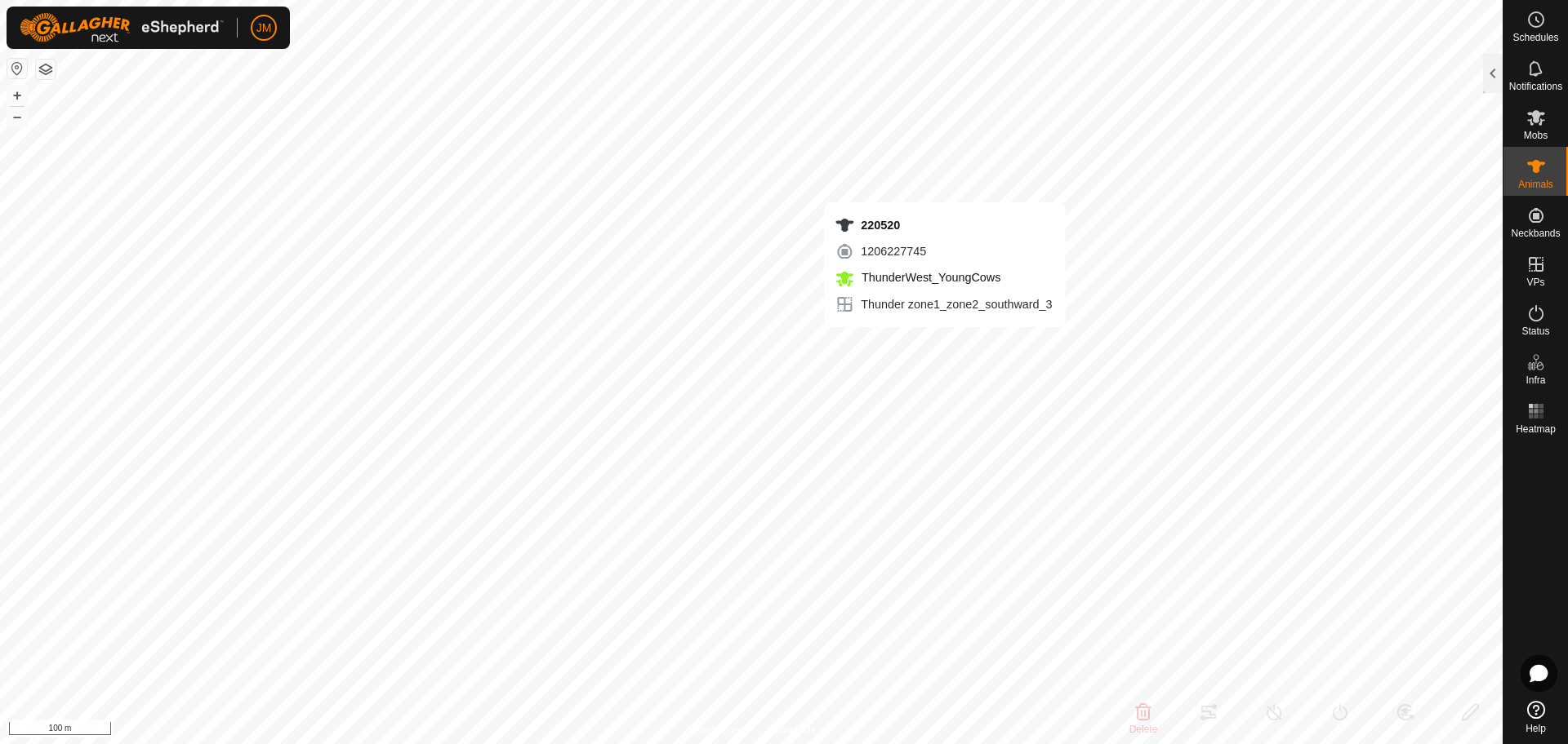
type input "220520"
type input "-"
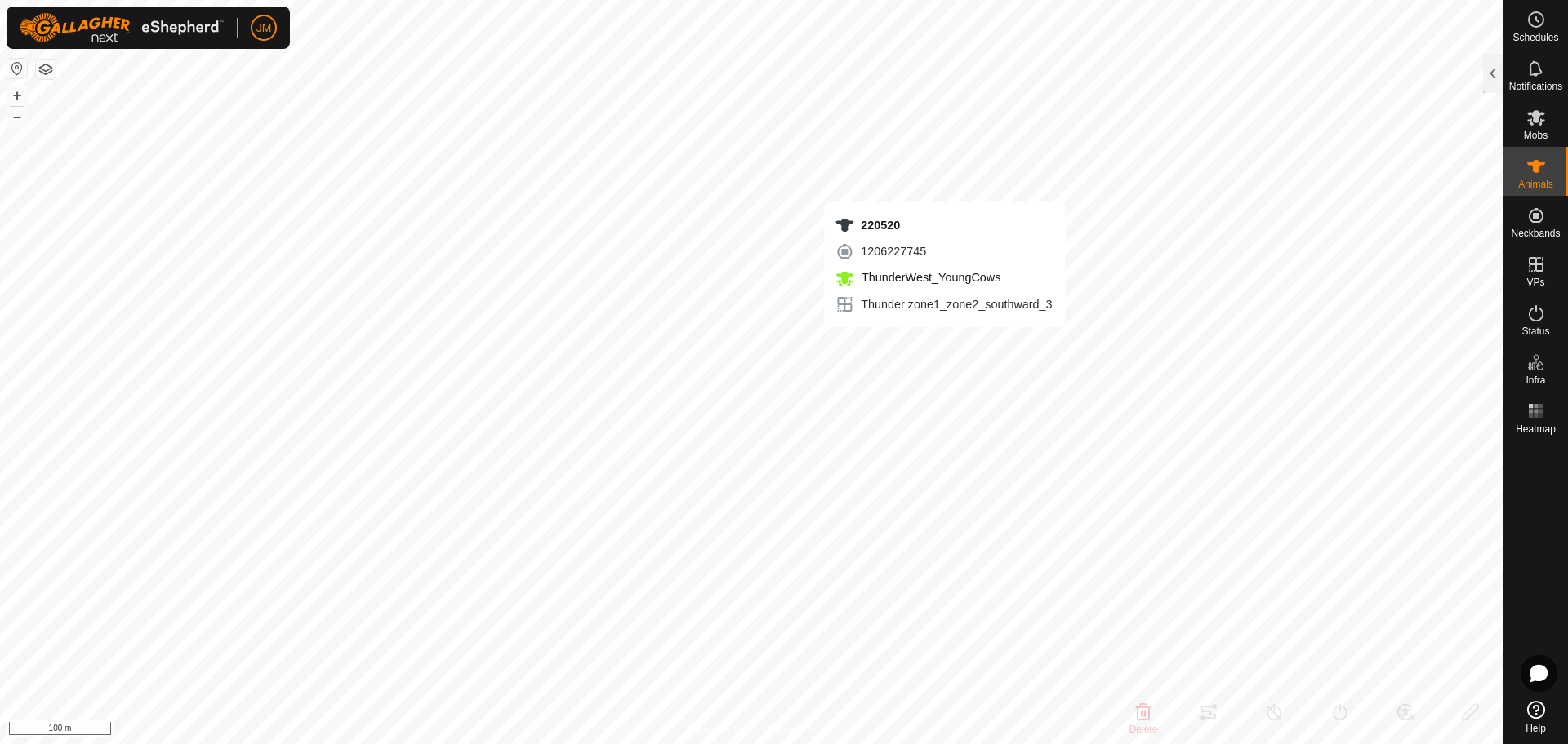
type input "-"
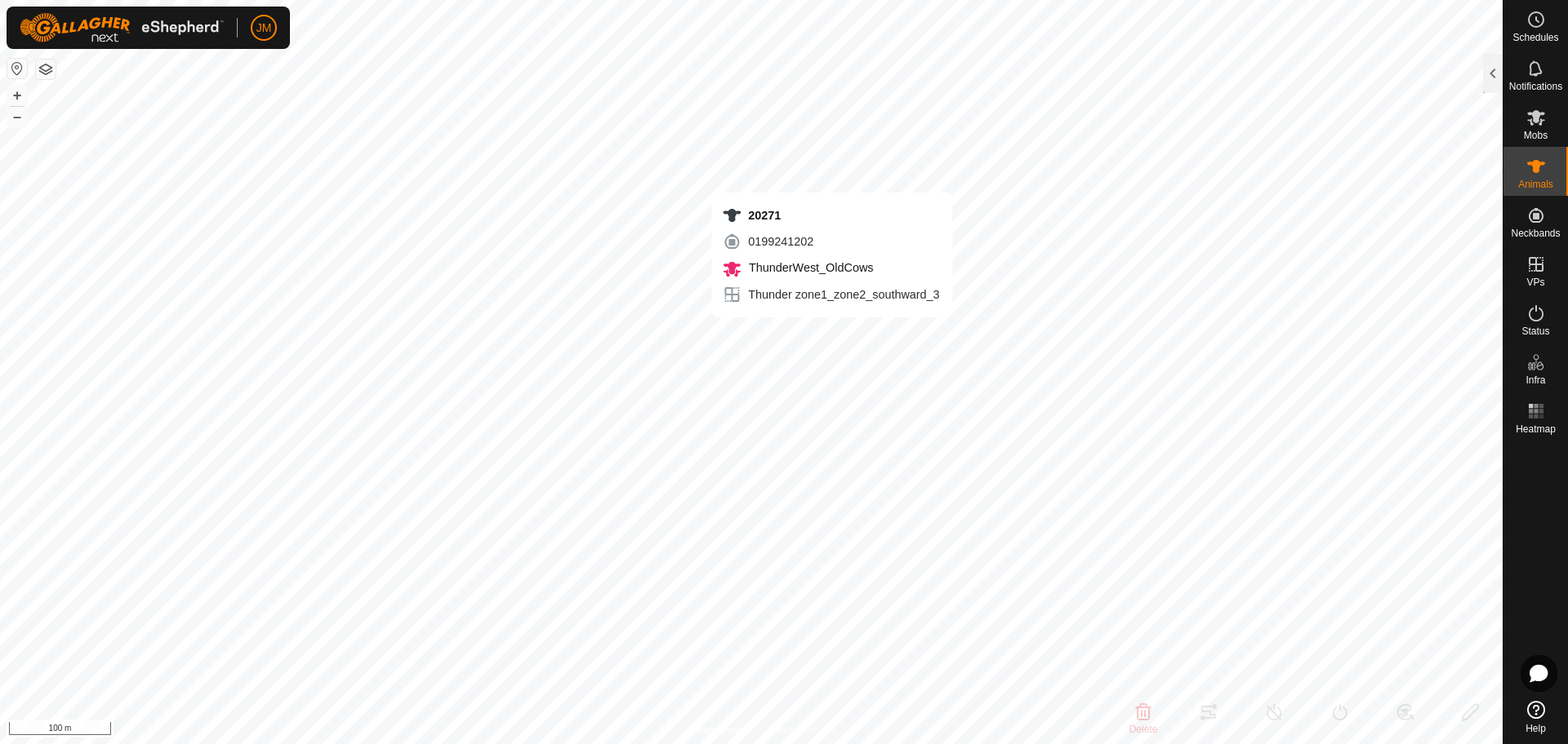
type input "20271"
type input "-"
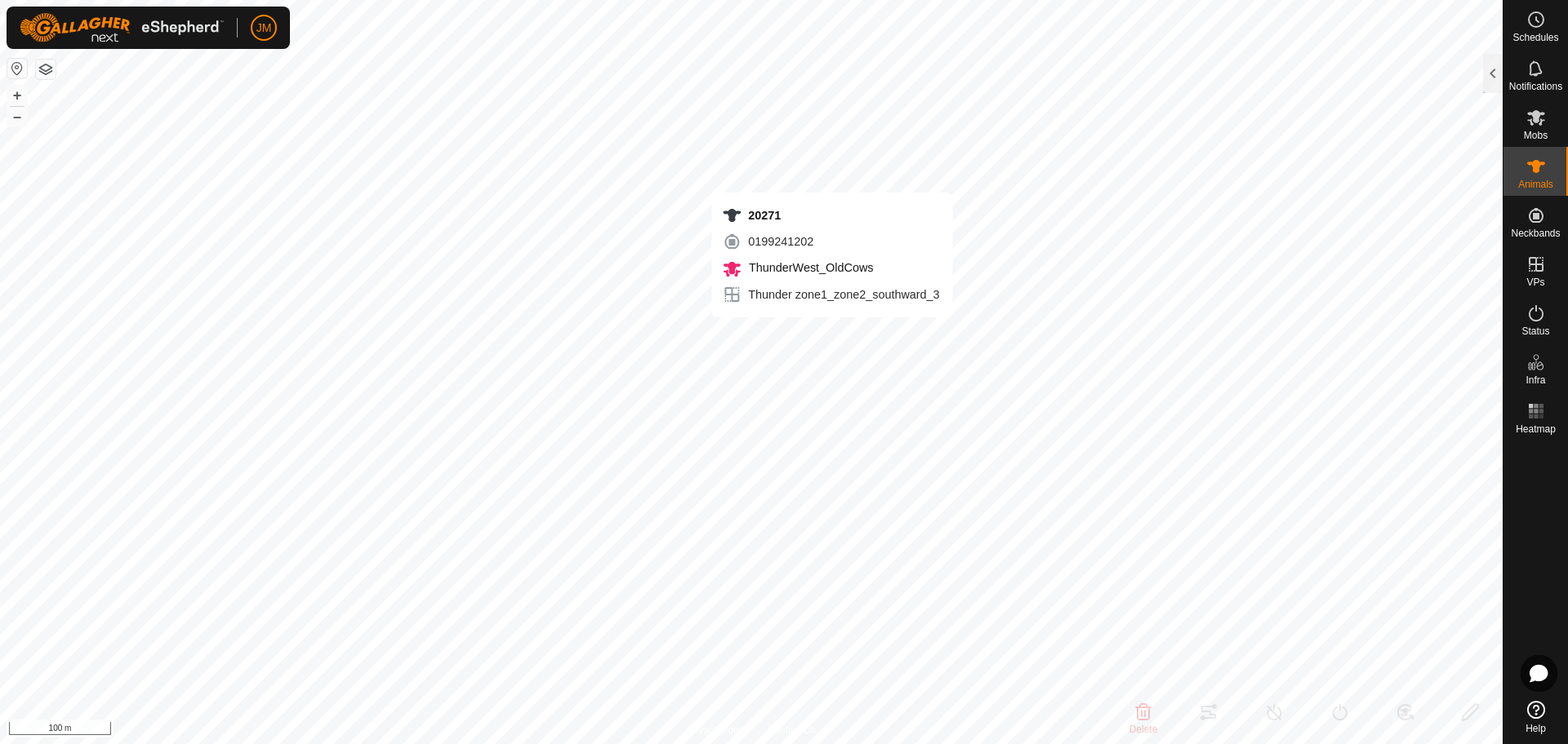
type input "-"
click at [1537, 313] on icon at bounding box center [1536, 313] width 20 height 20
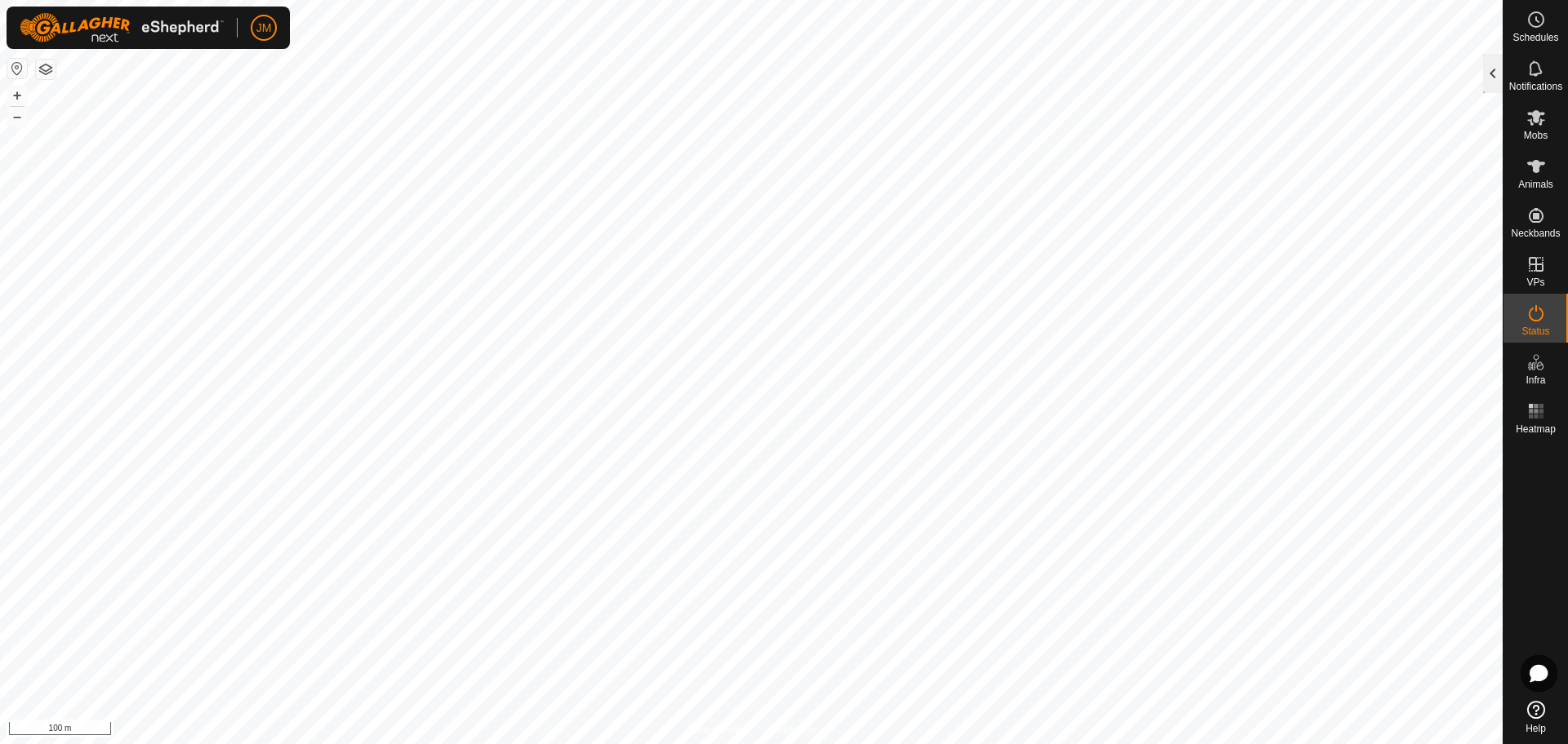
click at [1489, 75] on div at bounding box center [1493, 73] width 20 height 39
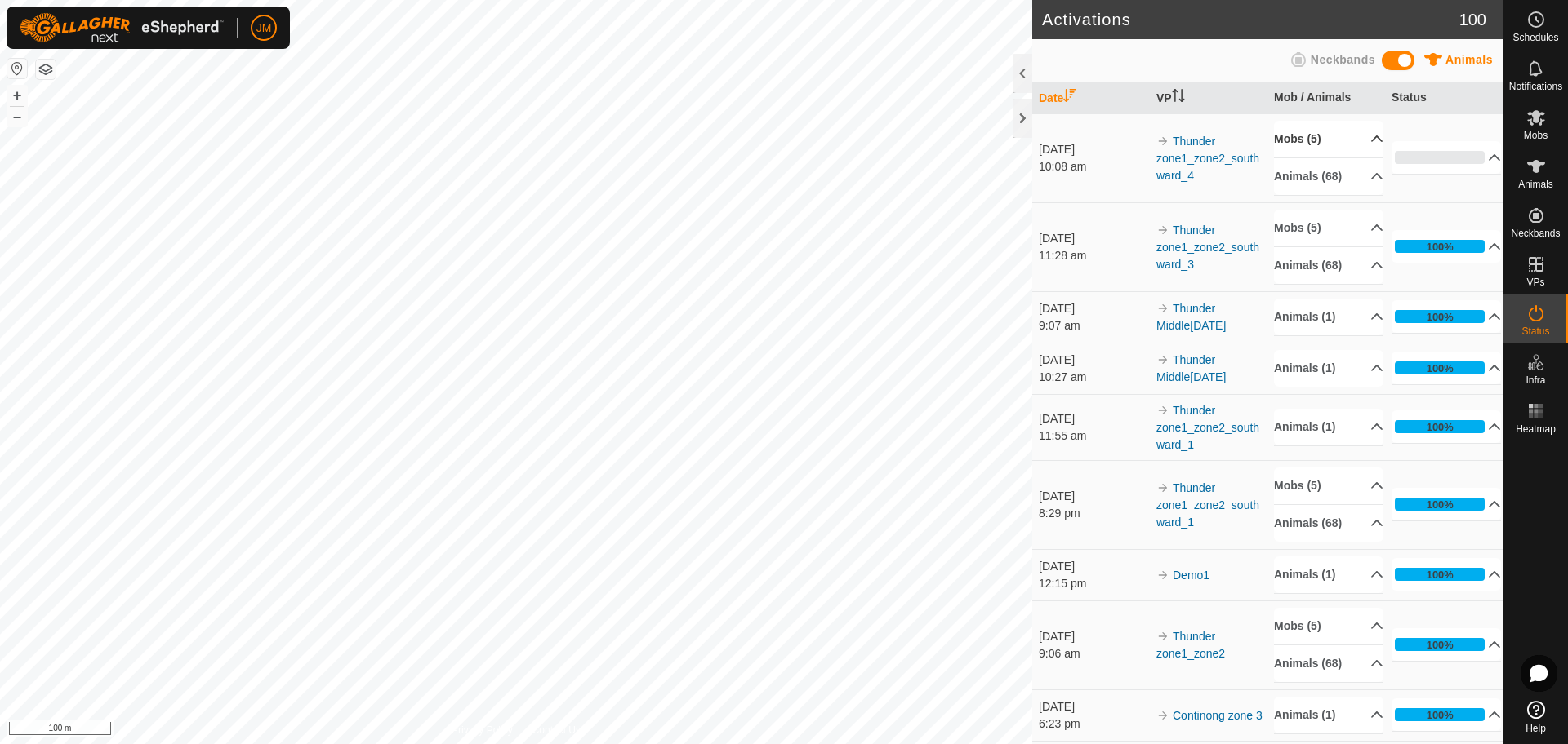
click at [1370, 145] on icon at bounding box center [1377, 139] width 13 height 13
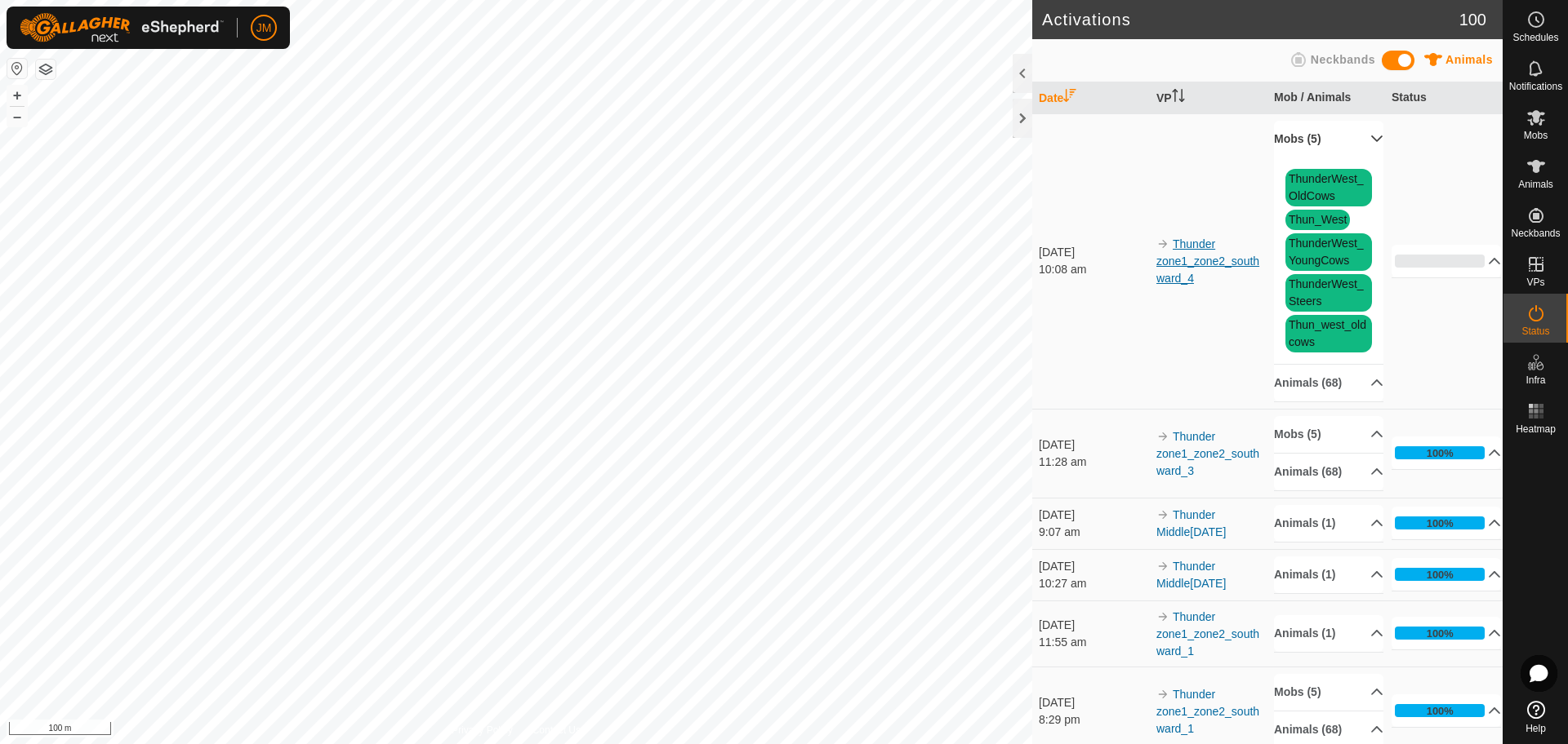
click at [1178, 266] on link "Thunder zone1_zone2_southward_4" at bounding box center [1207, 261] width 103 height 47
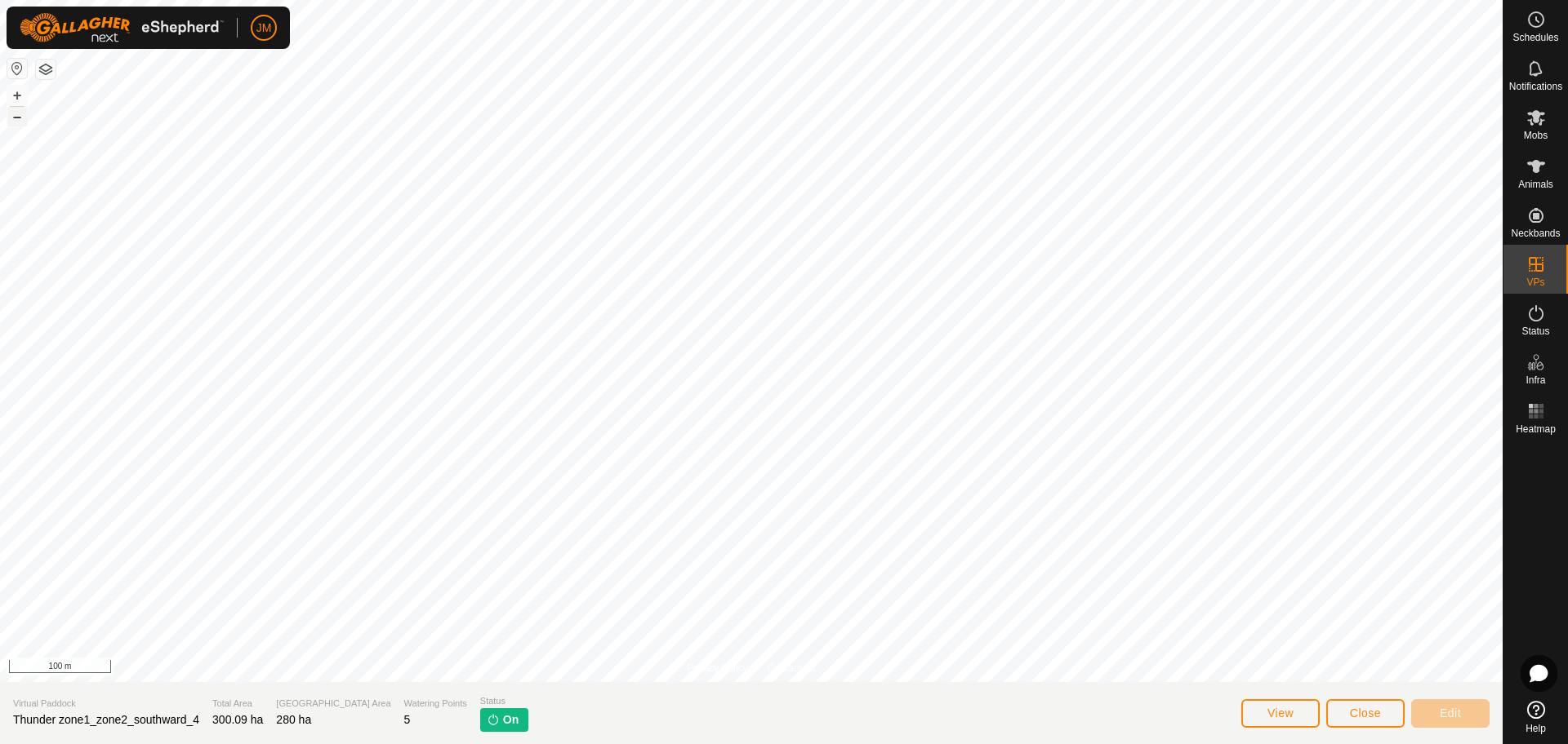
click at [21, 121] on button "–" at bounding box center [17, 117] width 20 height 20
click at [15, 117] on button "–" at bounding box center [17, 117] width 20 height 20
click at [17, 114] on button "–" at bounding box center [17, 117] width 20 height 20
click at [18, 116] on button "–" at bounding box center [17, 117] width 20 height 20
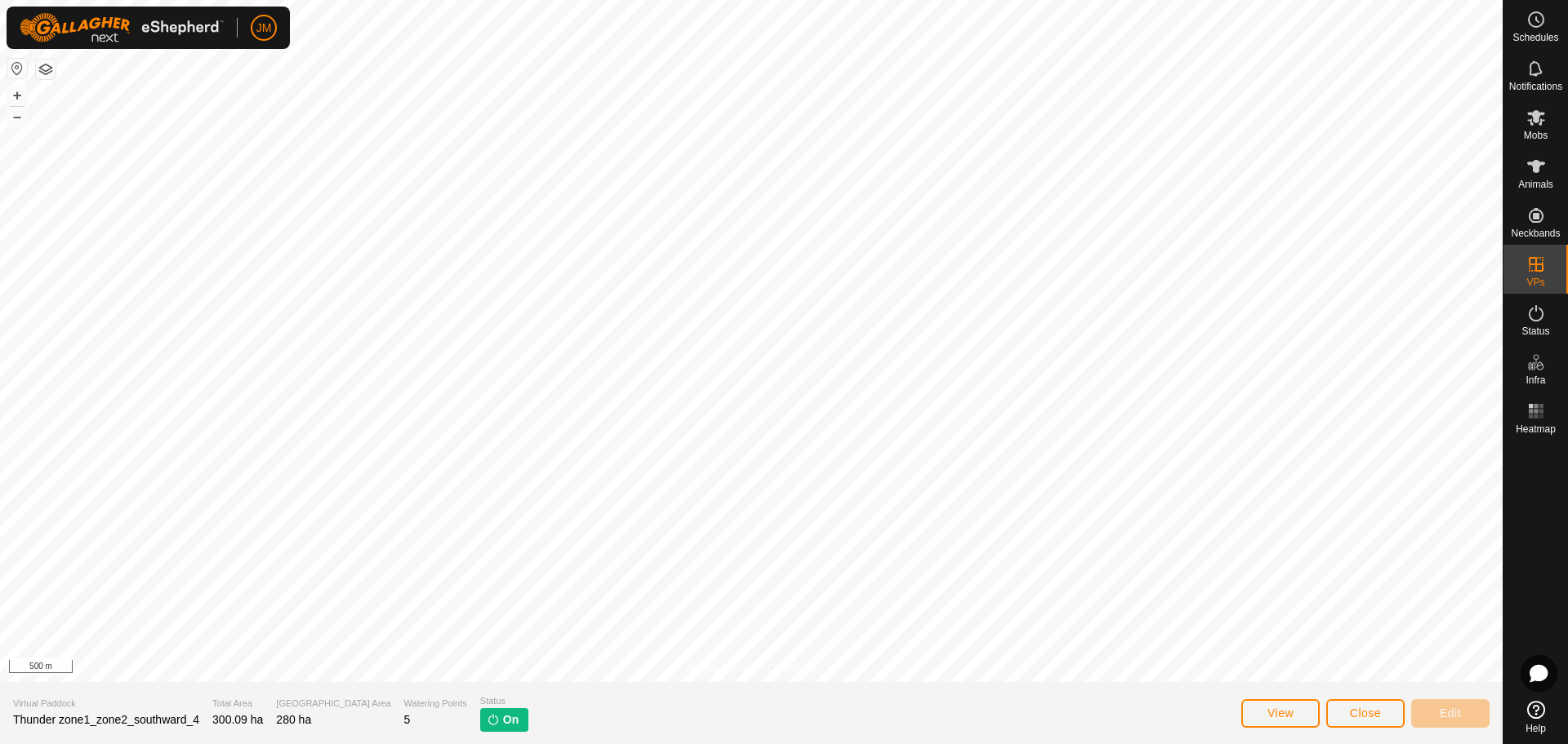
click at [168, 724] on span "Thunder zone1_zone2_southward_4" at bounding box center [106, 720] width 187 height 13
copy span "Thunder zone1_zone2_southward_4"
click at [1370, 723] on button "Close" at bounding box center [1365, 713] width 78 height 29
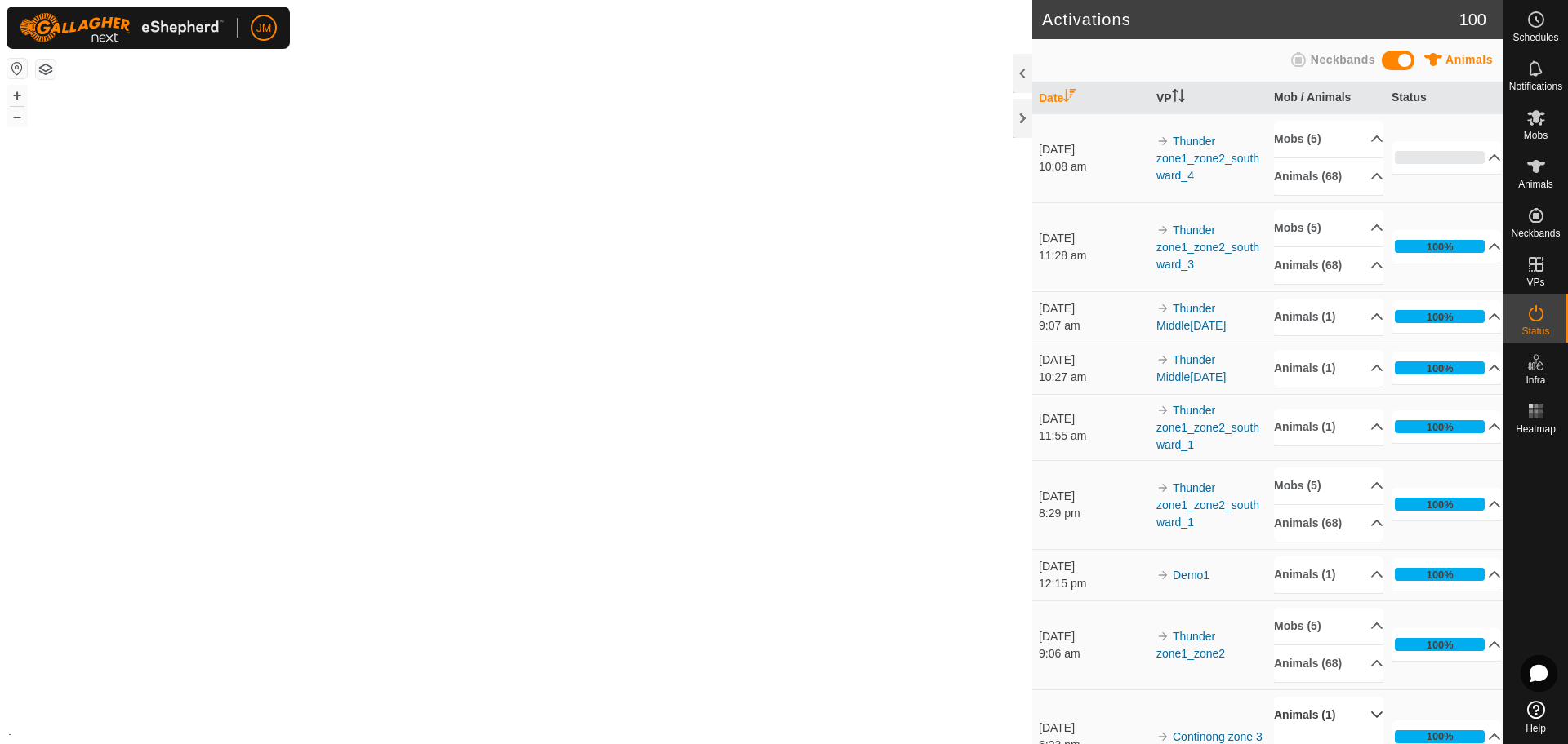
click at [1367, 710] on p-accordion-header "Animals (1)" at bounding box center [1328, 715] width 110 height 37
click at [1020, 120] on div at bounding box center [1023, 118] width 20 height 39
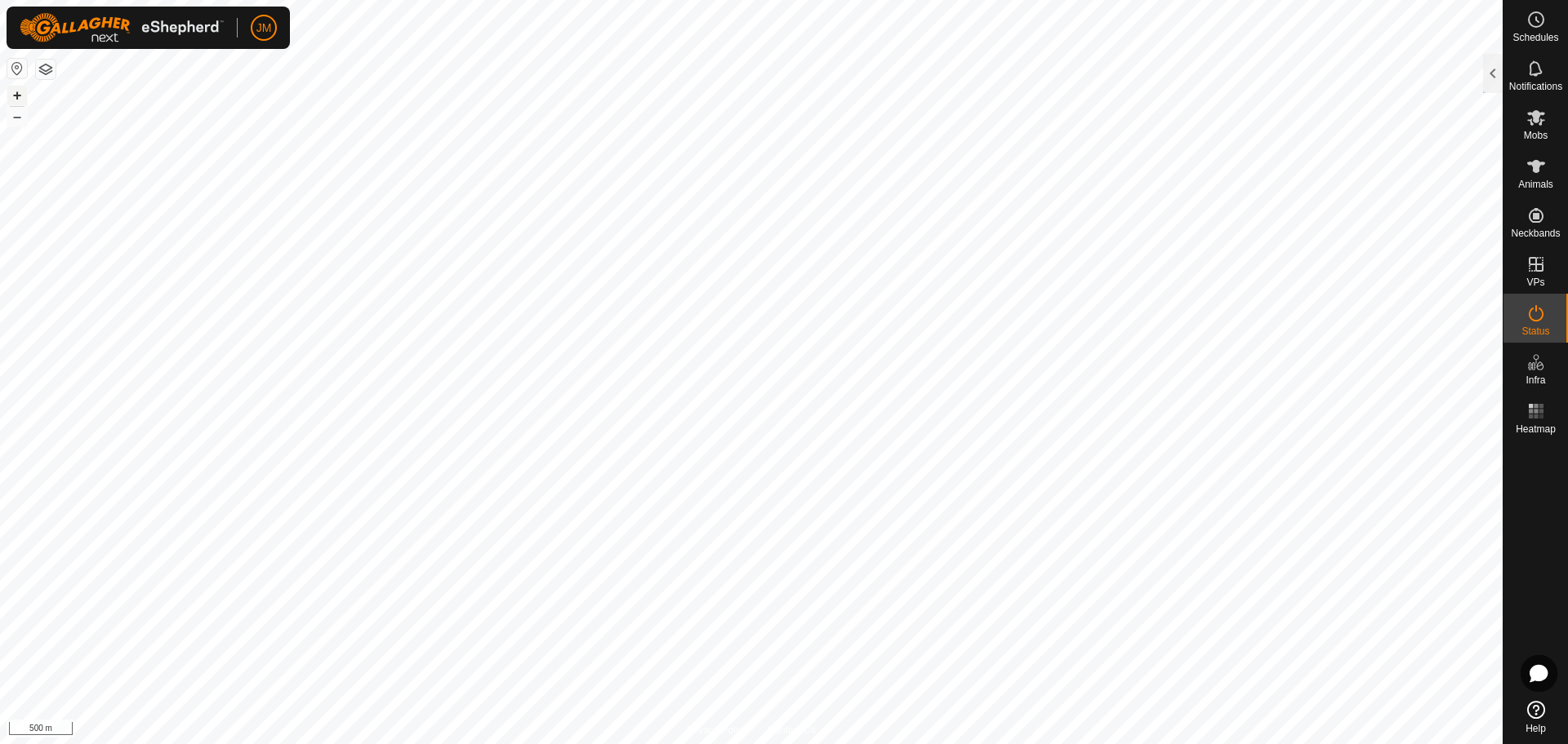
click at [17, 97] on button "+" at bounding box center [17, 96] width 20 height 20
click at [22, 95] on button "+" at bounding box center [17, 96] width 20 height 20
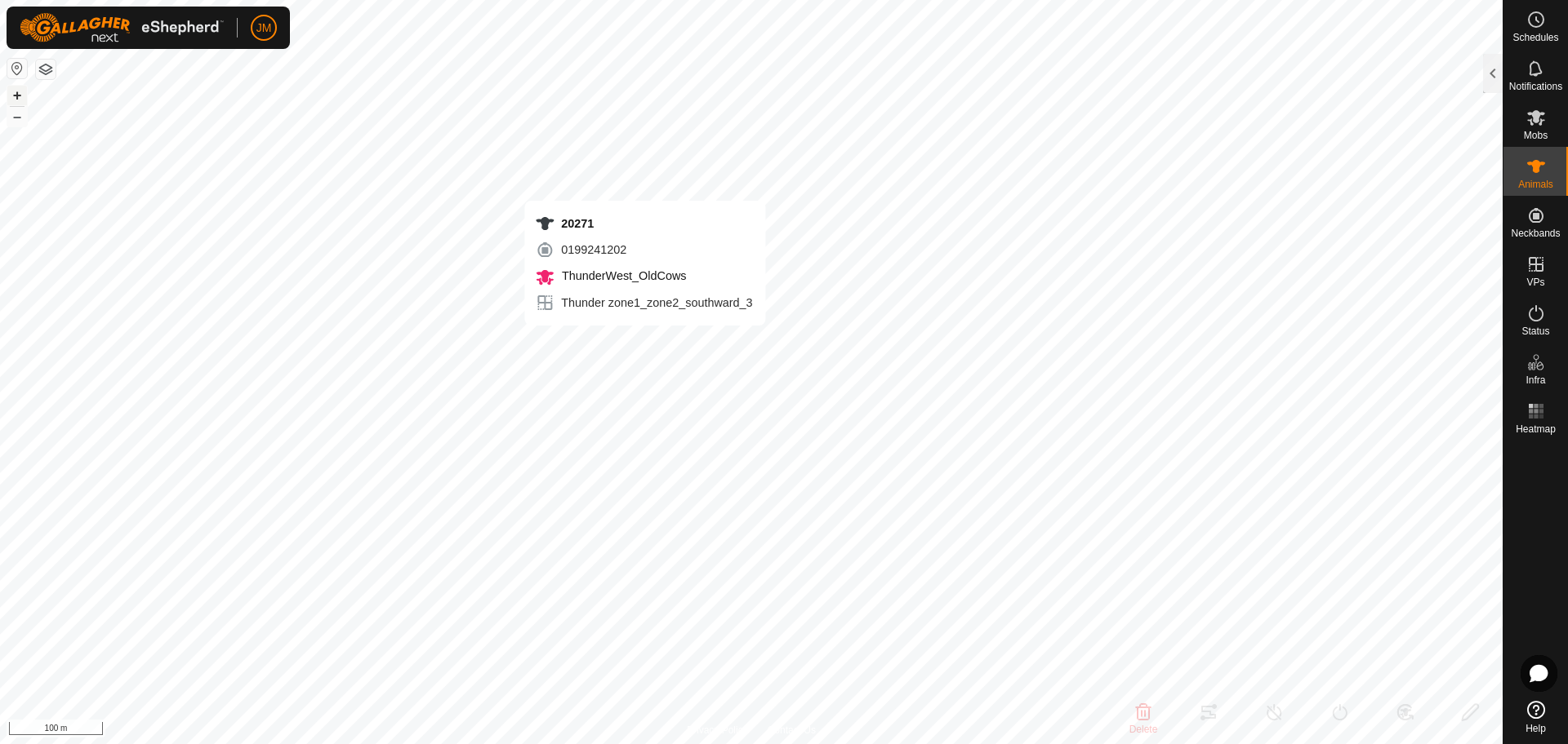
type input "20271"
type input "-"
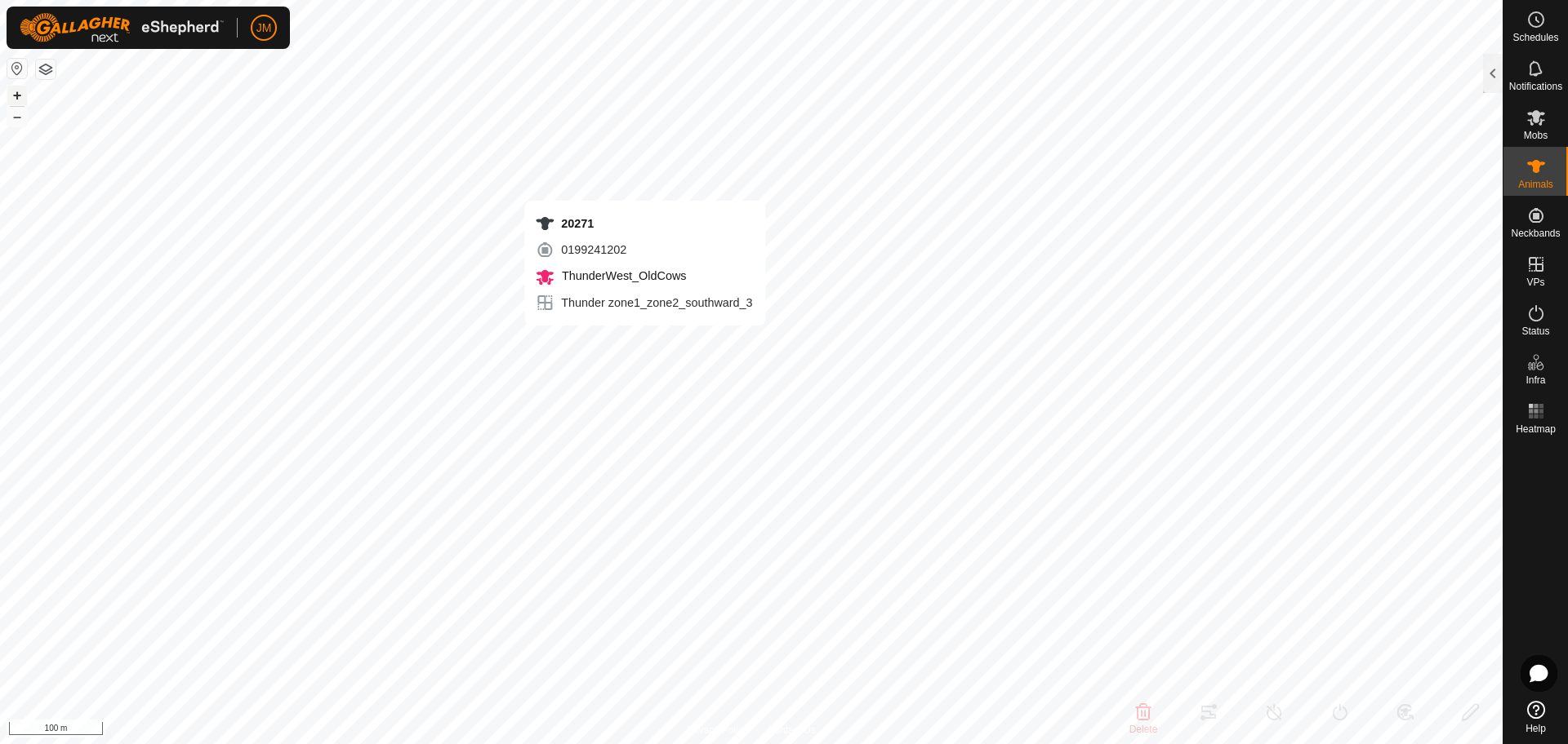
type input "-"
type input "240188"
type input "-"
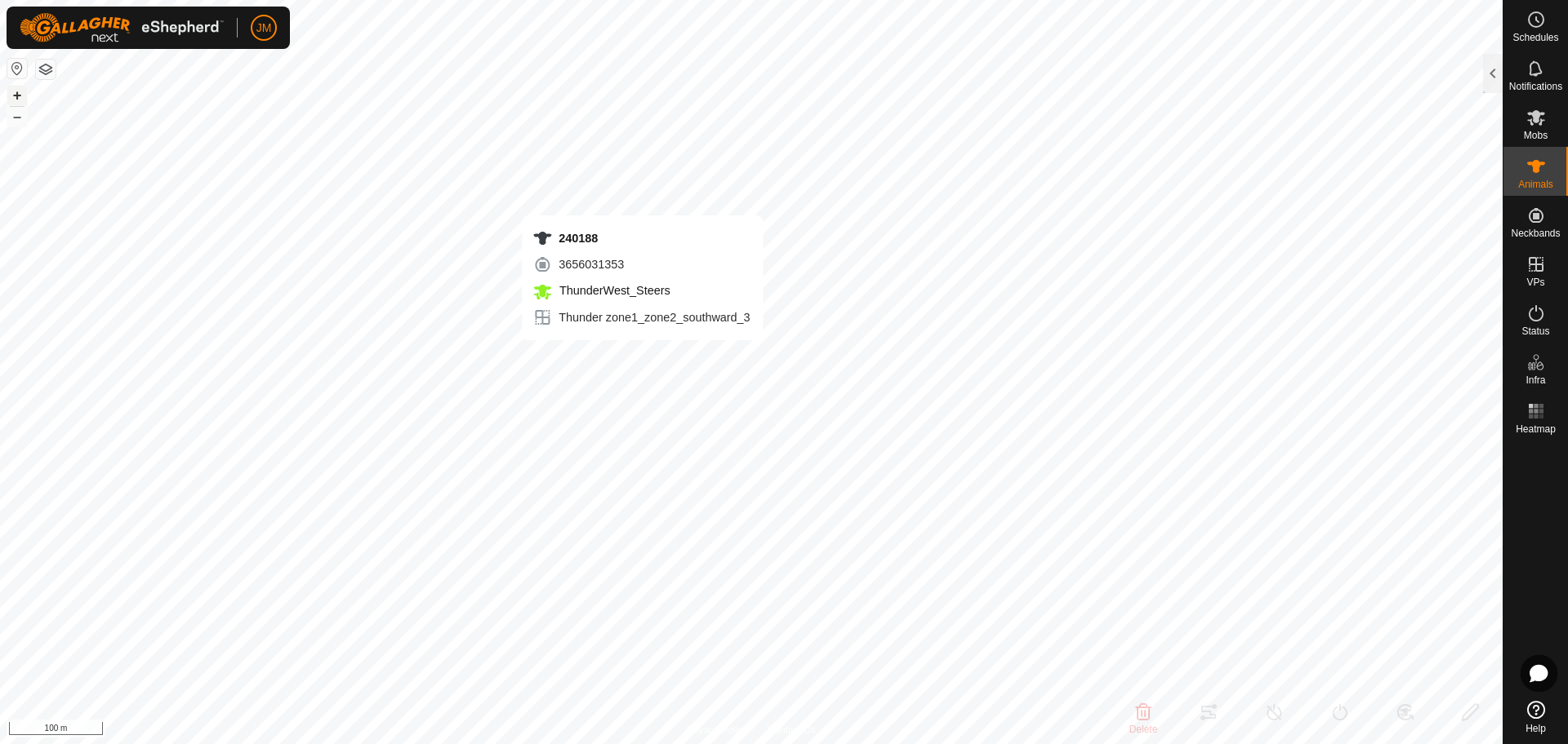
type input "-"
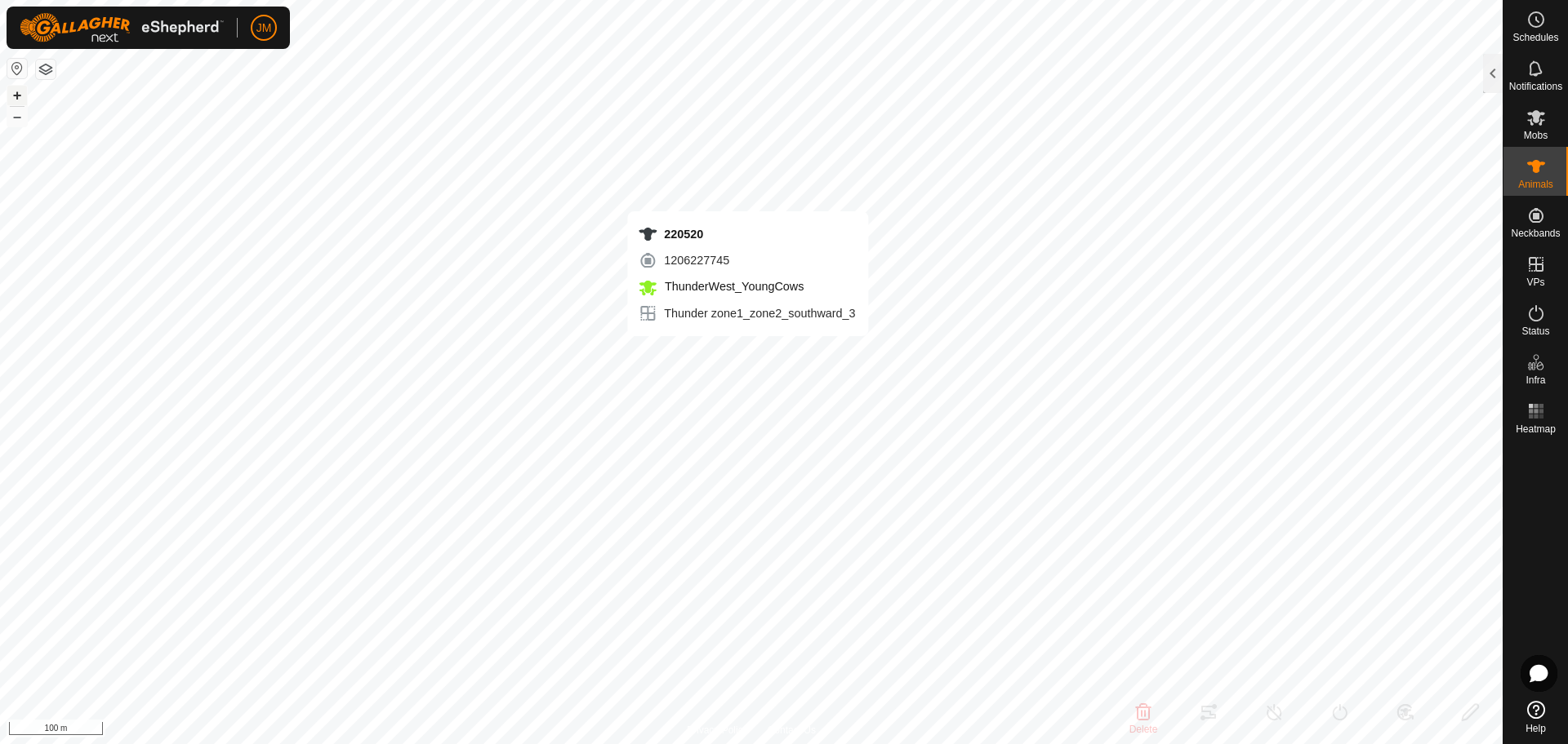
type input "220520"
type input "-"
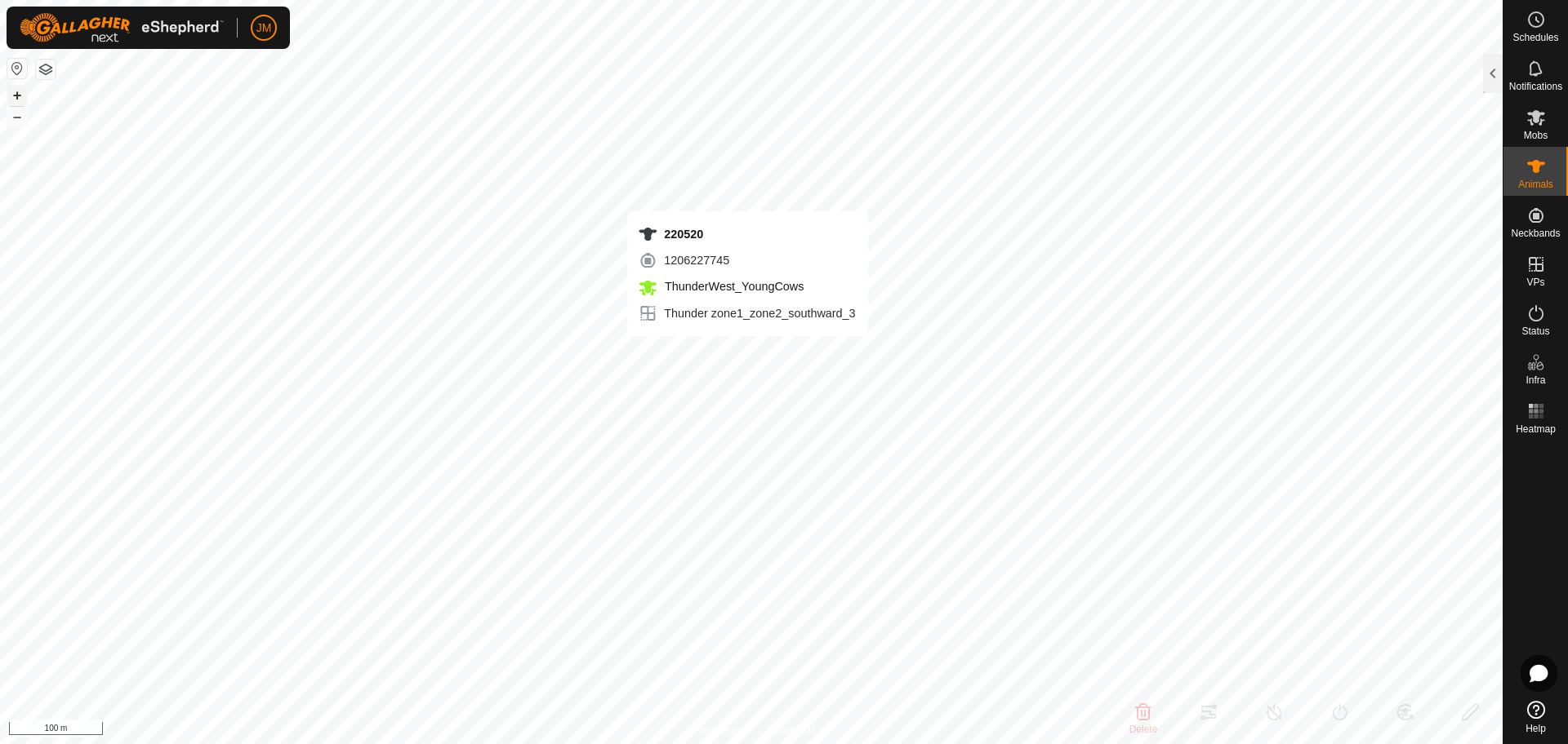
type input "-"
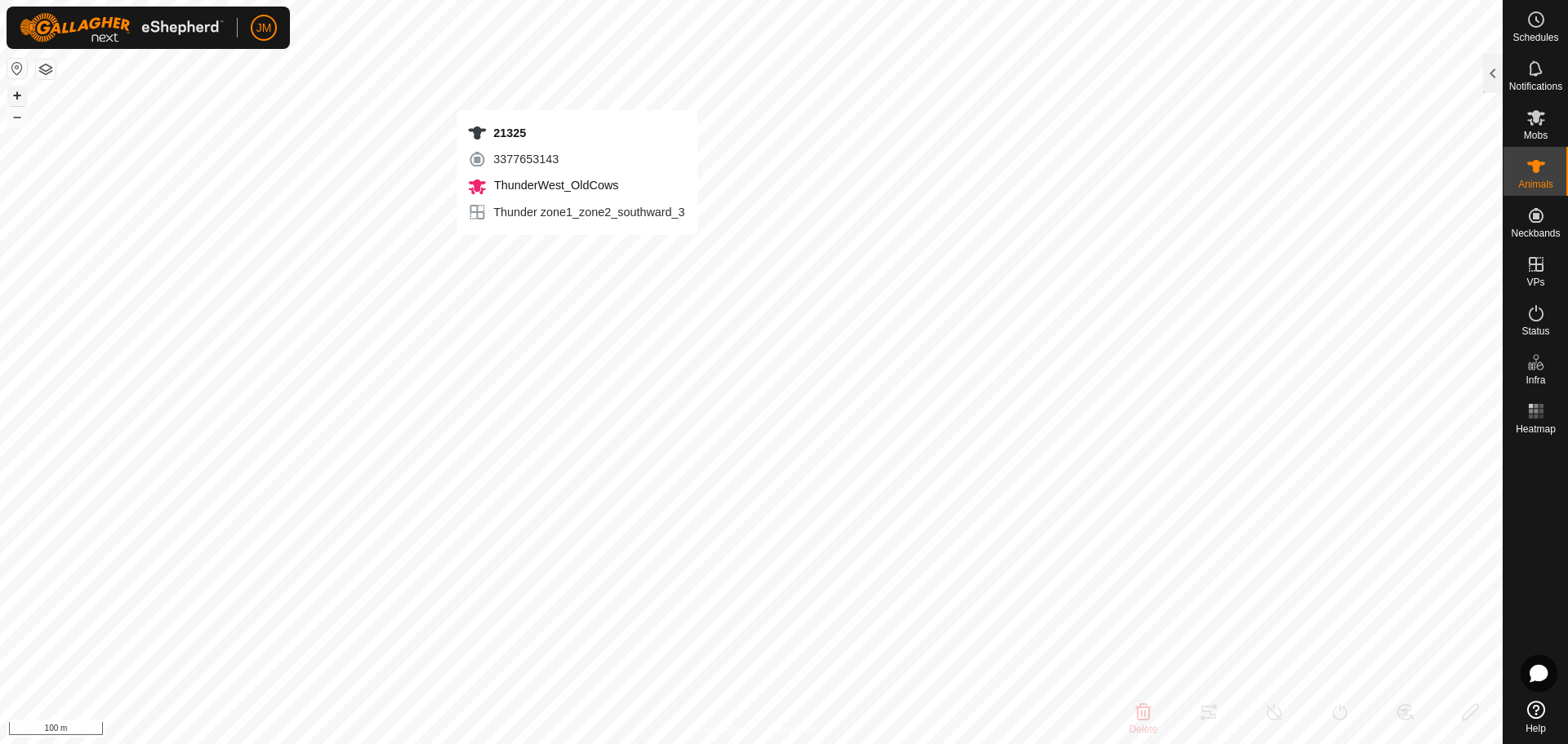
type input "21325"
type input "-"
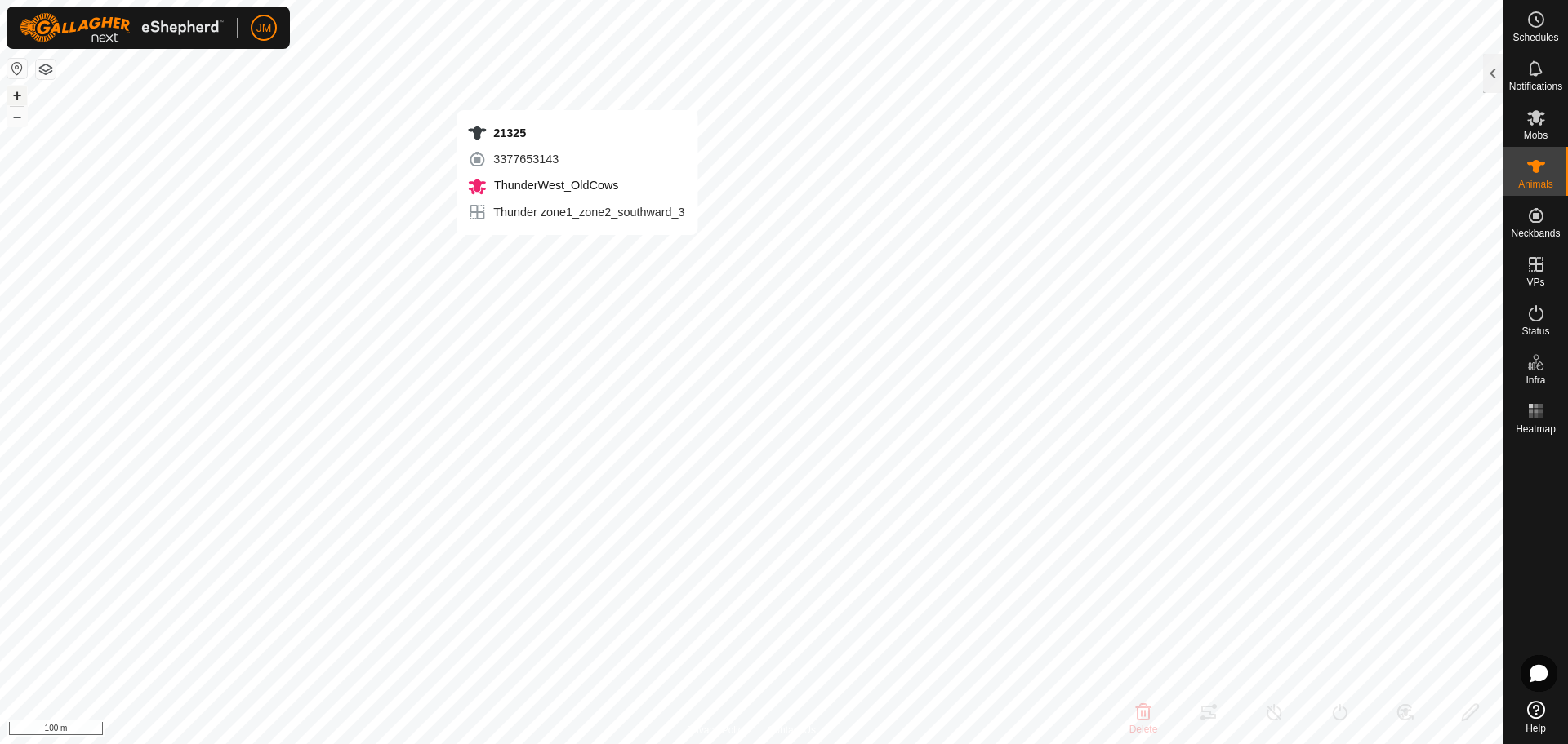
type input "-"
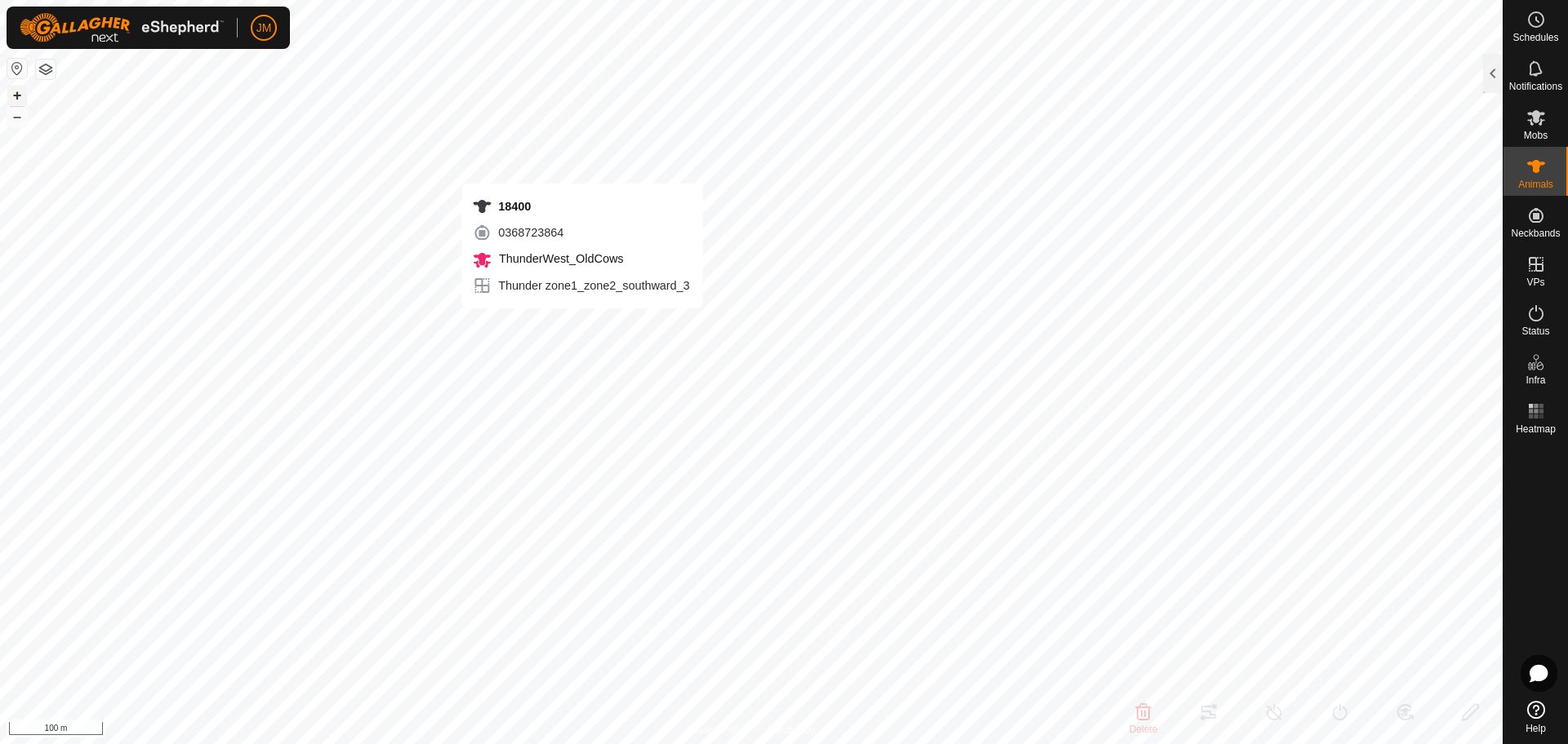
type input "18400"
type input "-"
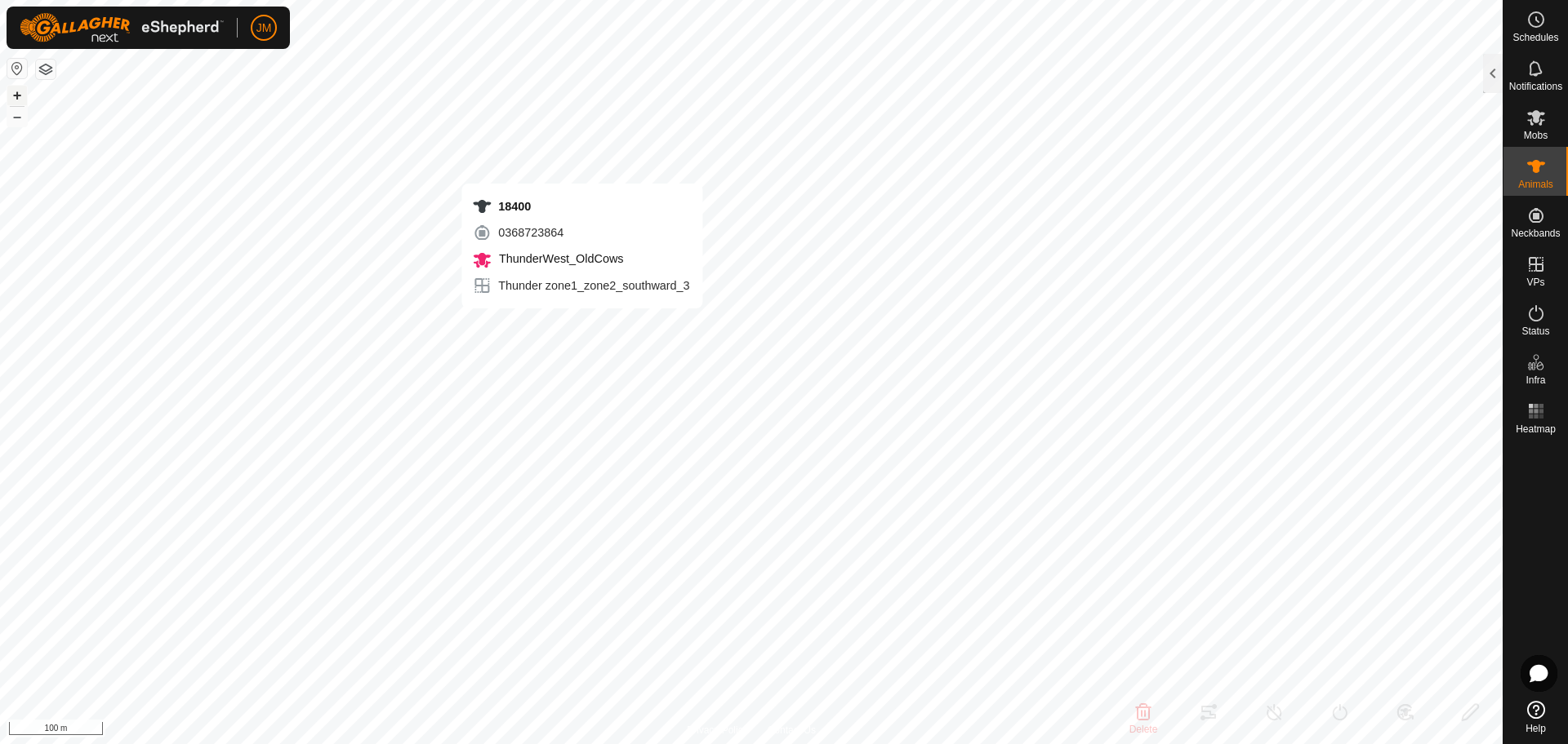
type input "-"
click at [21, 116] on button "–" at bounding box center [17, 117] width 20 height 20
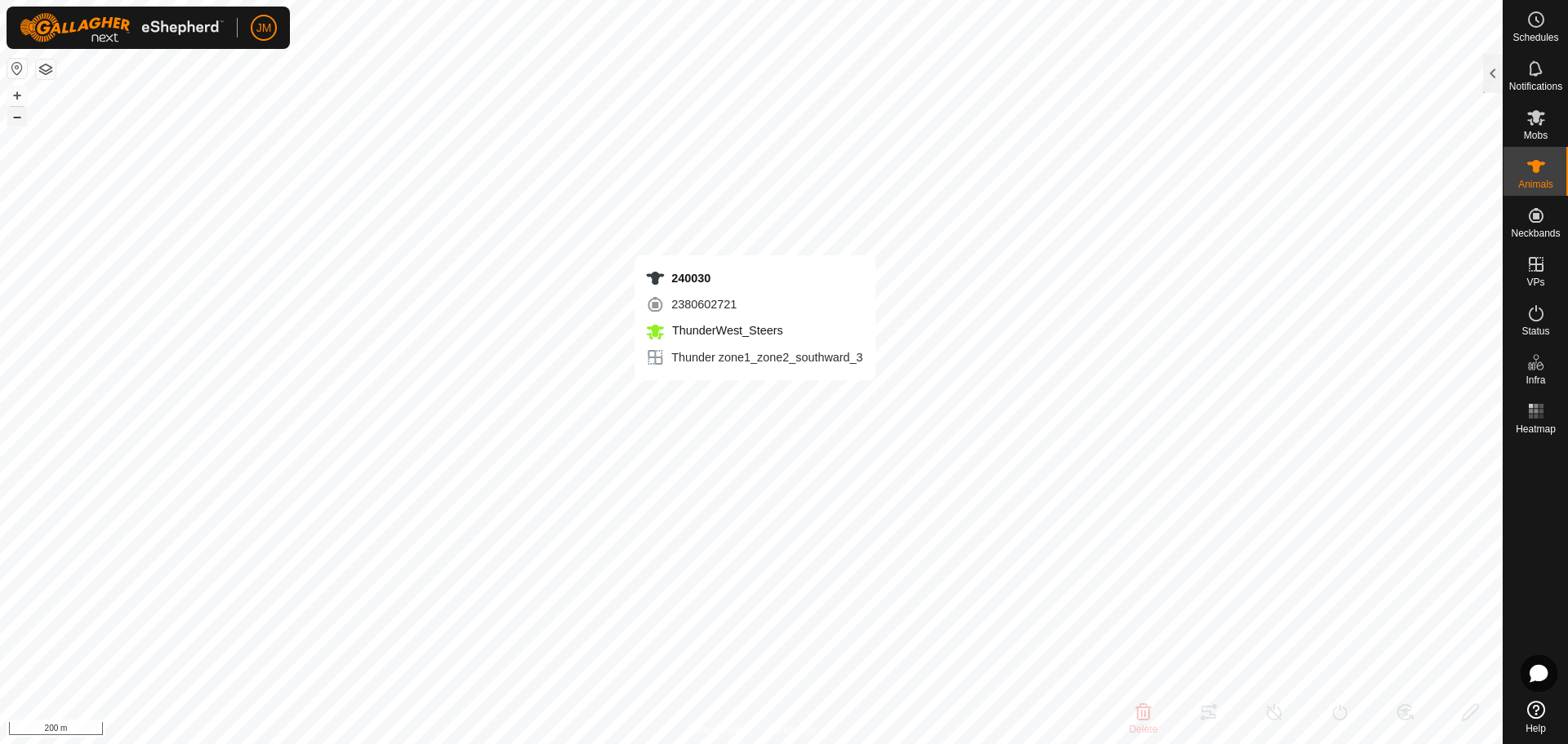
type input "240030"
type input "-"
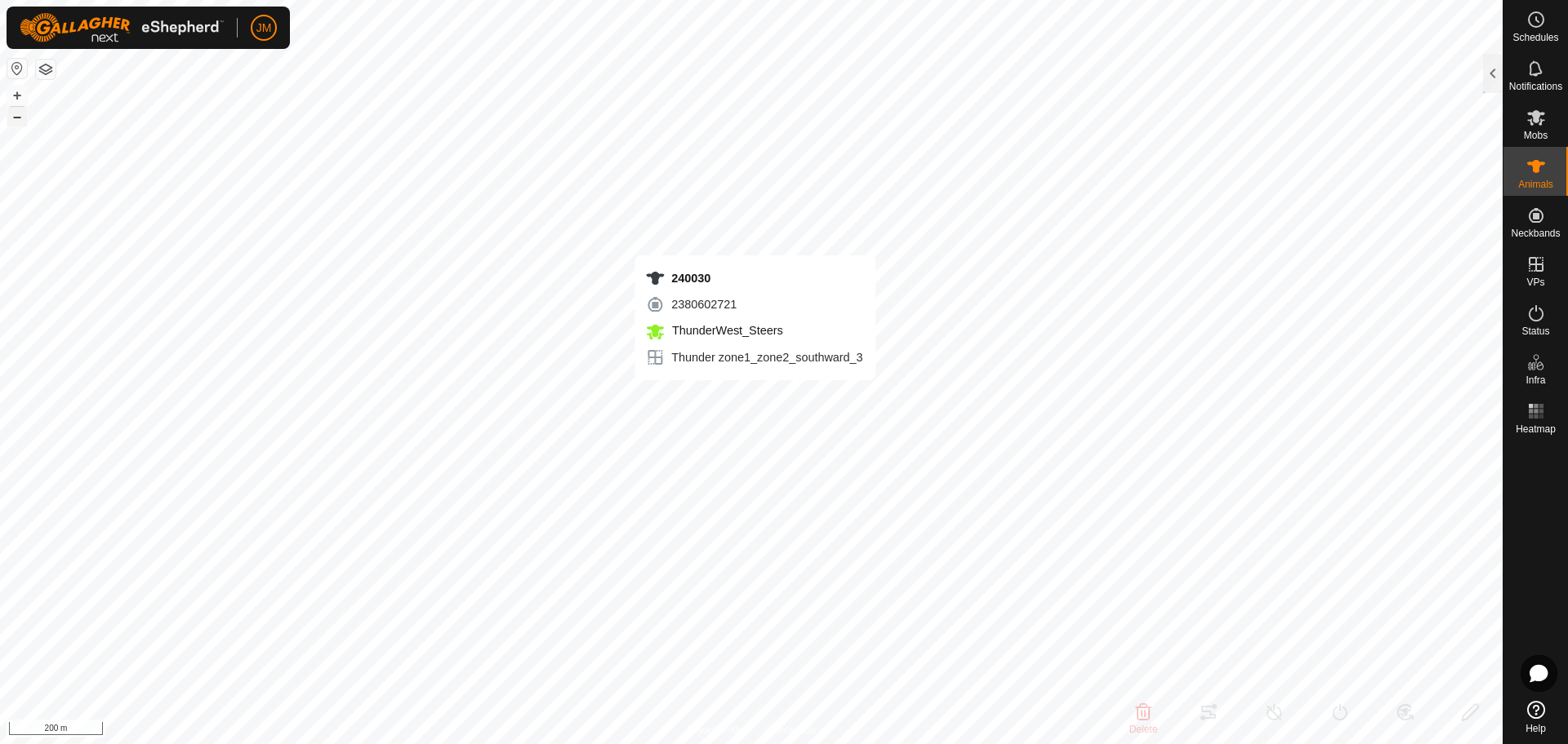
type input "-"
click at [20, 92] on button "+" at bounding box center [17, 96] width 20 height 20
click at [15, 121] on button "–" at bounding box center [17, 117] width 20 height 20
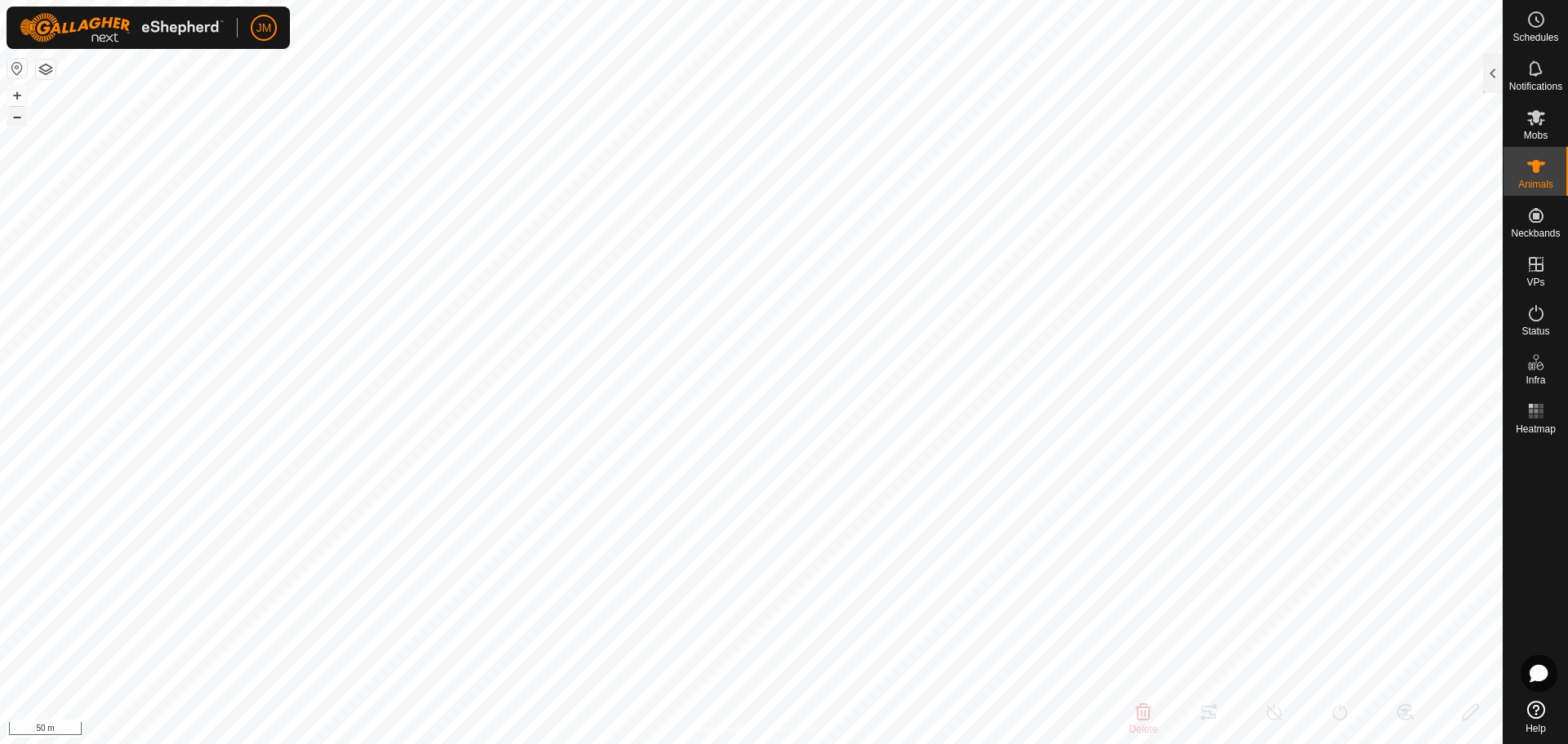
click at [15, 121] on button "–" at bounding box center [17, 117] width 20 height 20
type input "20123"
type input "-"
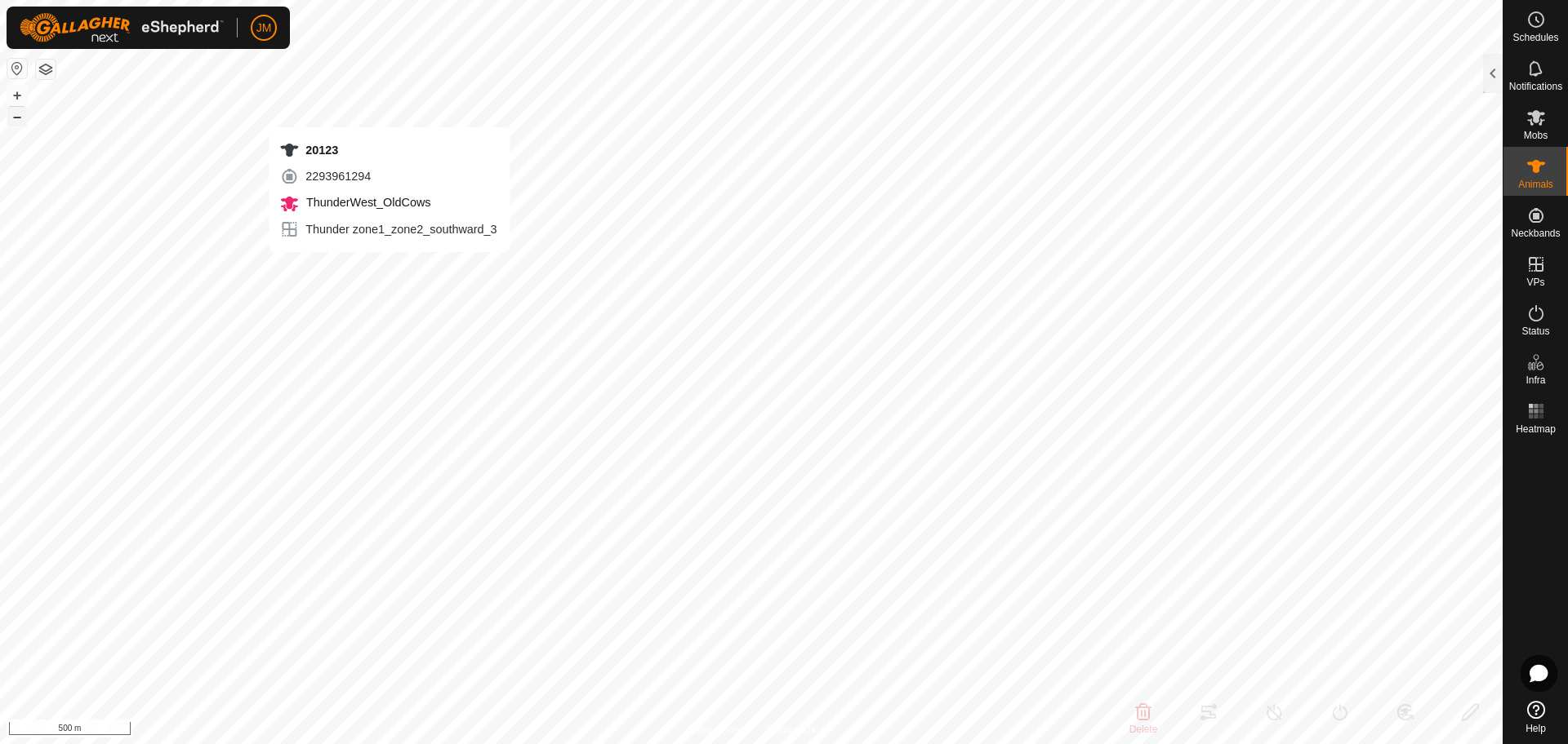
type input "-"
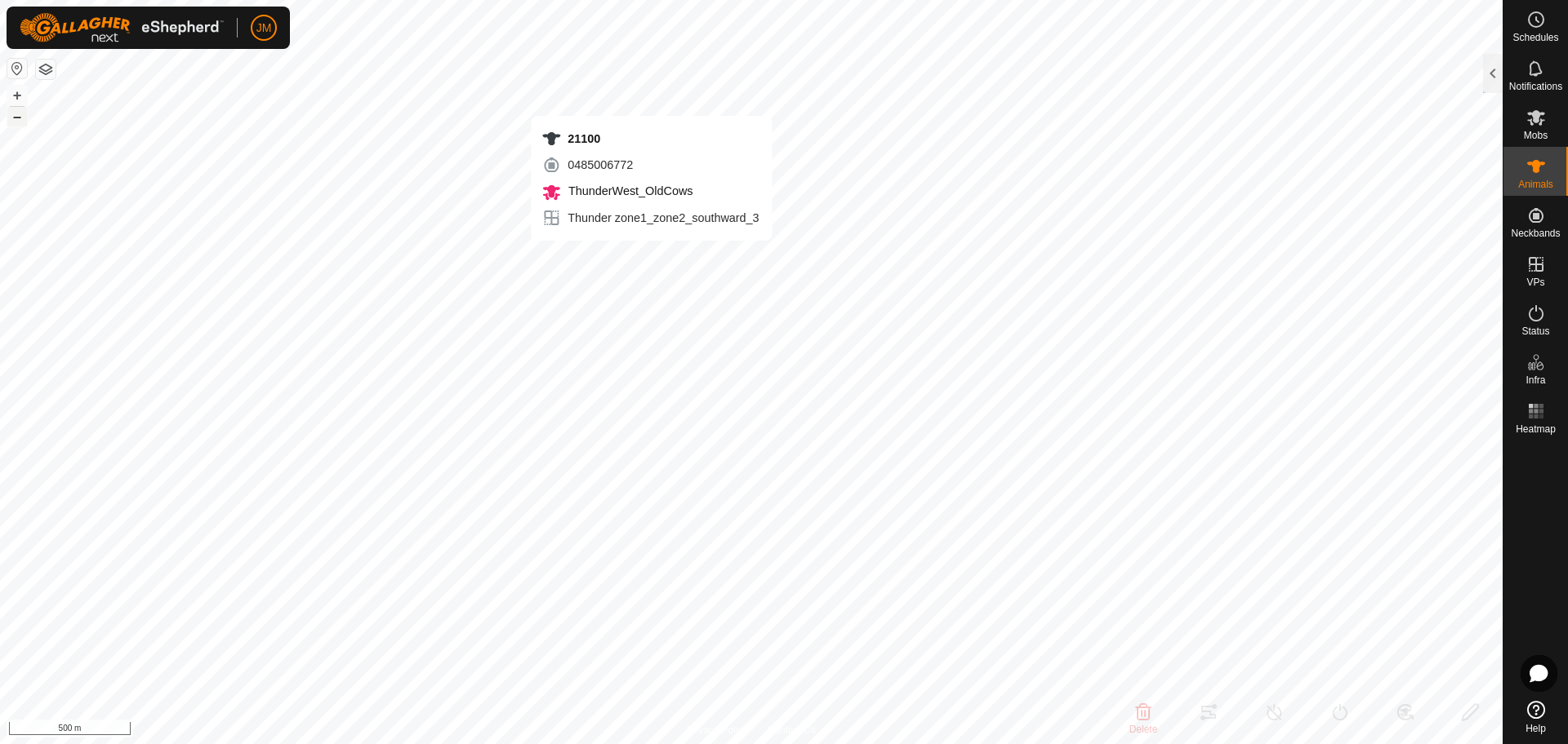
type input "21100"
type input "-"
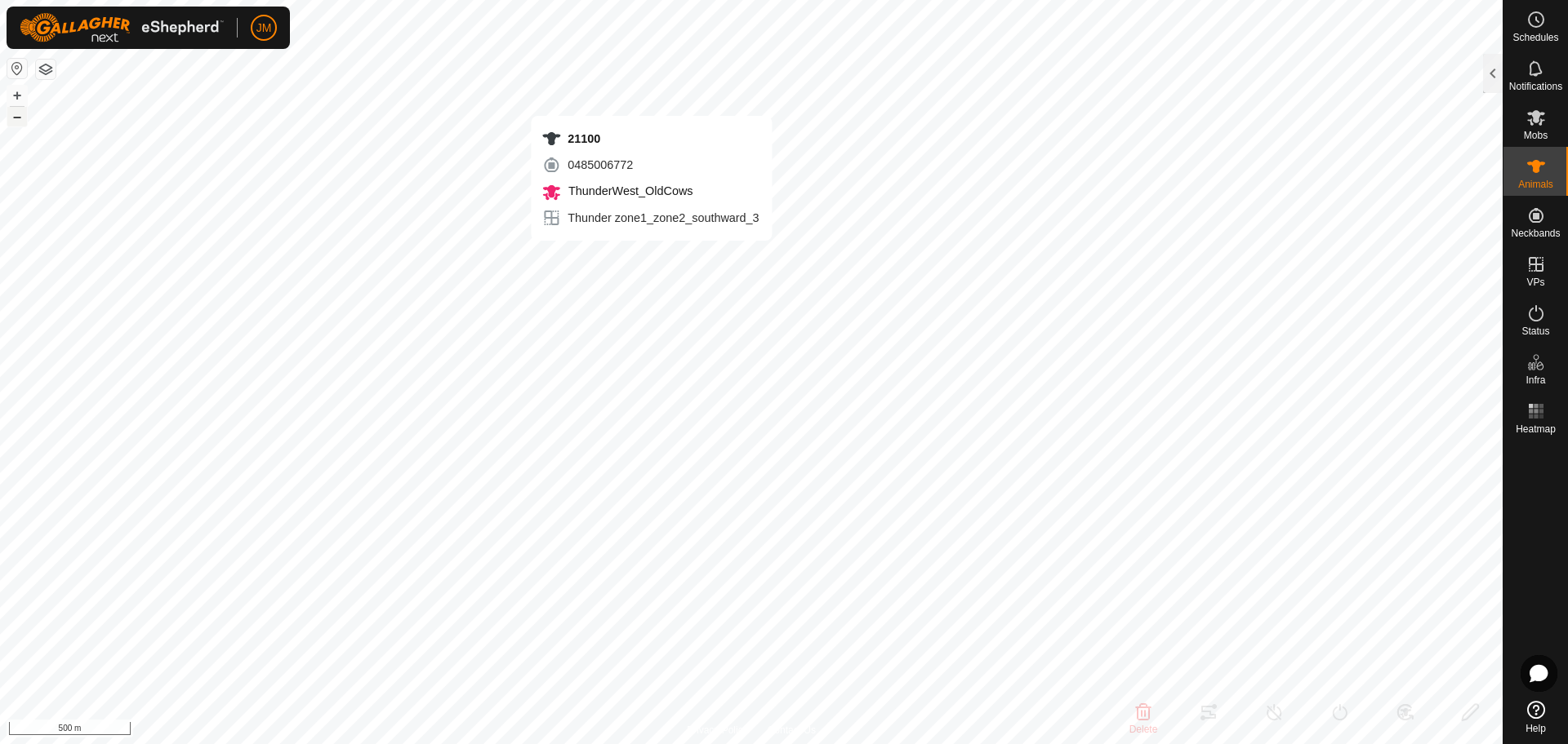
type input "-"
type input "240150"
type input "-"
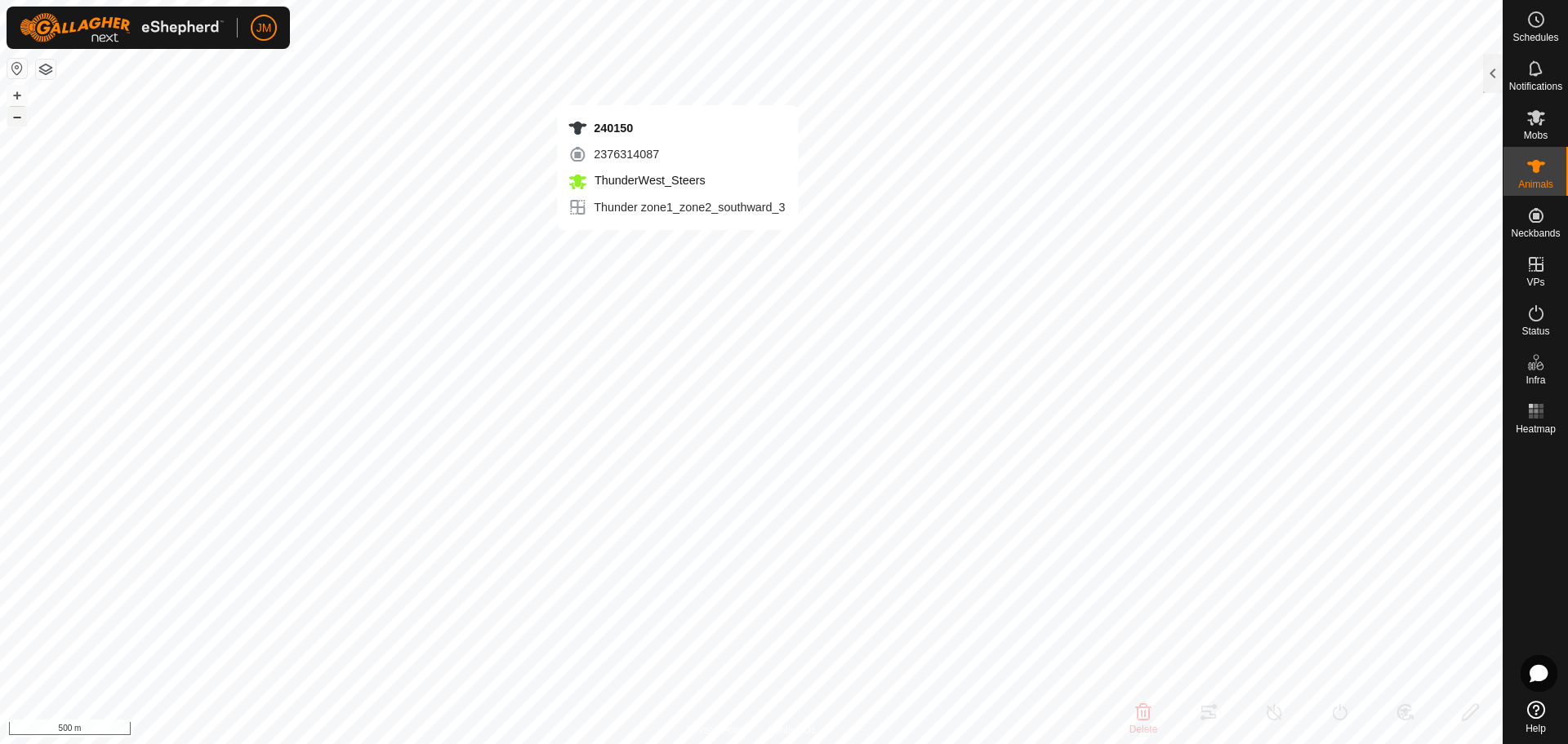
type input "-"
type input "19547"
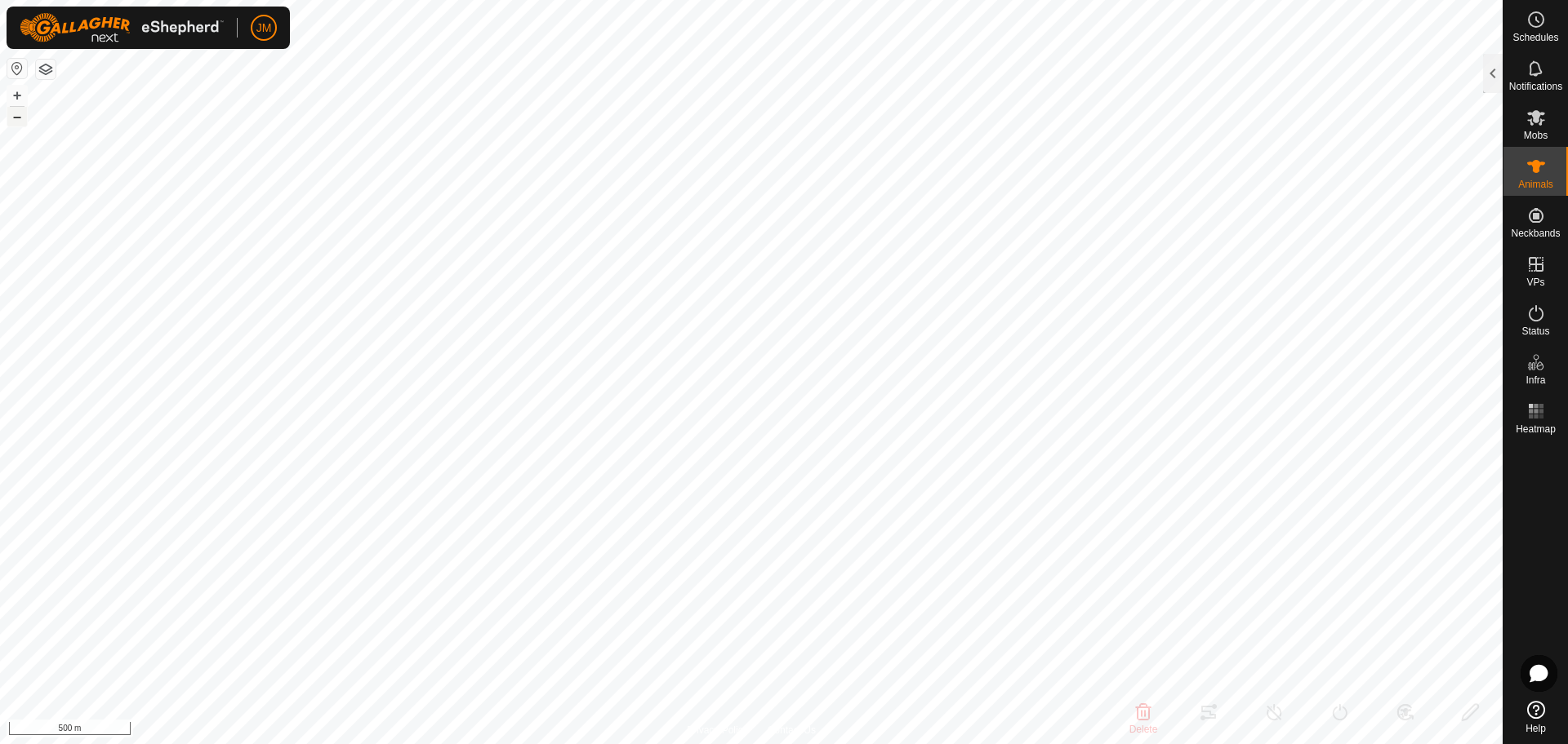
type input "-"
click at [22, 96] on button "+" at bounding box center [17, 96] width 20 height 20
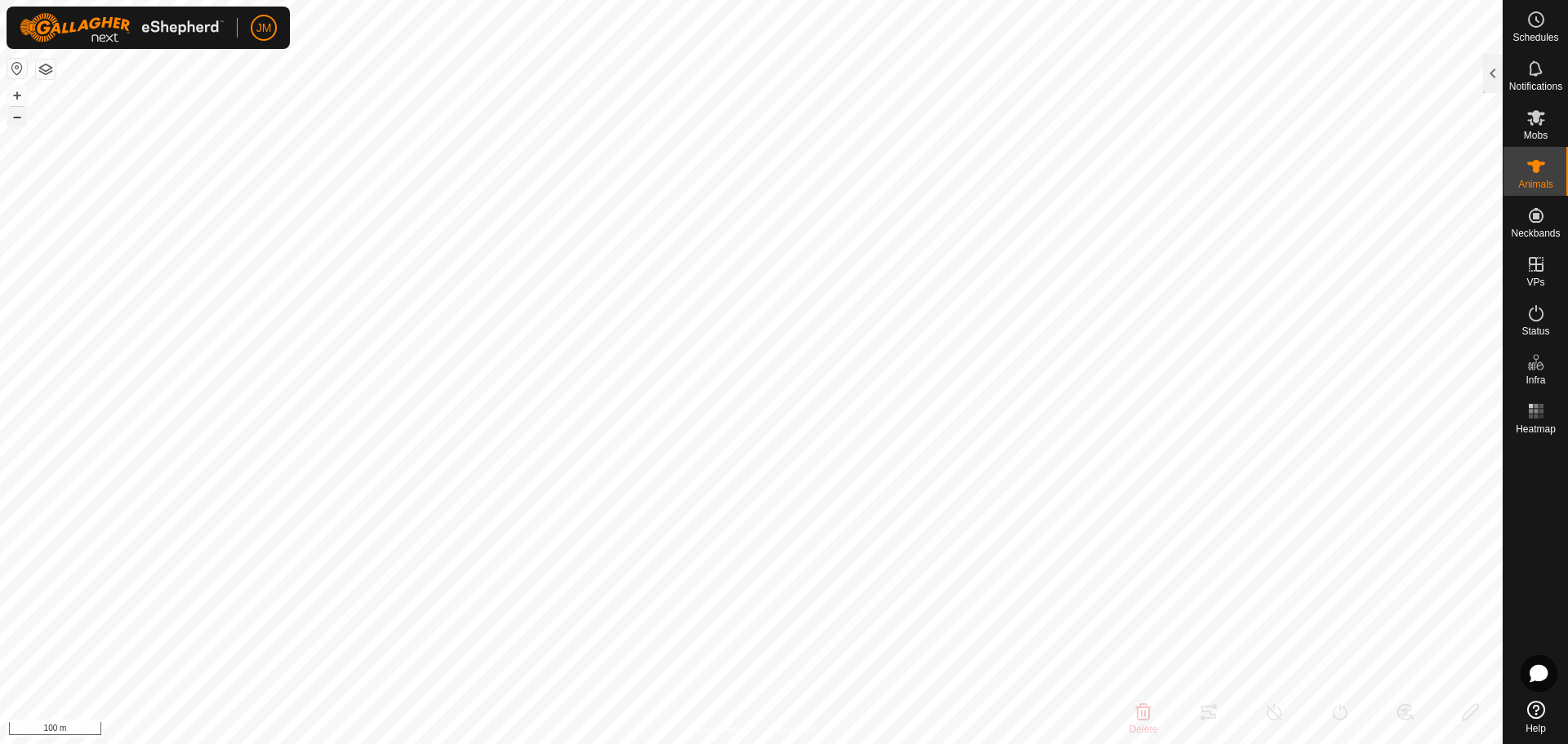
click at [19, 118] on button "–" at bounding box center [17, 117] width 20 height 20
drag, startPoint x: 1539, startPoint y: 309, endPoint x: 1534, endPoint y: 302, distance: 8.6
click at [1539, 309] on icon at bounding box center [1536, 313] width 15 height 16
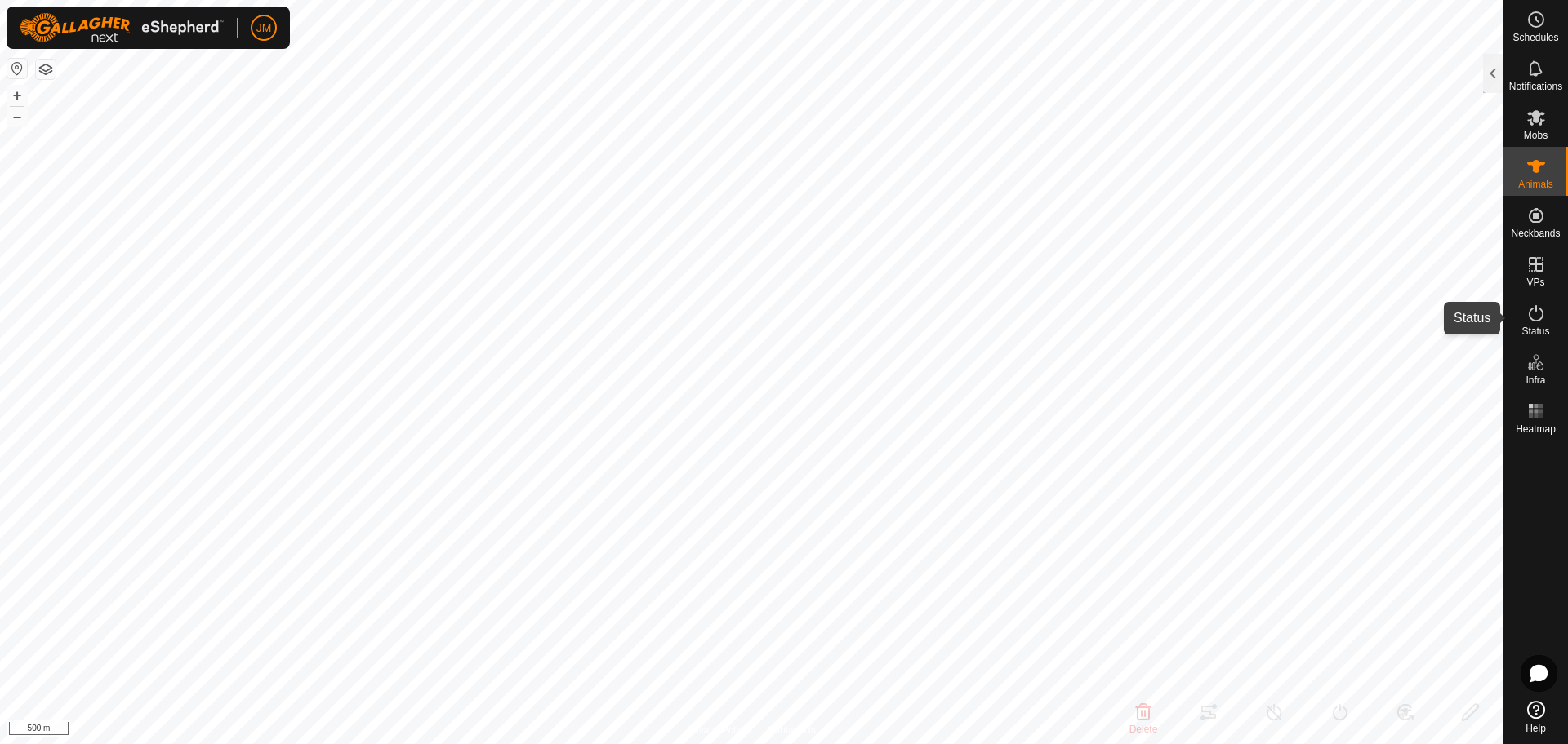
click at [1535, 316] on icon at bounding box center [1536, 313] width 20 height 20
click at [1488, 80] on div at bounding box center [1493, 73] width 20 height 39
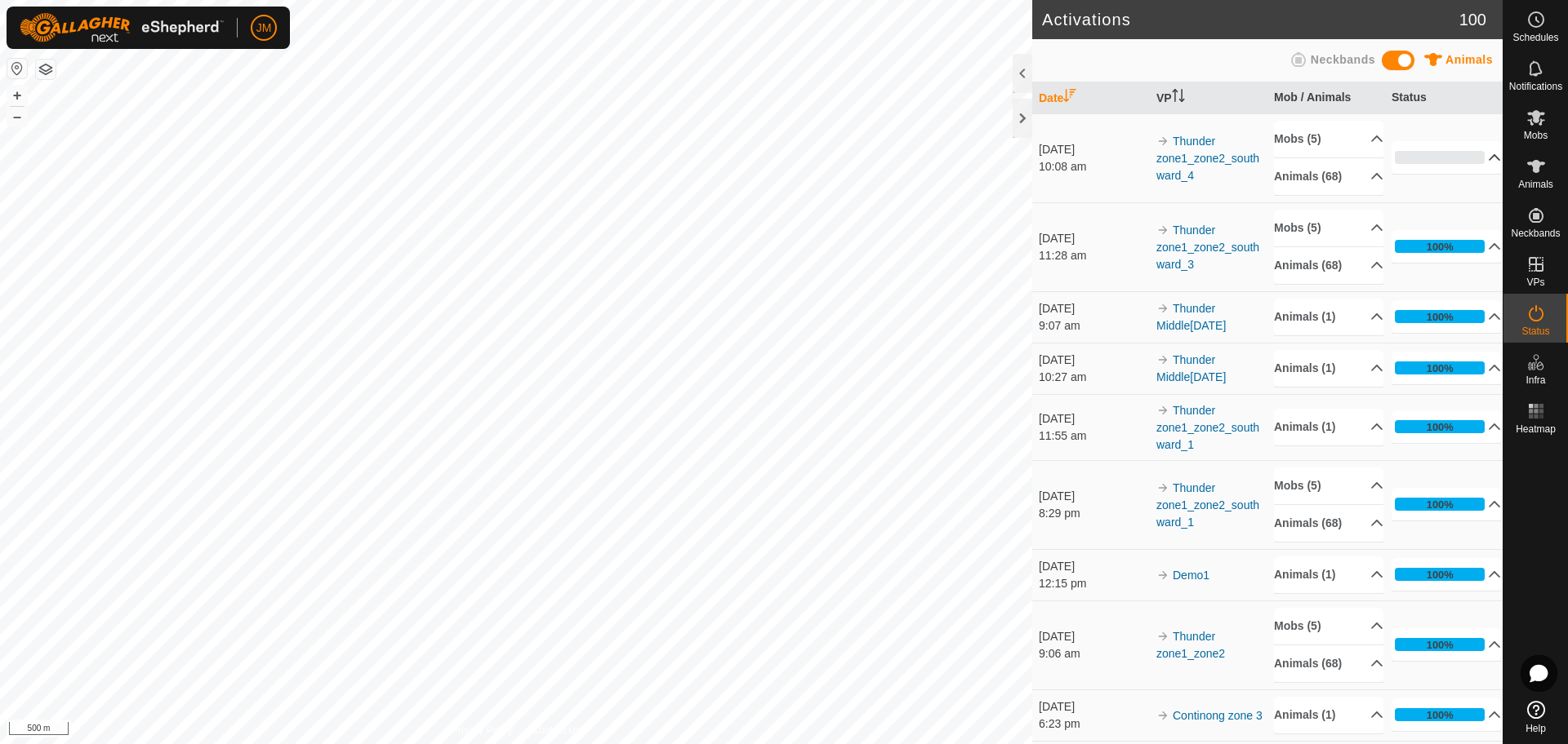
click at [1462, 159] on p-accordion-header "0%" at bounding box center [1446, 158] width 110 height 33
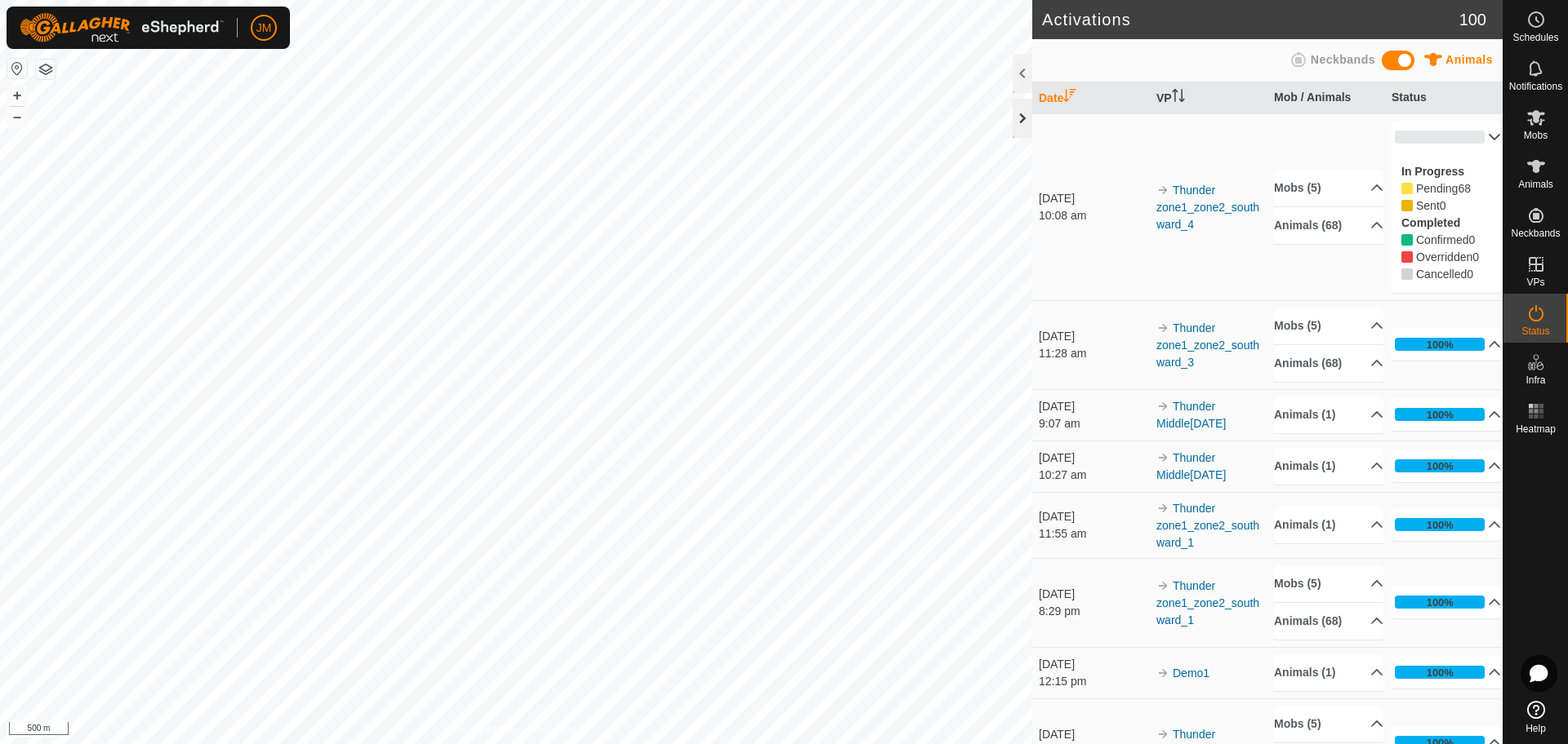
click at [1021, 118] on div at bounding box center [1023, 118] width 20 height 39
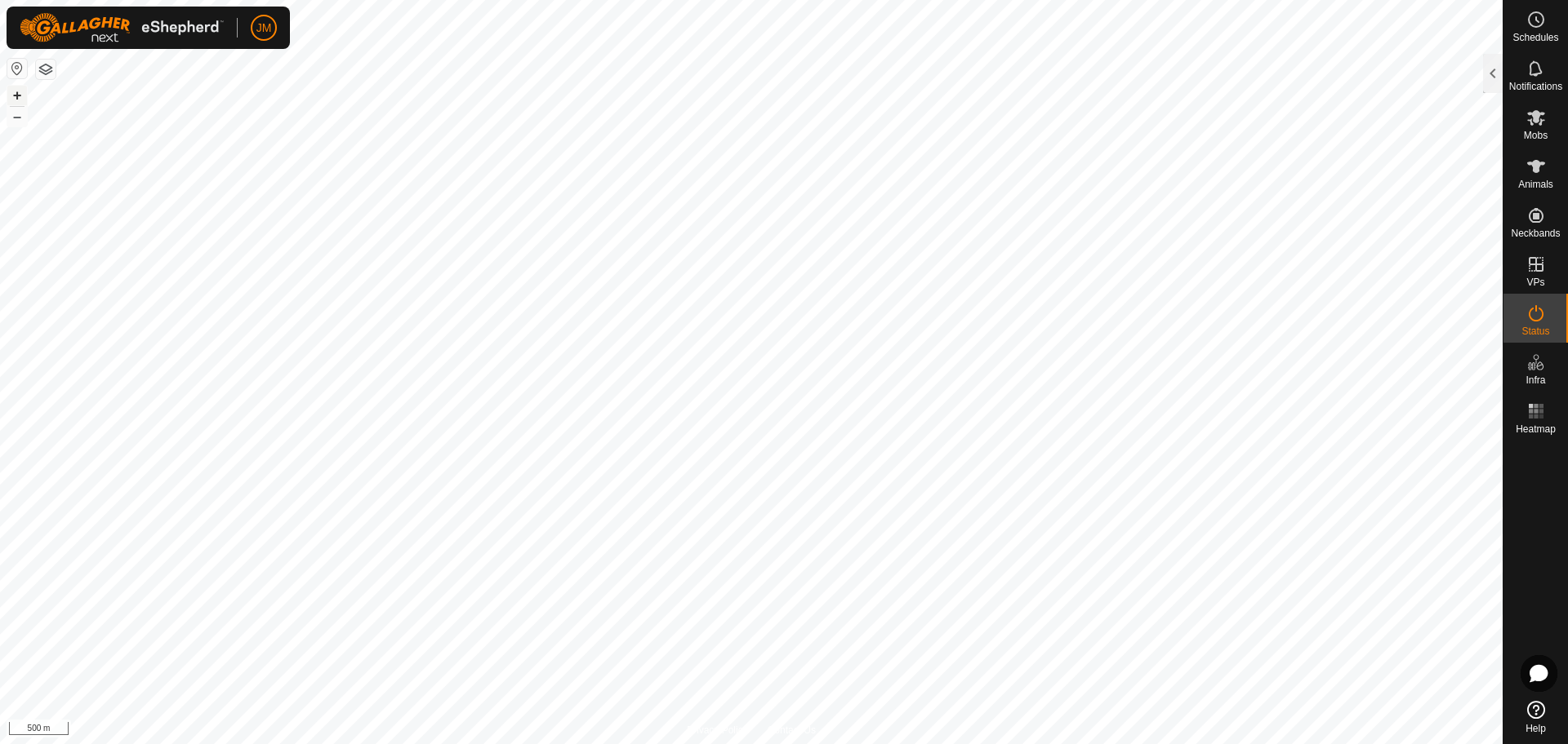
click at [17, 98] on button "+" at bounding box center [17, 96] width 20 height 20
click at [1495, 60] on div at bounding box center [1493, 73] width 20 height 39
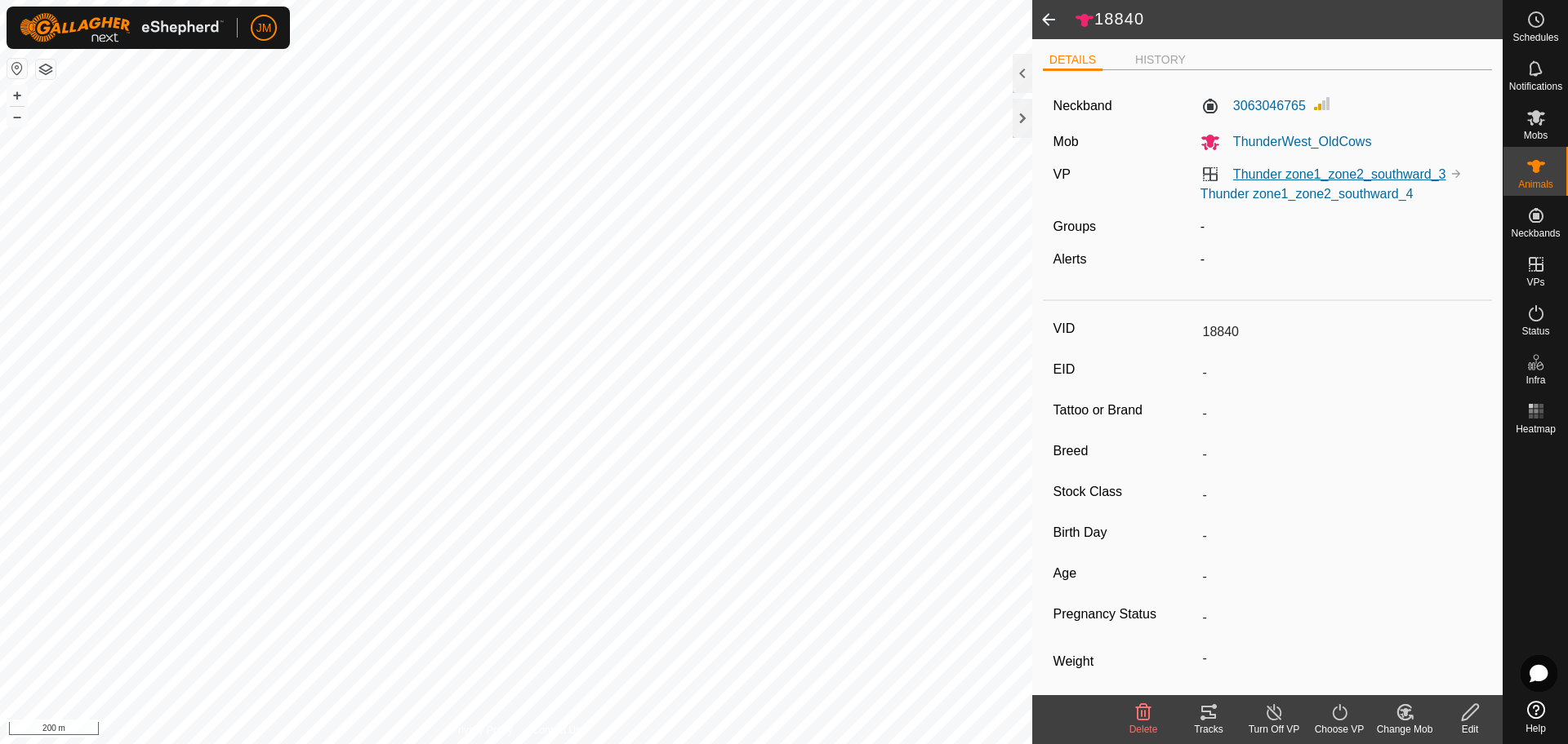
click at [1283, 174] on link "Thunder zone1_zone2_southward_3" at bounding box center [1339, 174] width 213 height 14
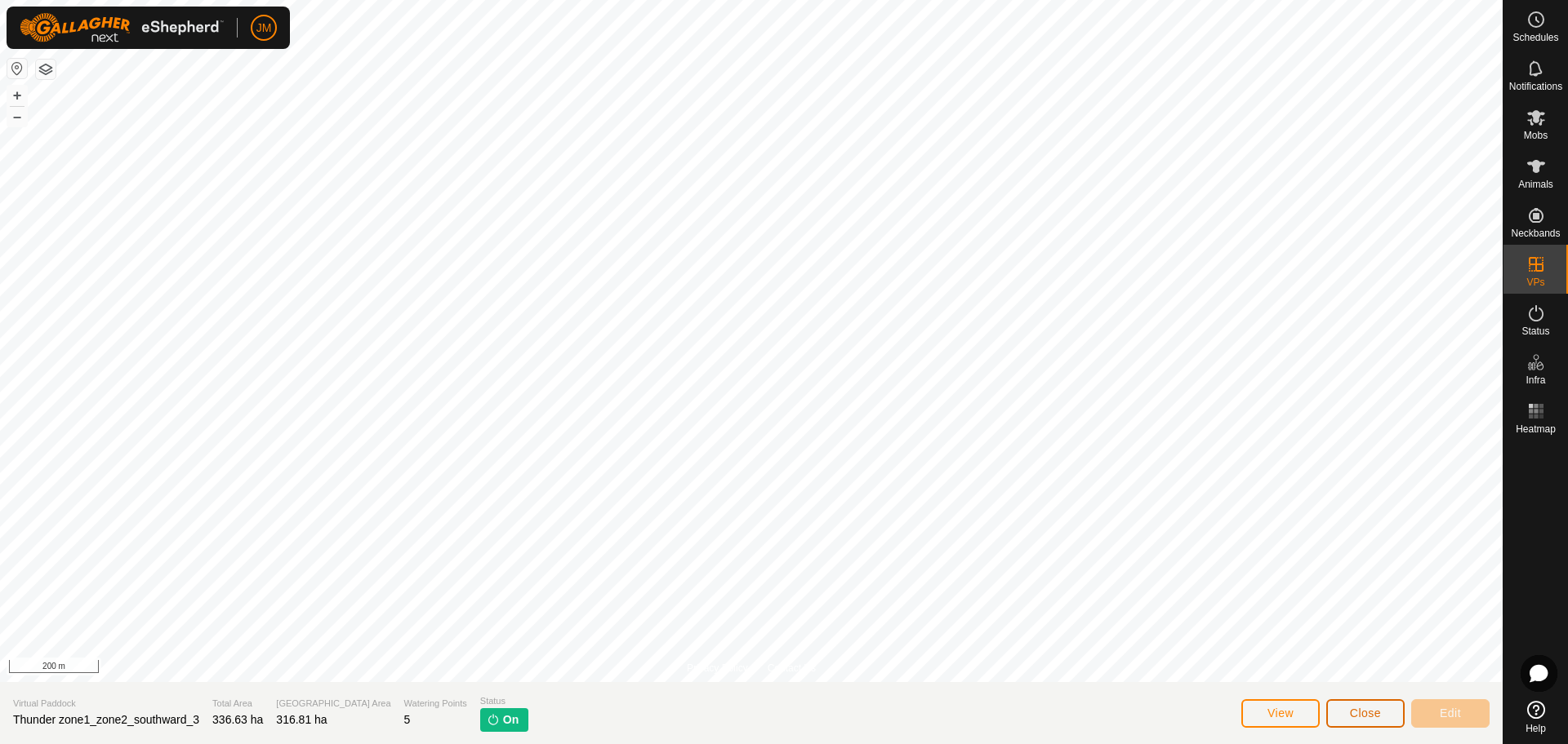
click at [1360, 717] on span "Close" at bounding box center [1365, 713] width 31 height 13
